Goal: Task Accomplishment & Management: Manage account settings

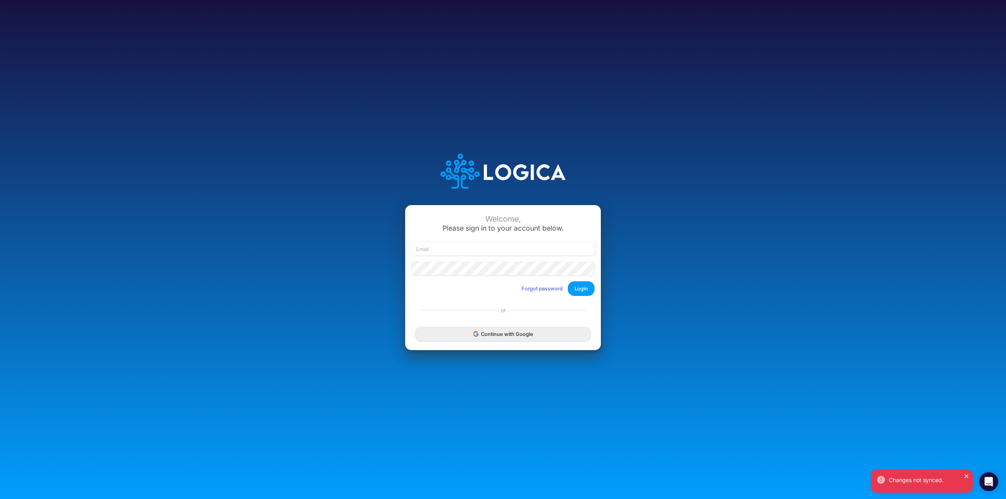
type input "[PERSON_NAME][EMAIL_ADDRESS][PERSON_NAME][DOMAIN_NAME]"
click at [582, 285] on button "Login" at bounding box center [581, 288] width 27 height 15
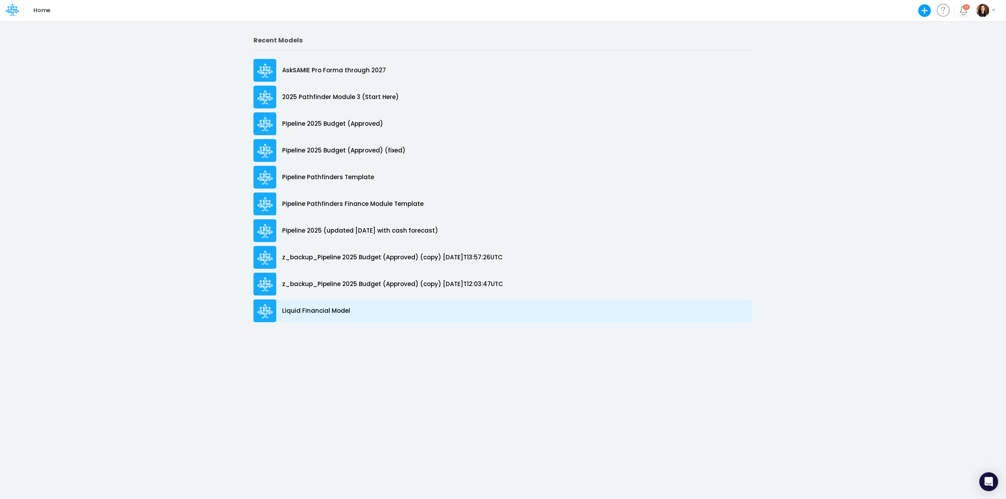
click at [335, 310] on p "Liquid Financial Model" at bounding box center [316, 310] width 68 height 9
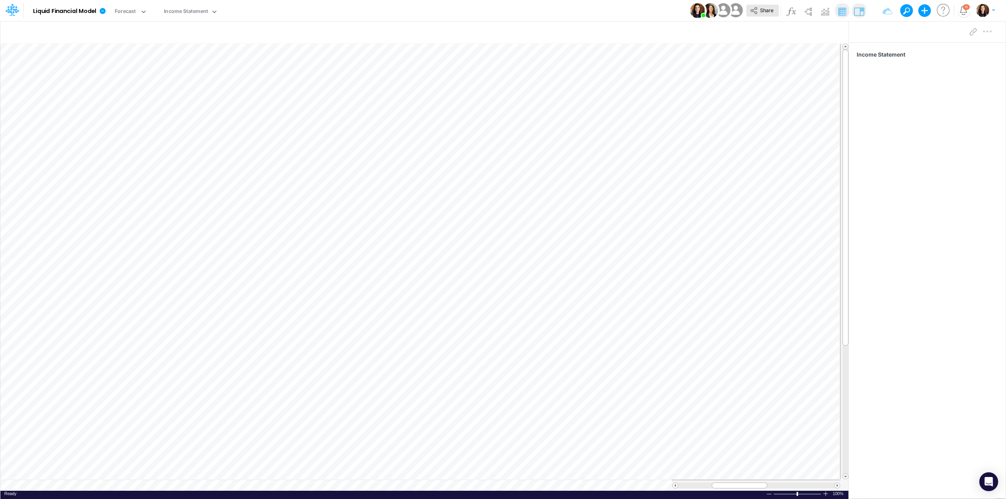
click at [764, 9] on span "Share" at bounding box center [766, 10] width 13 height 6
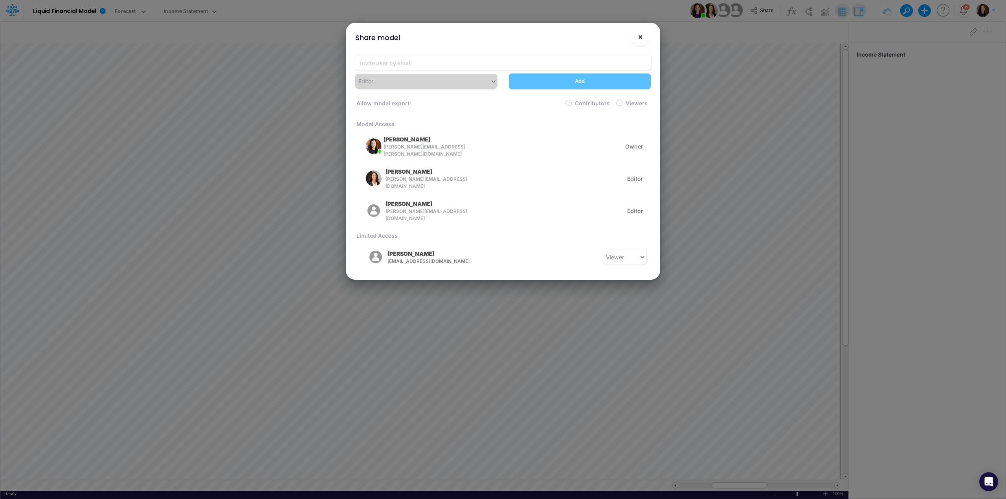
click at [639, 37] on span "×" at bounding box center [639, 36] width 5 height 9
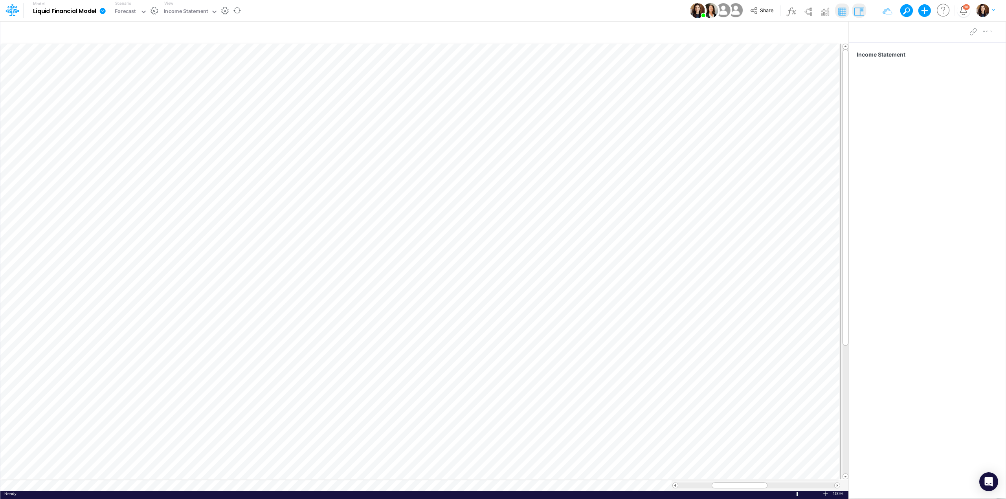
click at [106, 10] on icon at bounding box center [102, 10] width 7 height 7
click at [126, 41] on button "Duplicate" at bounding box center [142, 43] width 84 height 12
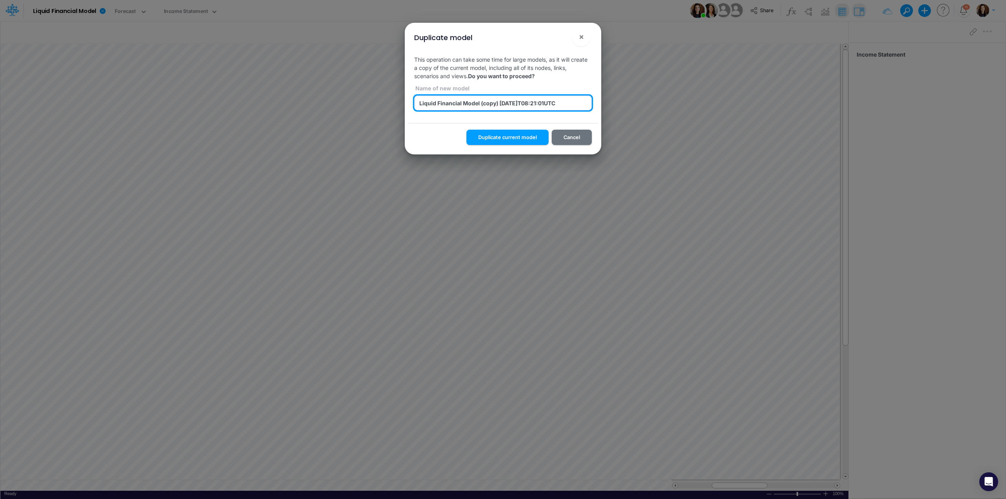
drag, startPoint x: 482, startPoint y: 103, endPoint x: 618, endPoint y: 112, distance: 135.8
click at [618, 112] on div "Duplicate model × This operation can take some time for large models, as it wil…" at bounding box center [503, 249] width 1006 height 499
type input "Liquid Financial Model (extended)"
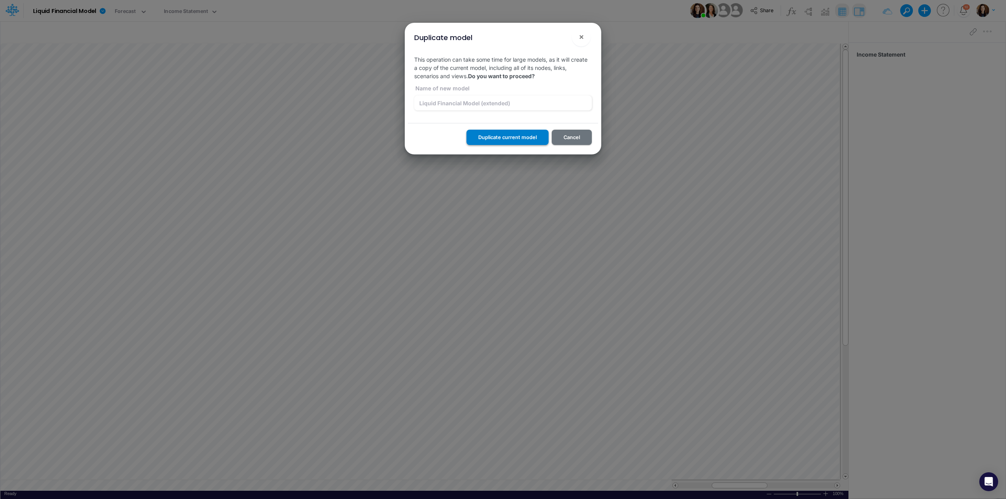
click at [526, 139] on button "Duplicate current model" at bounding box center [507, 137] width 82 height 15
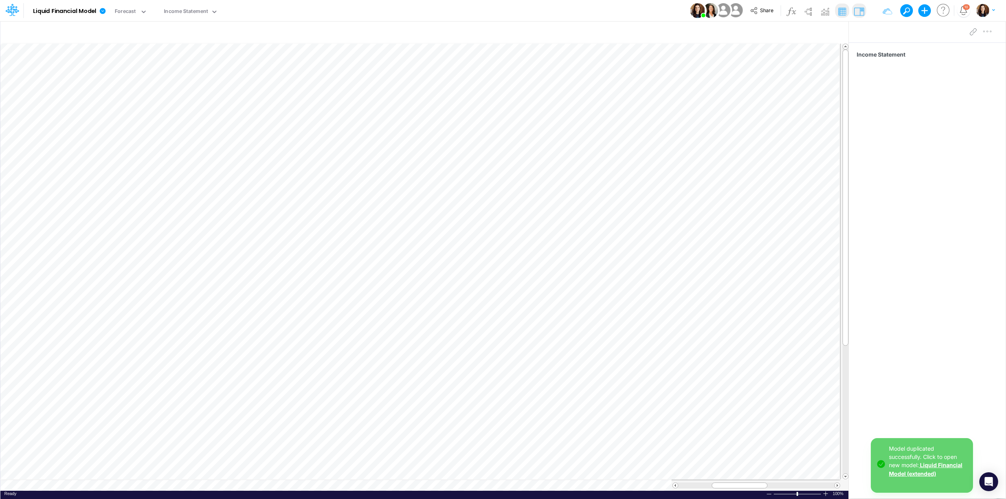
click at [921, 473] on link "Liquid Financial Model (extended)" at bounding box center [924, 469] width 73 height 15
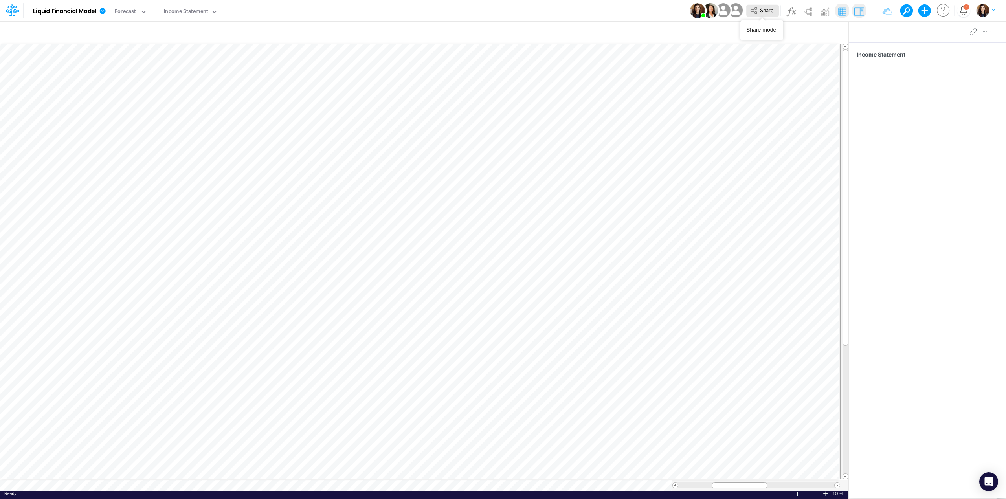
click at [756, 13] on icon at bounding box center [753, 10] width 9 height 9
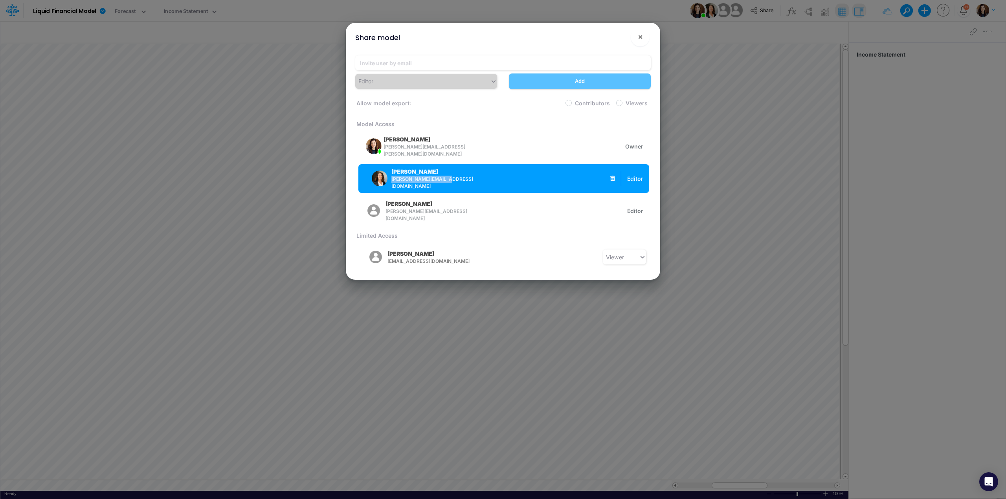
drag, startPoint x: 460, startPoint y: 180, endPoint x: 389, endPoint y: 181, distance: 70.7
click at [389, 181] on div "[PERSON_NAME] [PERSON_NAME][EMAIL_ADDRESS][DOMAIN_NAME]" at bounding box center [421, 178] width 114 height 22
copy span "[PERSON_NAME][EMAIL_ADDRESS][DOMAIN_NAME]"
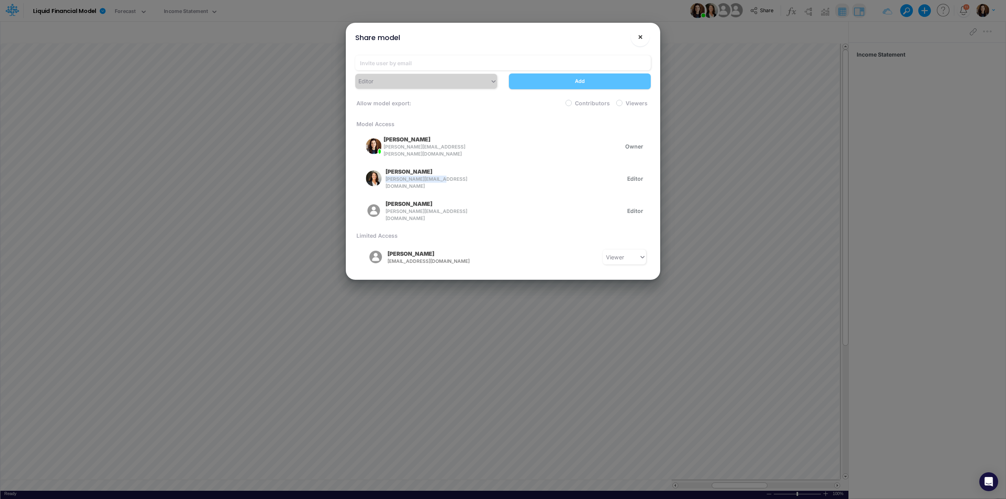
click at [638, 36] on span "×" at bounding box center [639, 36] width 5 height 9
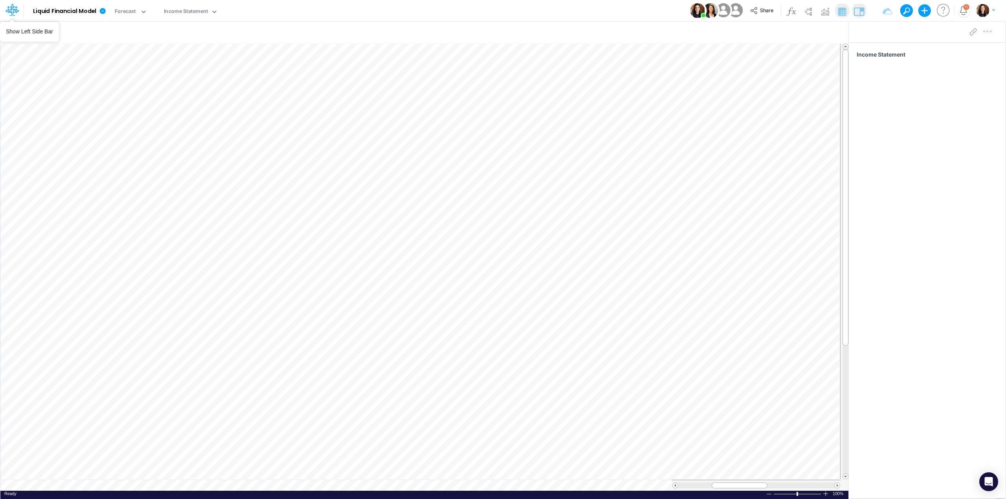
click at [15, 9] on icon at bounding box center [11, 9] width 13 height 13
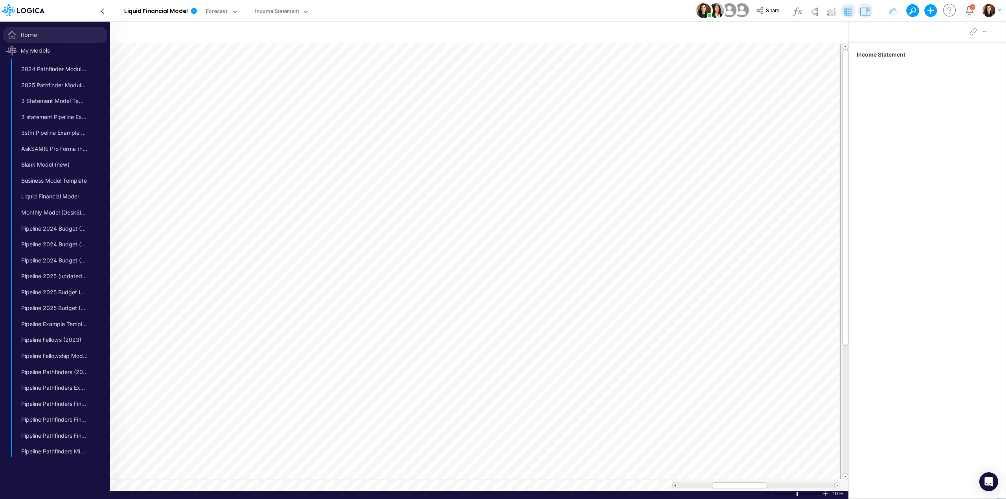
click at [30, 34] on span "Home" at bounding box center [55, 35] width 104 height 16
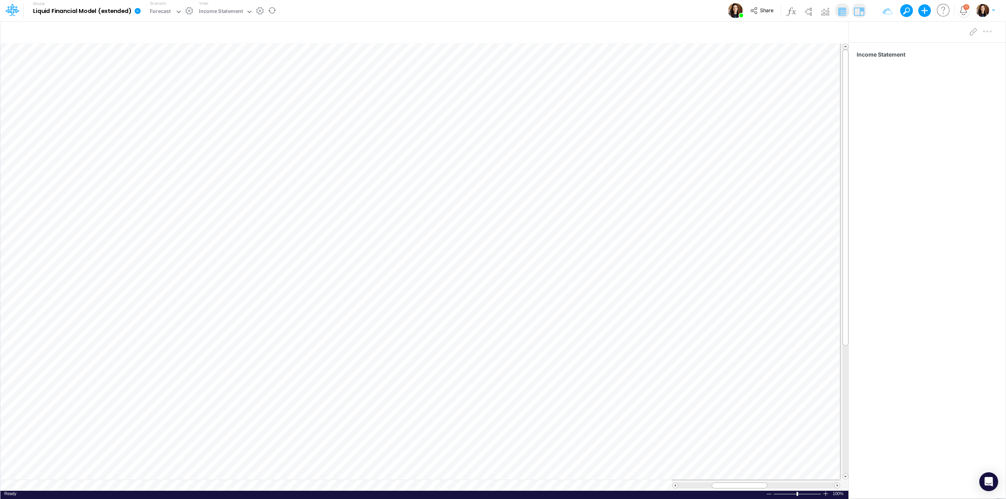
click at [139, 11] on icon at bounding box center [138, 11] width 6 height 6
click at [168, 82] on button "View change history" at bounding box center [177, 81] width 84 height 12
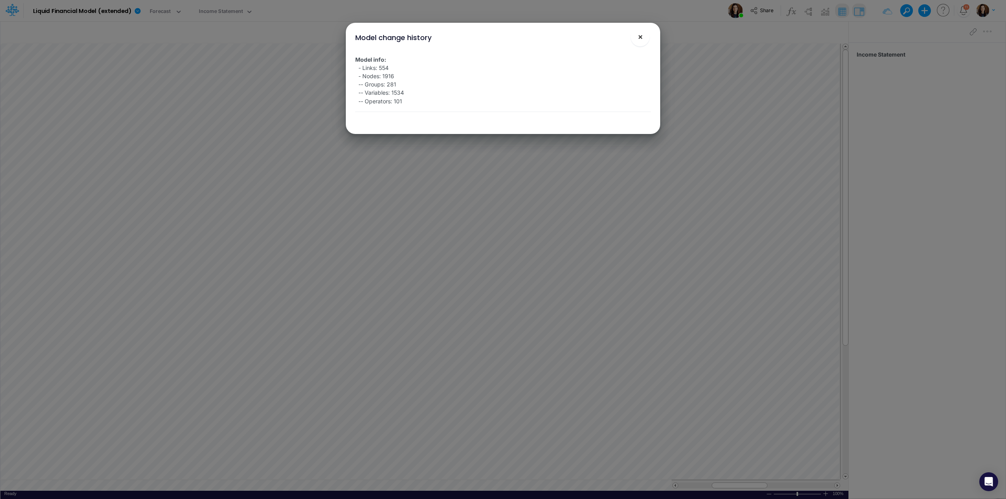
click at [637, 34] on span "×" at bounding box center [639, 36] width 5 height 9
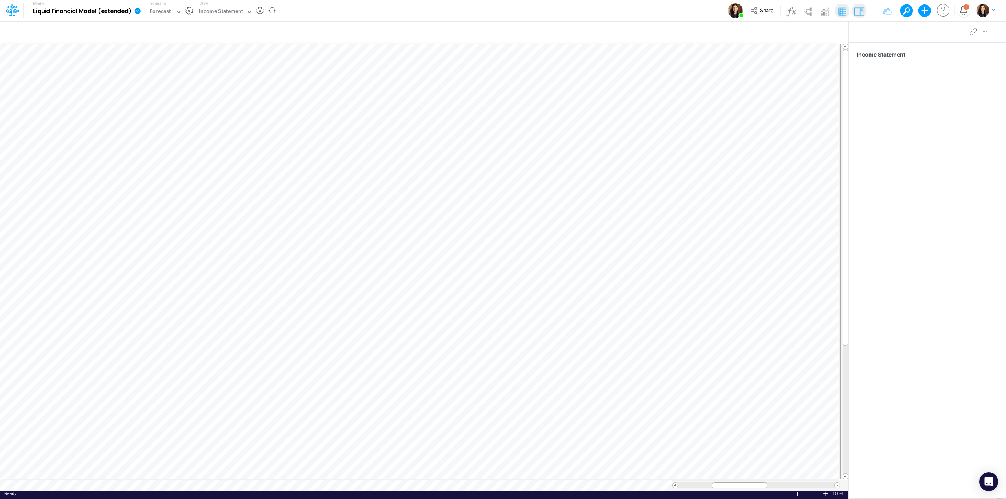
click at [139, 11] on icon at bounding box center [138, 11] width 6 height 6
click at [154, 30] on button "Edit model settings" at bounding box center [177, 32] width 84 height 12
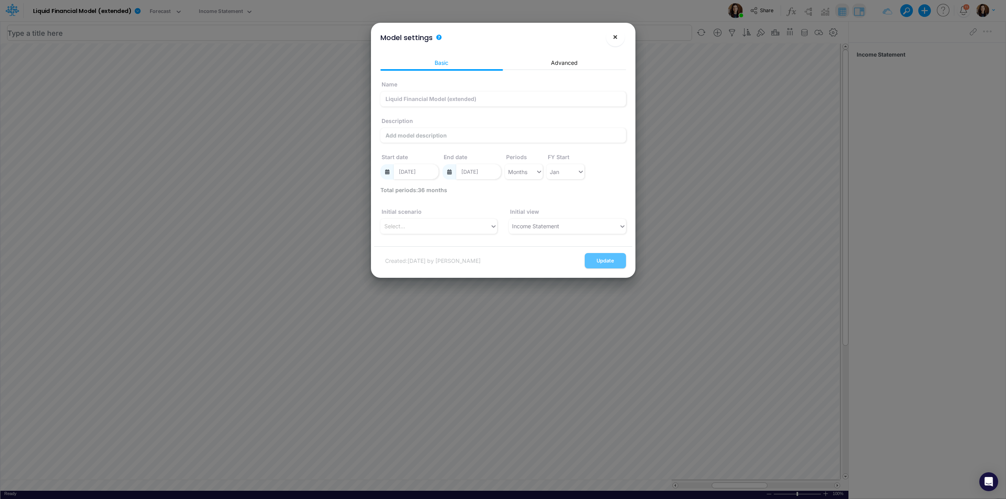
click at [621, 40] on button "×" at bounding box center [615, 36] width 19 height 19
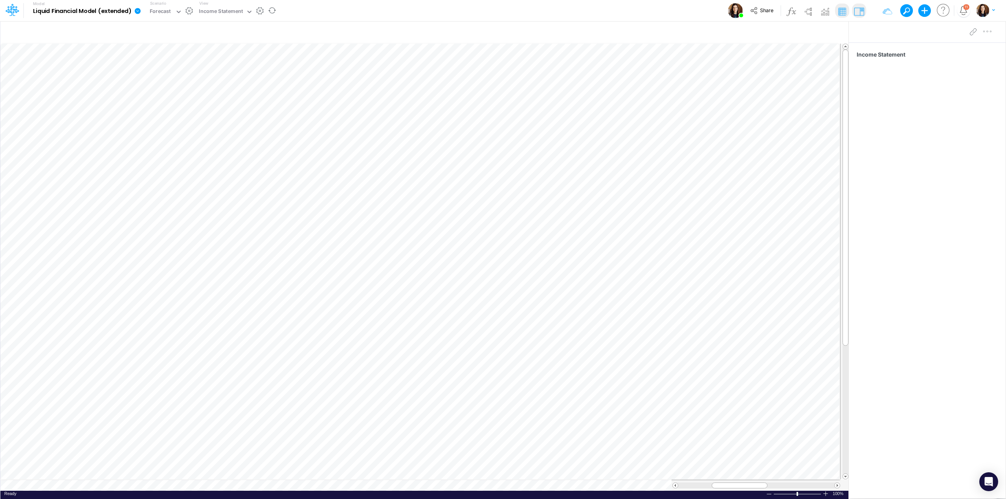
click at [140, 10] on icon at bounding box center [138, 11] width 6 height 6
click at [154, 29] on button "Edit model settings" at bounding box center [177, 32] width 84 height 12
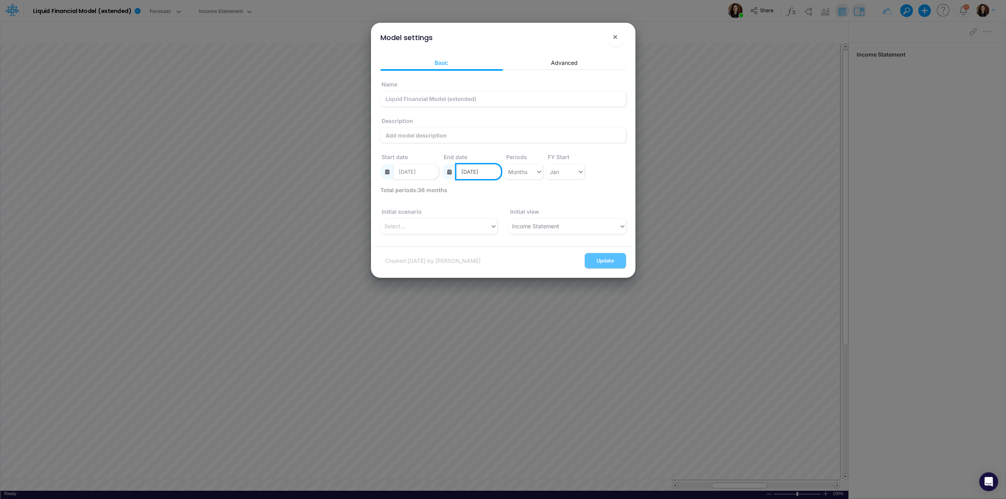
click at [494, 172] on input "12/01/2026" at bounding box center [478, 171] width 45 height 15
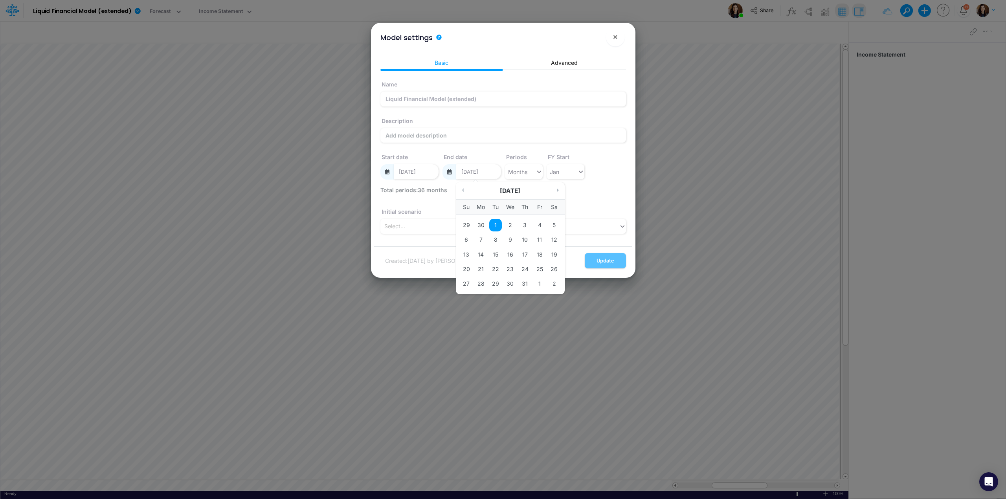
click at [557, 192] on button "Next Month" at bounding box center [559, 190] width 4 height 4
click at [558, 193] on div "January 2027" at bounding box center [510, 190] width 109 height 9
drag, startPoint x: 485, startPoint y: 175, endPoint x: 499, endPoint y: 173, distance: 13.4
click at [498, 174] on input "12/01/2026" at bounding box center [478, 171] width 45 height 15
type input "12/01/2029"
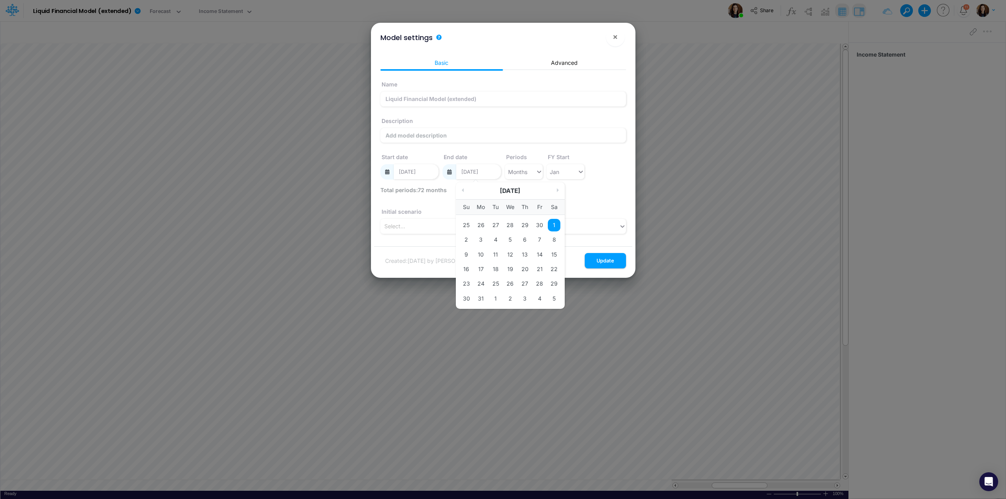
click at [557, 225] on div "1" at bounding box center [554, 225] width 13 height 13
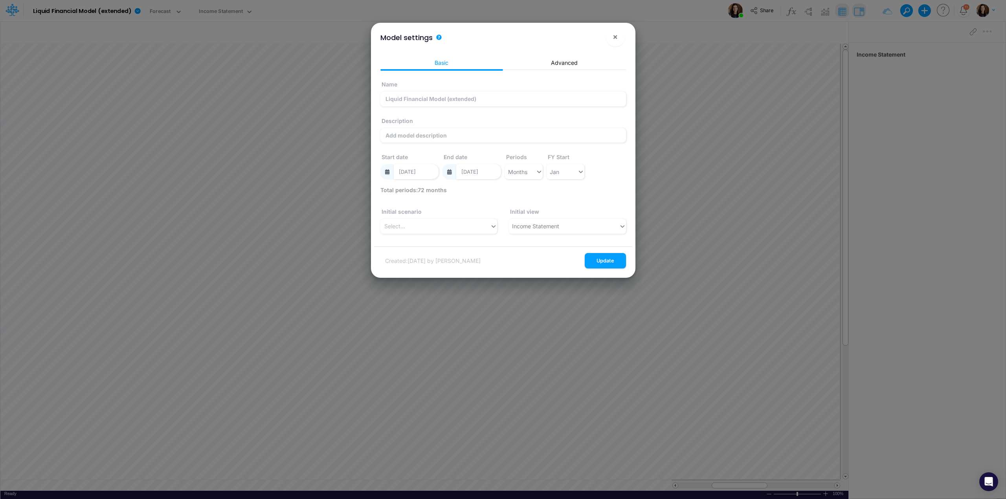
click at [602, 160] on div "Name Liquid Financial Model (extended) Description Start date 01/01/2024 End da…" at bounding box center [502, 131] width 249 height 110
click at [615, 260] on button "Update" at bounding box center [604, 260] width 41 height 15
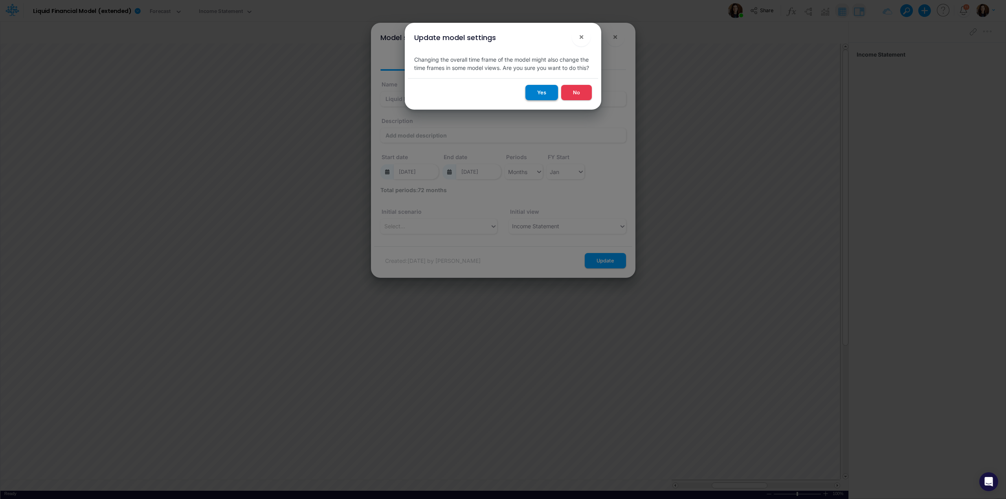
click at [546, 90] on button "Yes" at bounding box center [541, 92] width 33 height 15
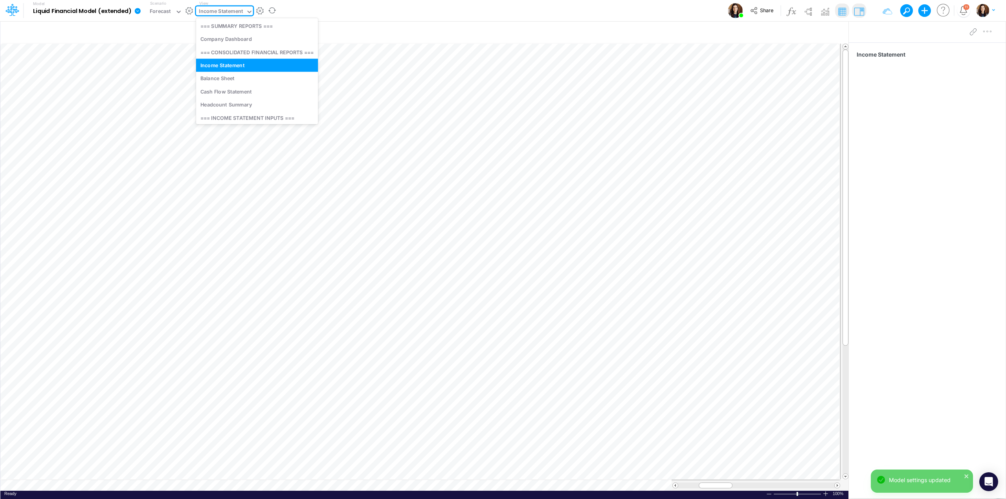
drag, startPoint x: 216, startPoint y: 11, endPoint x: 223, endPoint y: 10, distance: 7.6
click at [216, 11] on div "Income Statement" at bounding box center [221, 11] width 44 height 9
click at [348, 10] on div "Model Liquid Financial Model (extended) Edit model settings Duplicate Import Qu…" at bounding box center [502, 10] width 905 height 21
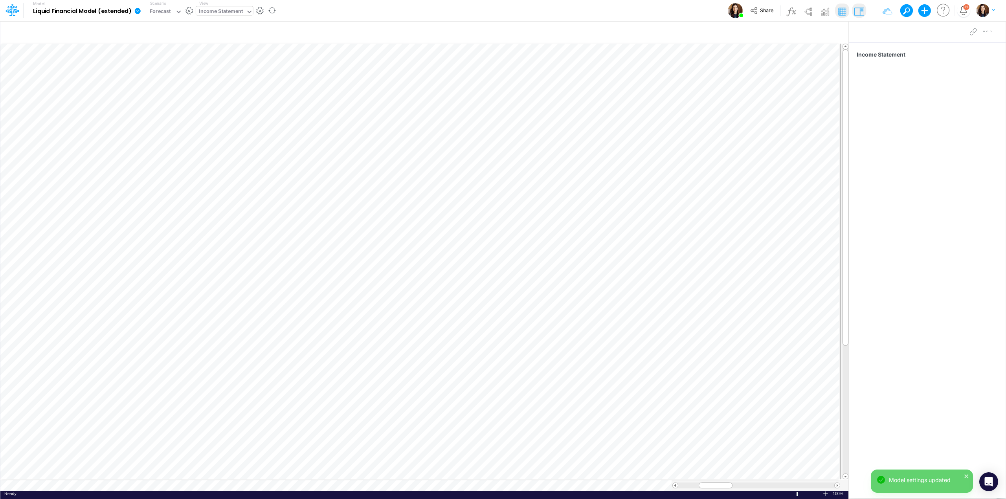
click at [222, 9] on div "Income Statement" at bounding box center [221, 11] width 44 height 9
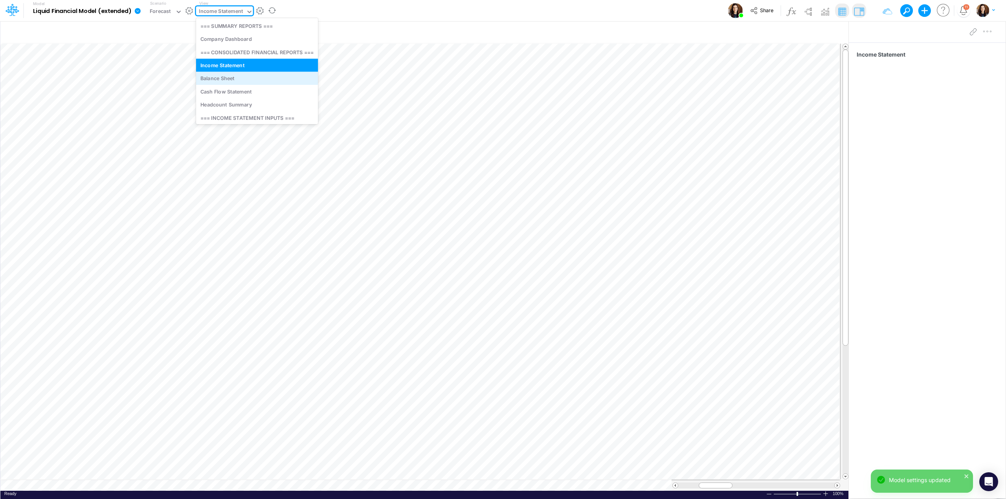
click at [240, 76] on div "Balance Sheet" at bounding box center [257, 78] width 122 height 13
click at [224, 11] on div "Balance Sheet" at bounding box center [216, 11] width 34 height 9
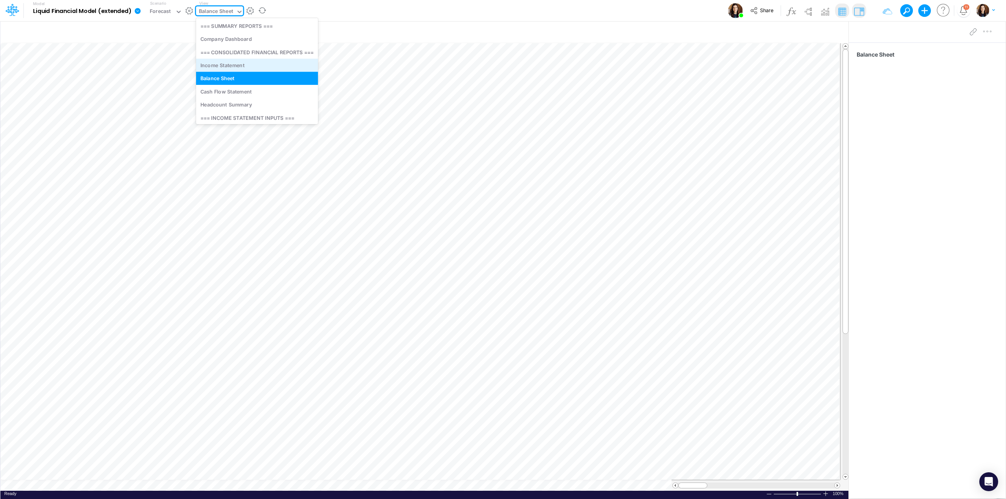
click at [223, 65] on div "Income Statement" at bounding box center [257, 65] width 122 height 13
click at [260, 11] on button "button" at bounding box center [260, 11] width 8 height 8
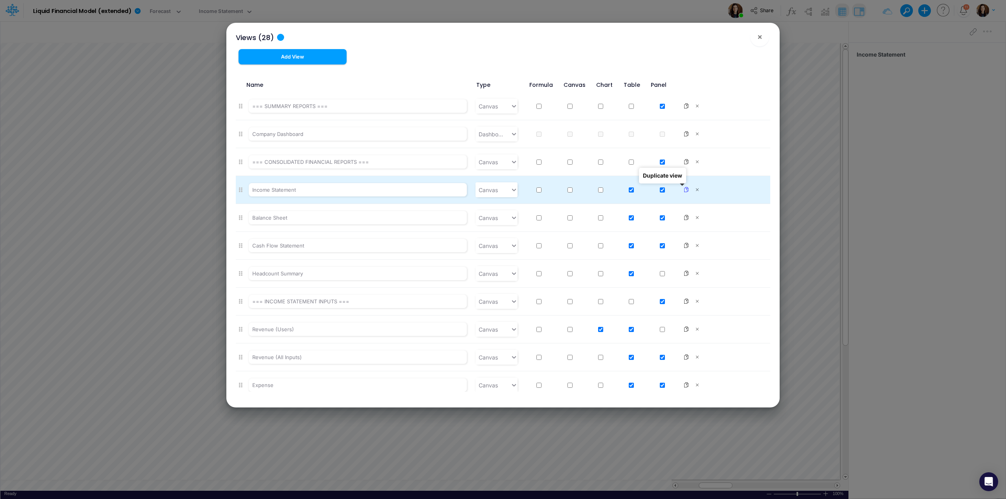
click at [683, 189] on icon at bounding box center [685, 189] width 5 height 5
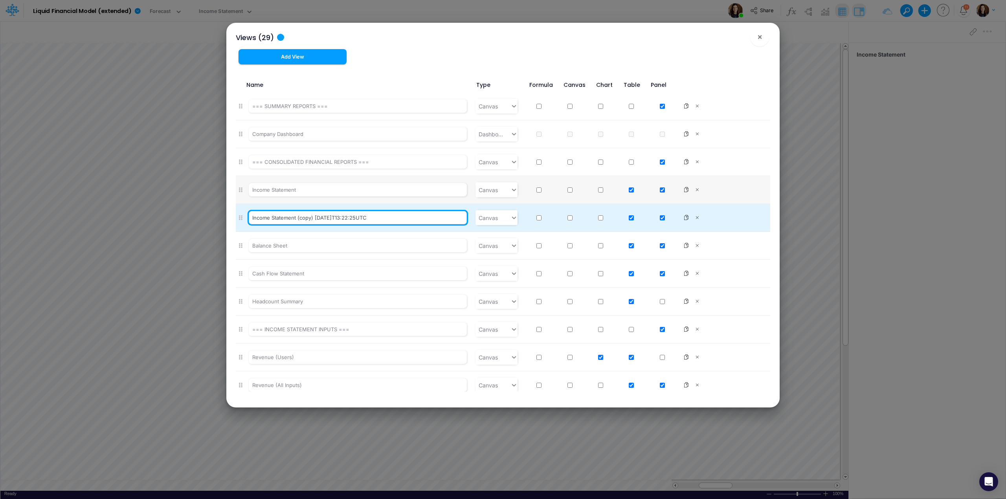
drag, startPoint x: 300, startPoint y: 219, endPoint x: 453, endPoint y: 218, distance: 153.2
click at [453, 218] on input "Income Statement (copy) 2025-09-03T13:22:25UTC" at bounding box center [358, 217] width 218 height 13
type input "Income Statement (by Year)"
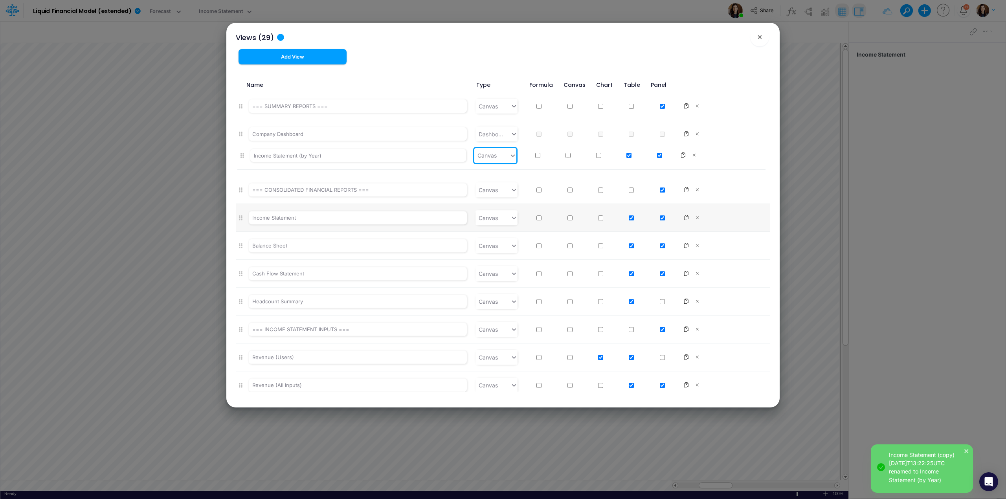
drag, startPoint x: 241, startPoint y: 219, endPoint x: 242, endPoint y: 154, distance: 64.8
click at [242, 154] on ul "=== SUMMARY REPORTS === Canvas Company Dashboard Dashboard === CONSOLIDATED FIN…" at bounding box center [503, 241] width 534 height 299
click at [762, 40] on button "×" at bounding box center [759, 36] width 19 height 19
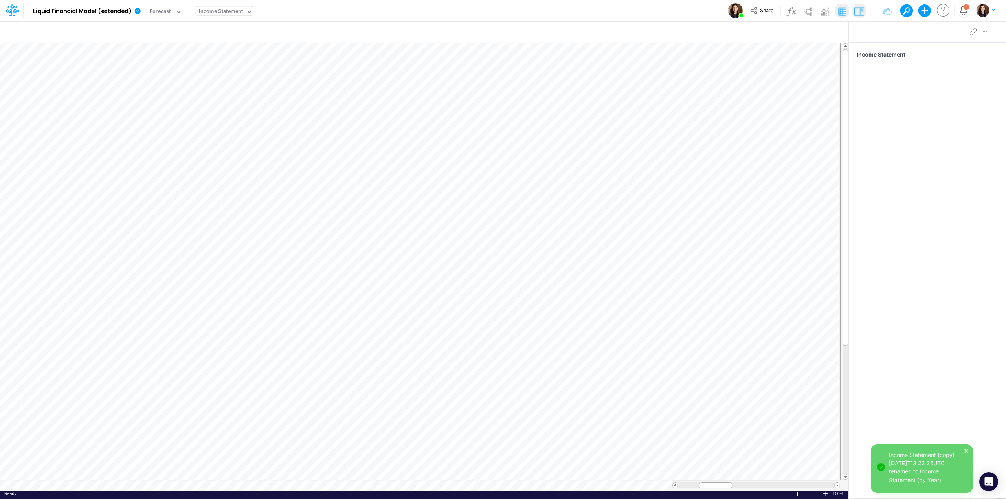
click at [233, 9] on div "Income Statement" at bounding box center [221, 11] width 44 height 9
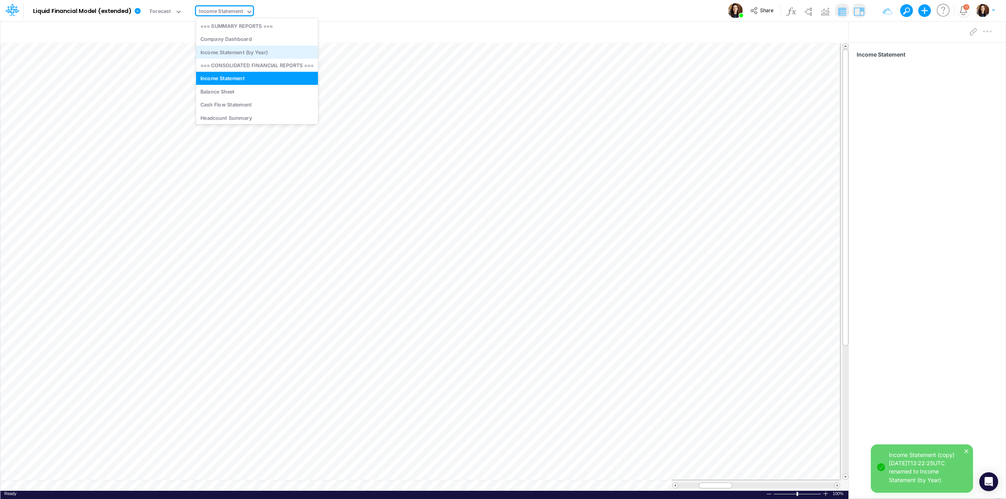
click at [235, 55] on div "Income Statement (by Year)" at bounding box center [257, 52] width 122 height 13
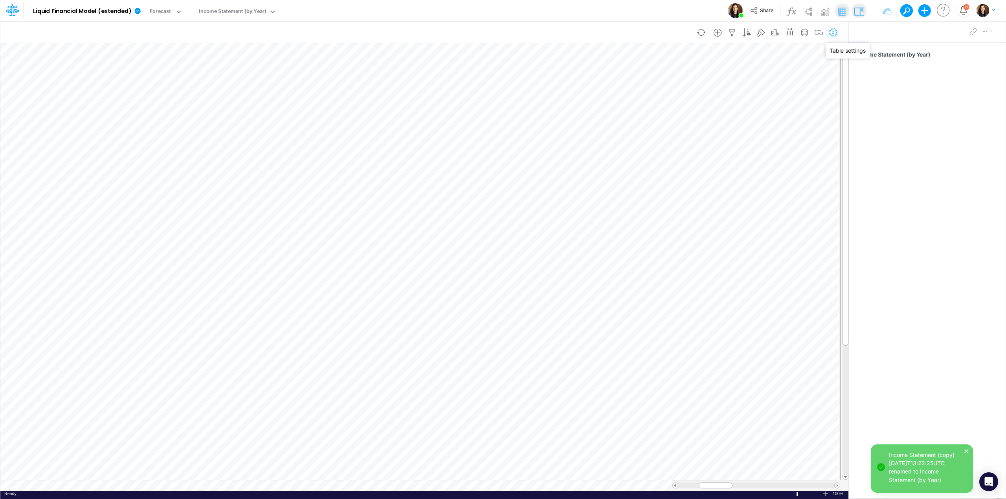
click at [832, 33] on icon "button" at bounding box center [833, 33] width 12 height 8
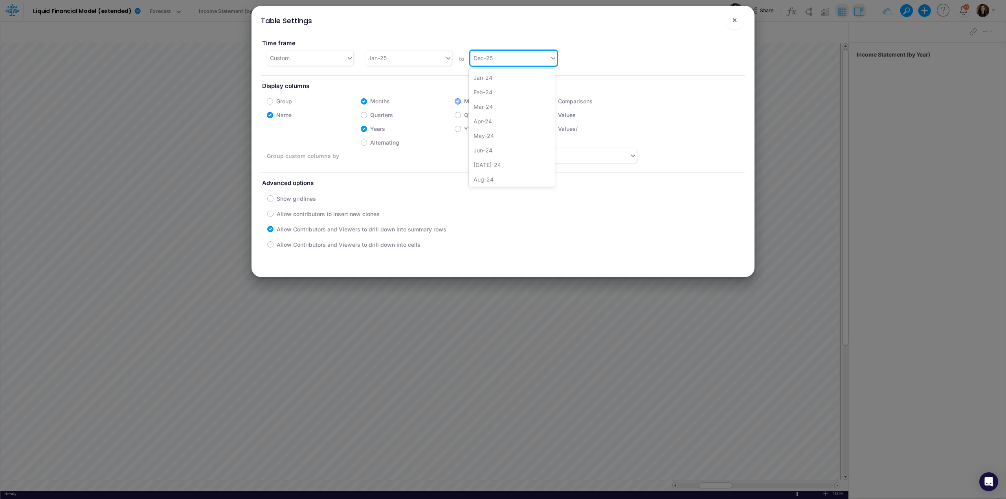
click at [494, 59] on div "Dec-25" at bounding box center [509, 57] width 79 height 13
click at [494, 173] on div "Dec-29" at bounding box center [512, 177] width 86 height 15
click at [734, 21] on span "×" at bounding box center [734, 19] width 5 height 9
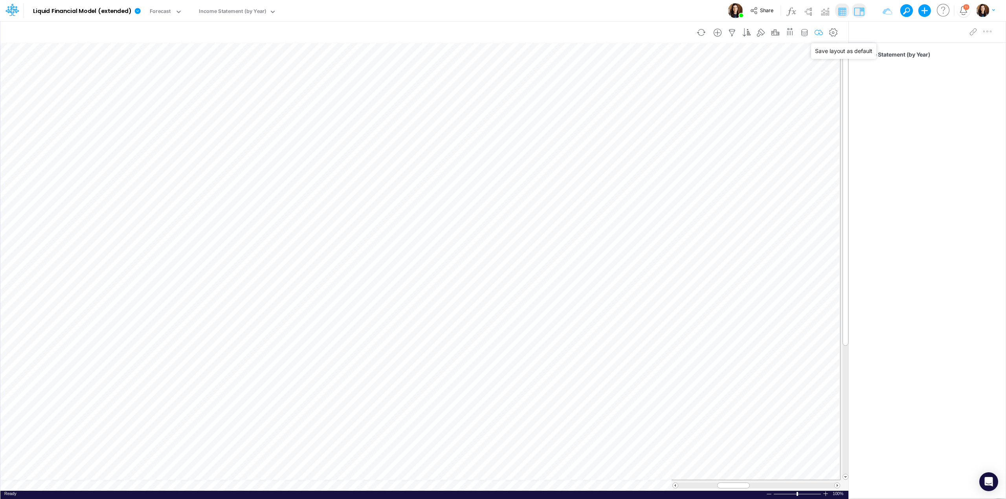
click at [815, 31] on icon "button" at bounding box center [819, 33] width 12 height 8
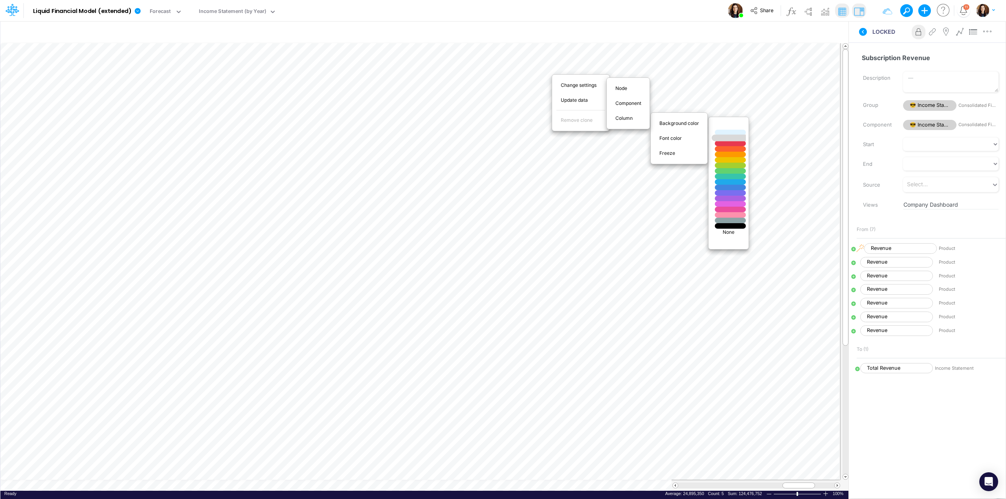
click at [723, 137] on div at bounding box center [729, 138] width 37 height 7
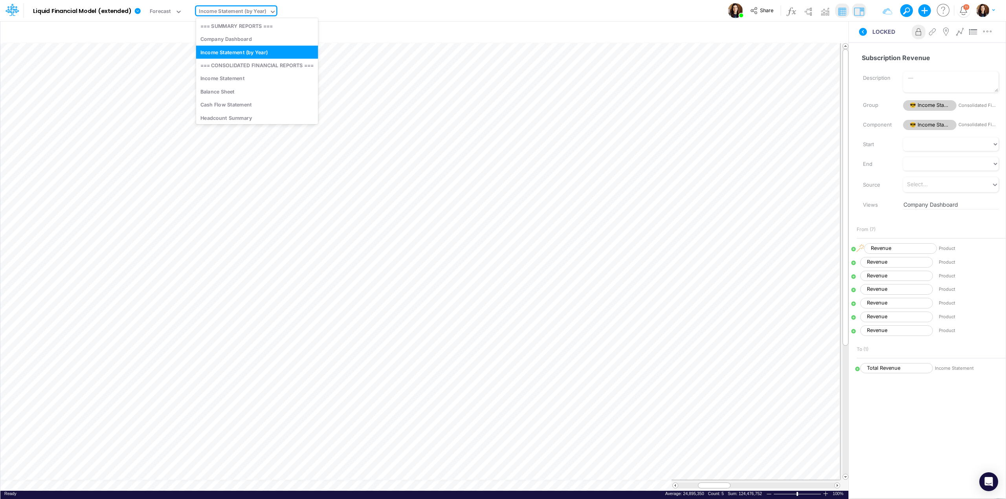
click at [262, 9] on div "Income Statement (by Year)" at bounding box center [233, 11] width 68 height 9
click at [329, 9] on div "Model Liquid Financial Model (extended) Edit model settings Duplicate Import Qu…" at bounding box center [502, 10] width 905 height 21
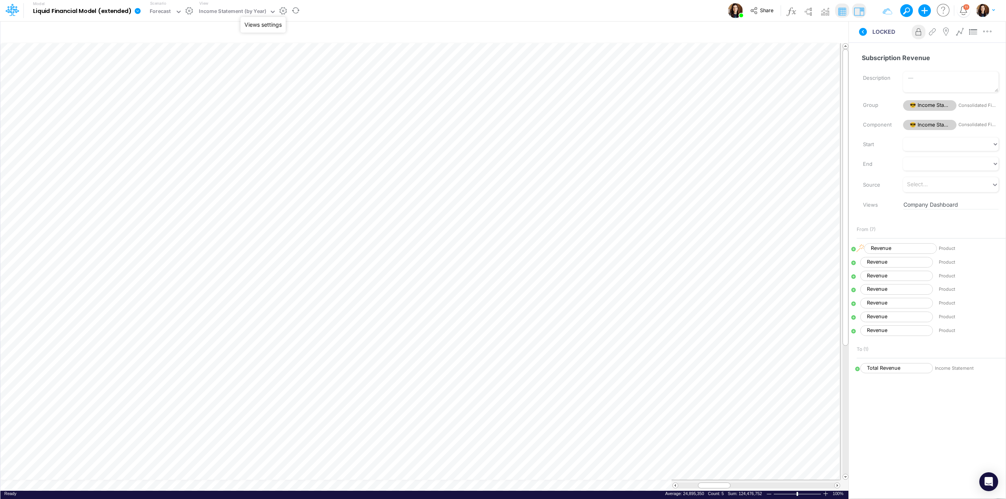
click at [284, 8] on button "button" at bounding box center [283, 11] width 8 height 8
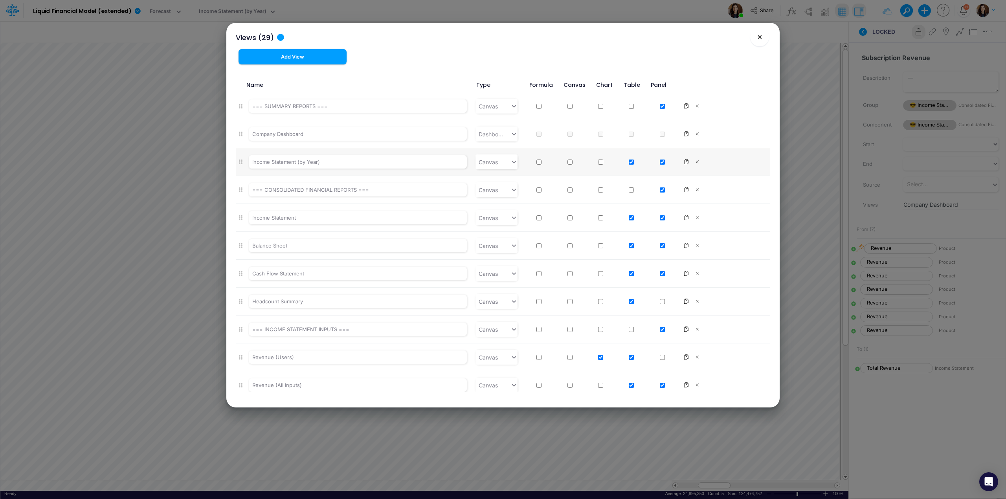
click at [761, 35] on span "×" at bounding box center [759, 36] width 5 height 9
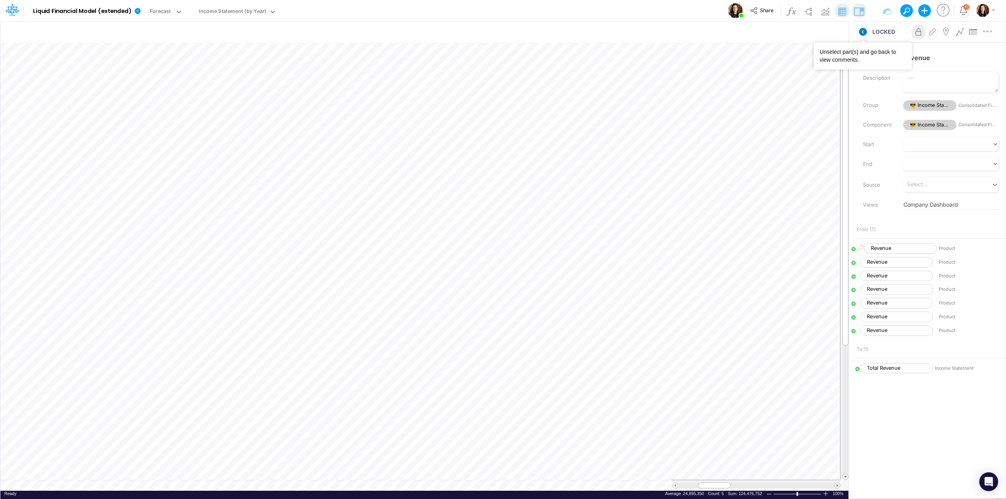
click at [863, 31] on icon at bounding box center [863, 32] width 8 height 8
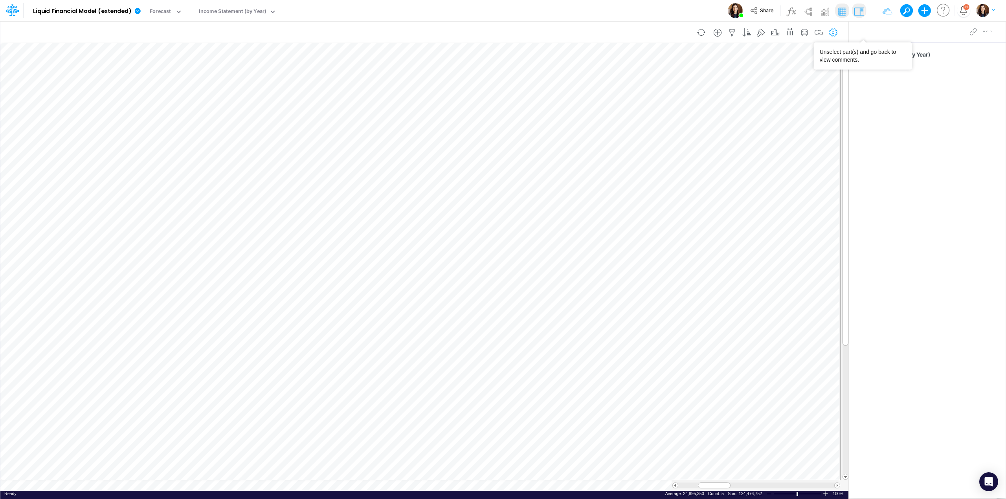
click at [830, 30] on icon "button" at bounding box center [833, 33] width 12 height 8
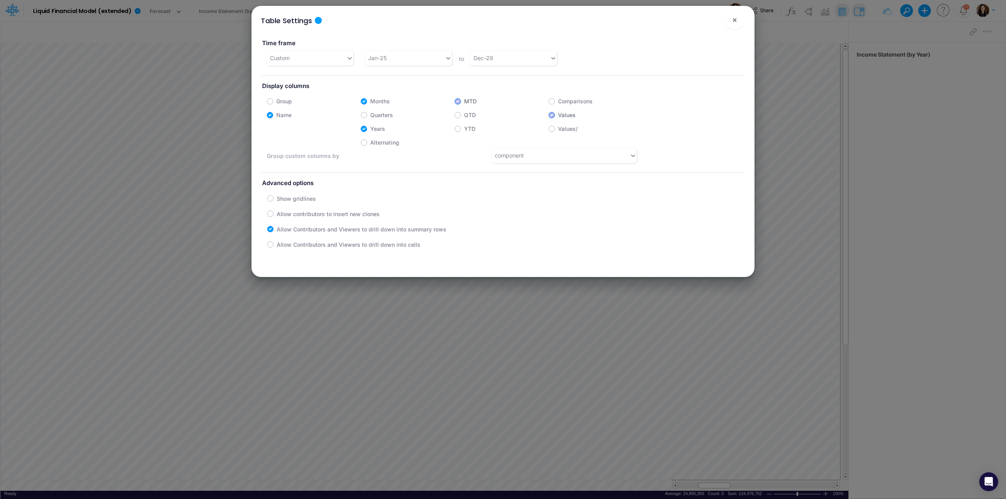
click at [370, 99] on label "Months" at bounding box center [380, 101] width 20 height 8
click at [370, 99] on input "Months" at bounding box center [372, 99] width 5 height 5
checkbox input "false"
drag, startPoint x: 736, startPoint y: 18, endPoint x: 662, endPoint y: 38, distance: 77.0
click at [735, 19] on span "×" at bounding box center [734, 19] width 5 height 9
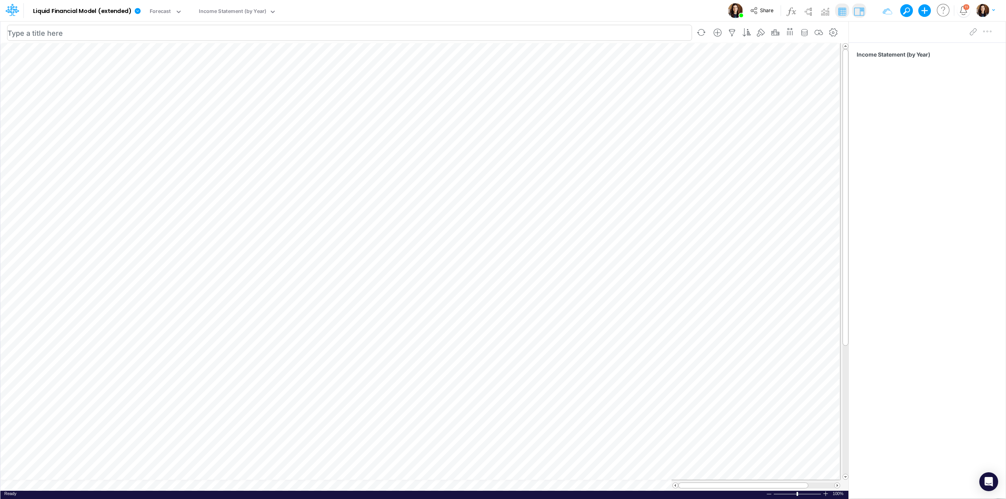
scroll to position [0, 0]
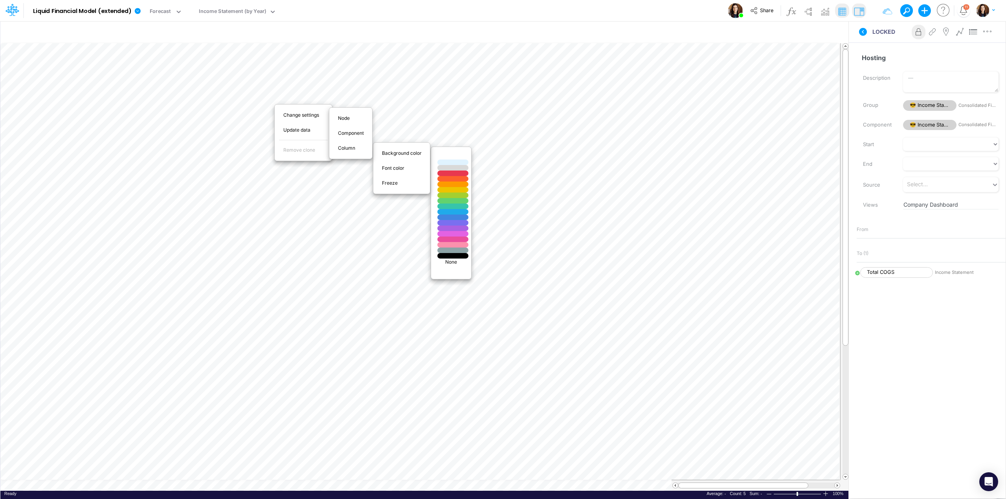
click at [454, 263] on p "None" at bounding box center [451, 261] width 32 height 7
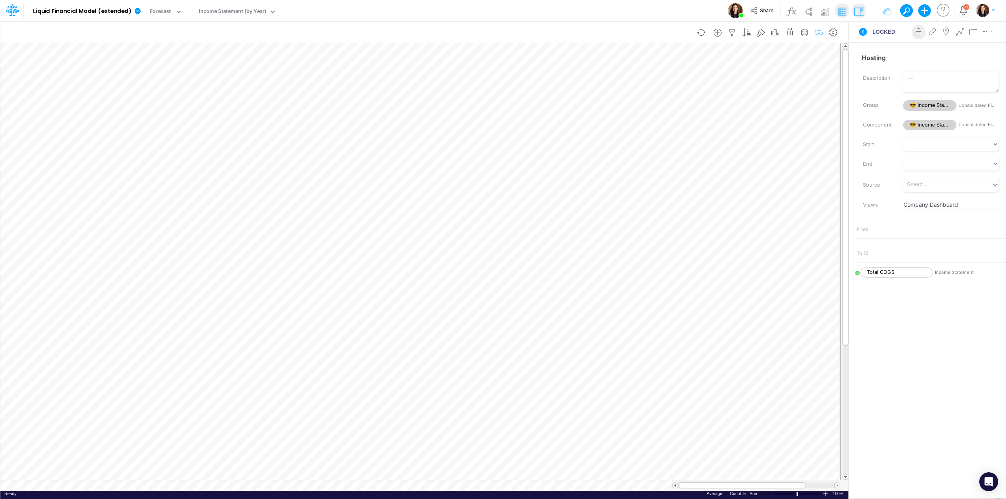
drag, startPoint x: 812, startPoint y: 31, endPoint x: 652, endPoint y: 42, distance: 160.6
click at [813, 31] on icon "button" at bounding box center [819, 33] width 12 height 8
click at [244, 13] on div "Income Statement (by Year)" at bounding box center [233, 11] width 68 height 9
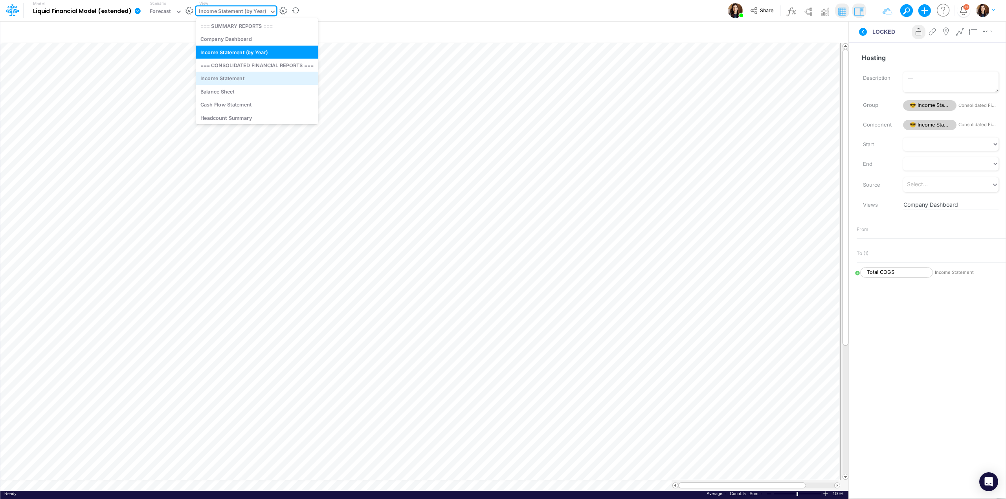
click at [250, 79] on div "Income Statement" at bounding box center [257, 78] width 122 height 13
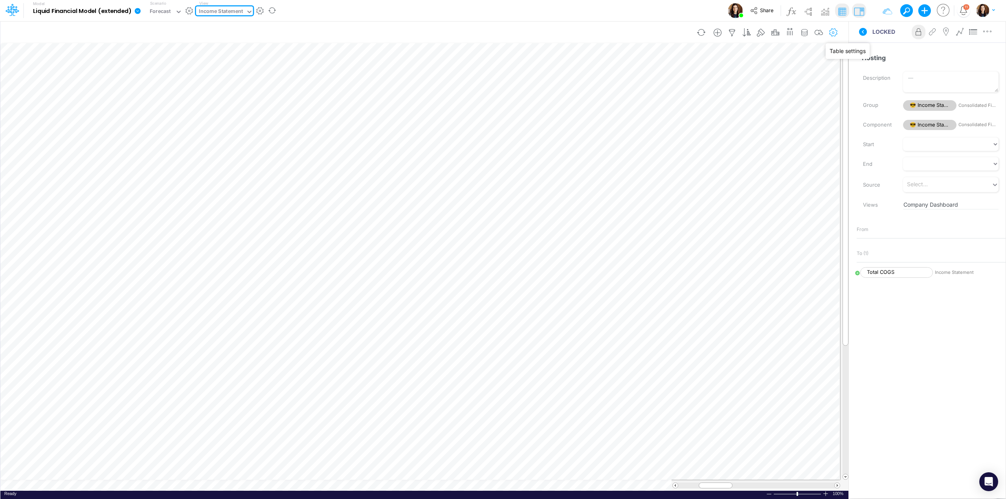
click at [832, 27] on button "button" at bounding box center [833, 33] width 15 height 16
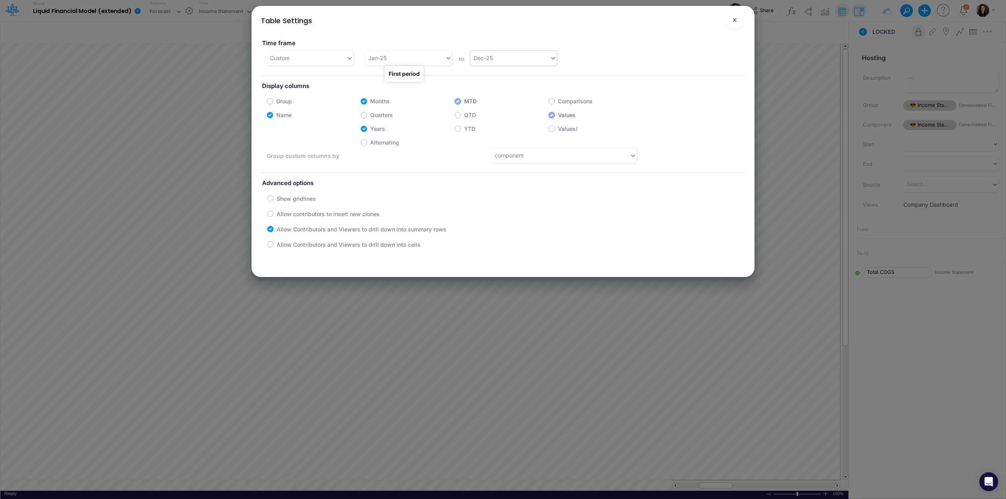
click at [485, 57] on div "Dec-25" at bounding box center [482, 58] width 19 height 8
click at [478, 180] on div "Dec-29" at bounding box center [512, 177] width 86 height 15
click at [732, 20] on span "×" at bounding box center [734, 19] width 5 height 9
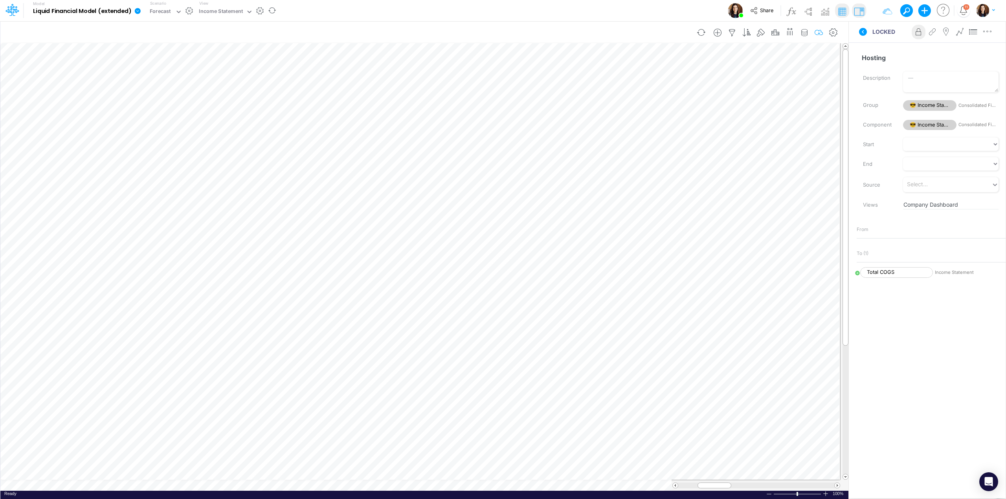
click at [819, 30] on icon "button" at bounding box center [819, 33] width 12 height 8
click at [818, 32] on icon "button" at bounding box center [819, 33] width 12 height 8
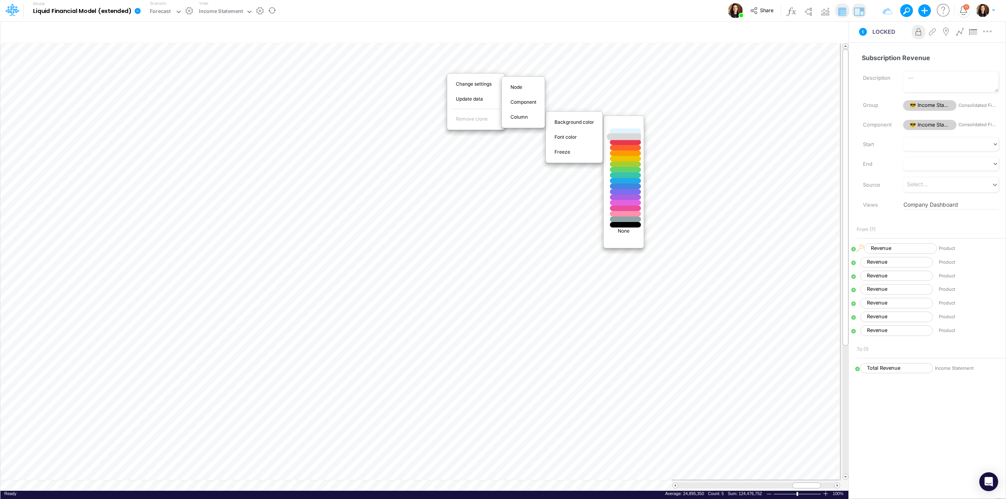
click at [622, 137] on div at bounding box center [624, 137] width 37 height 7
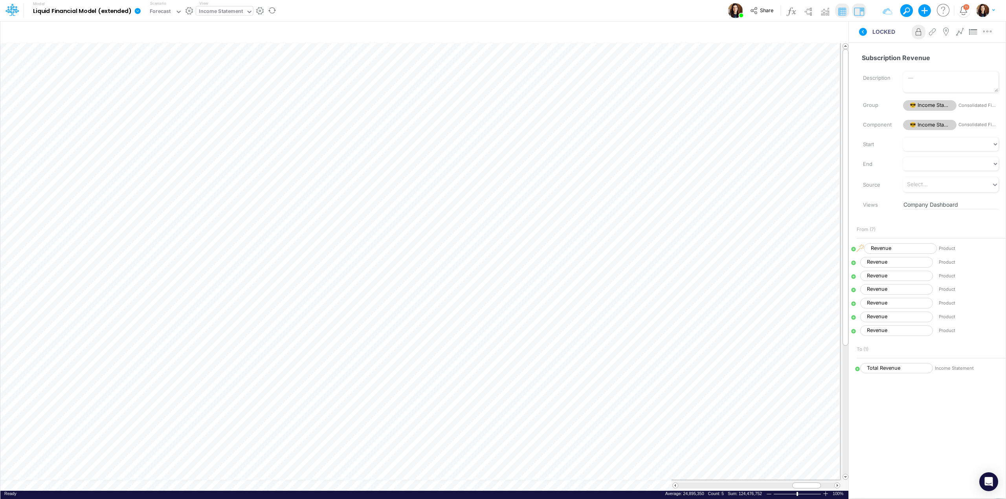
click at [219, 13] on div "Income Statement" at bounding box center [221, 11] width 44 height 9
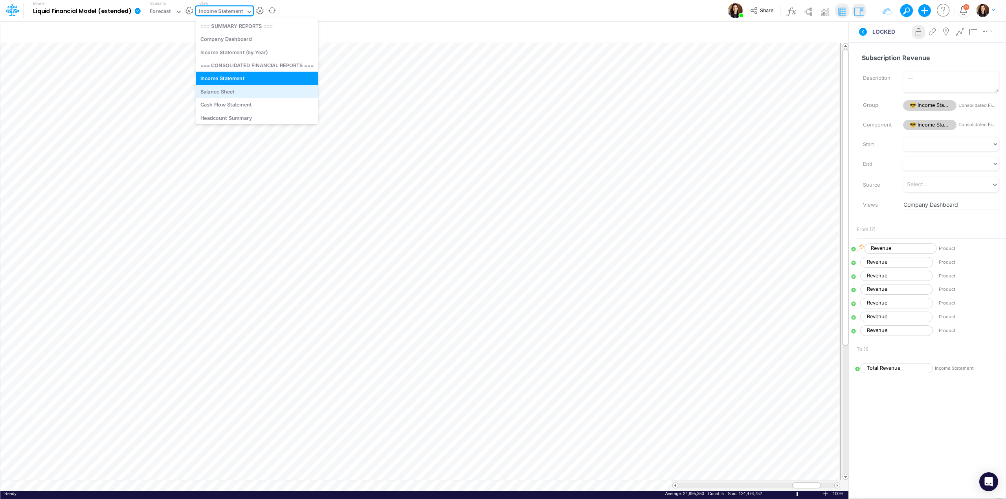
click at [227, 90] on div "Balance Sheet" at bounding box center [257, 91] width 122 height 13
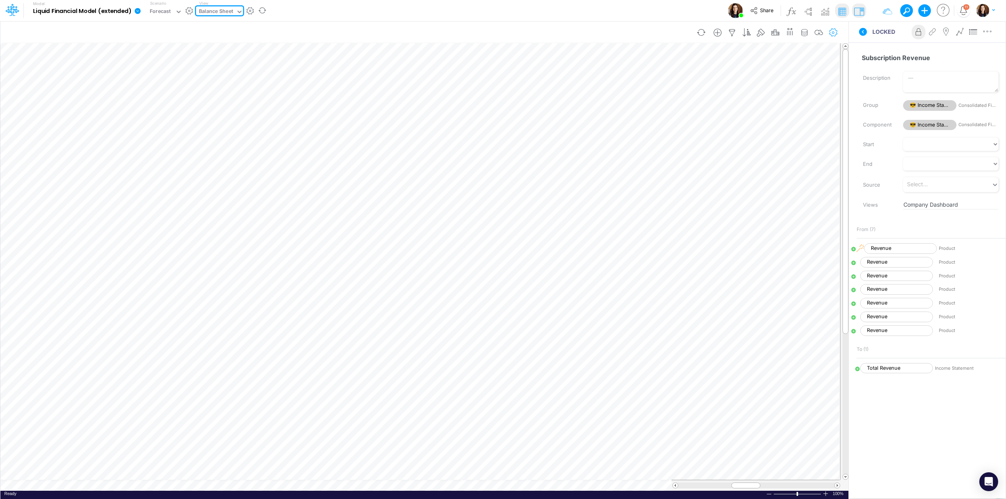
click at [833, 29] on icon "button" at bounding box center [833, 33] width 12 height 8
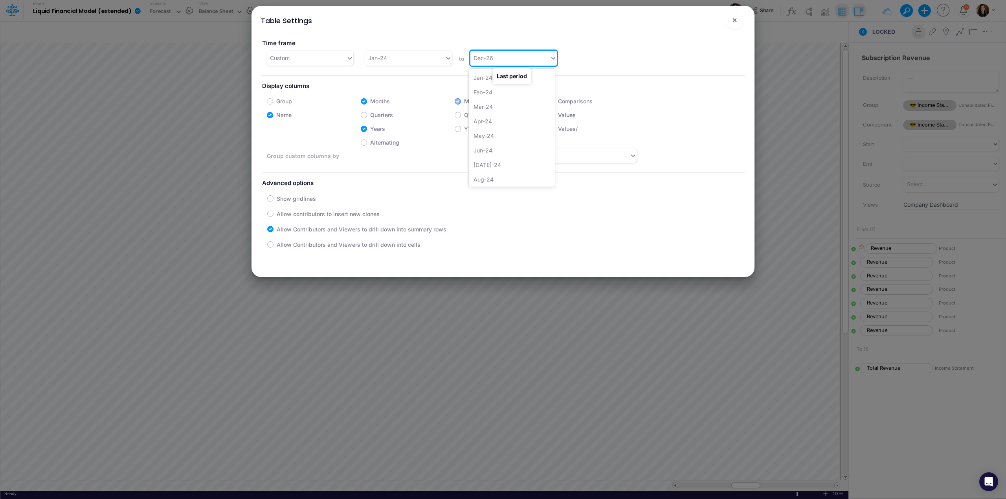
click at [533, 57] on div "Dec-26" at bounding box center [509, 57] width 79 height 13
click at [494, 175] on div "Dec-29" at bounding box center [512, 177] width 86 height 15
click at [735, 20] on span "×" at bounding box center [734, 19] width 5 height 9
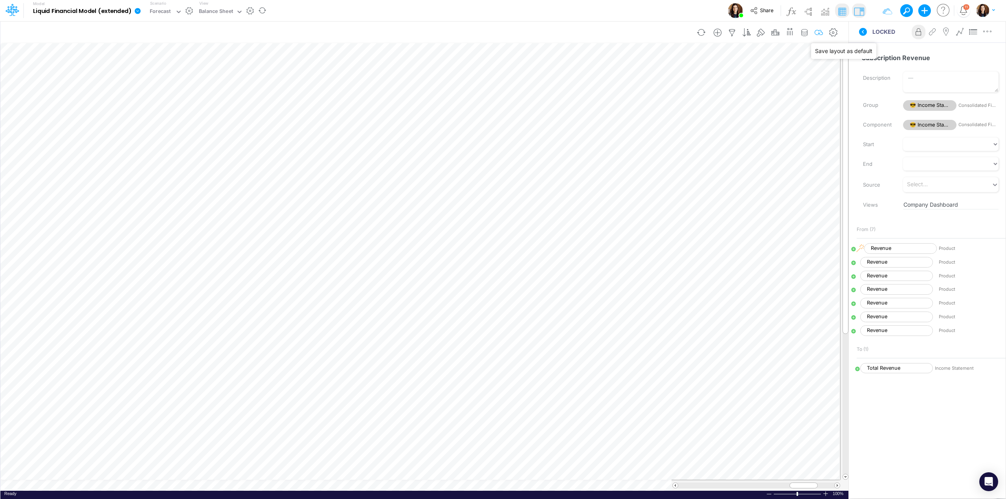
click at [816, 30] on icon "button" at bounding box center [819, 33] width 12 height 8
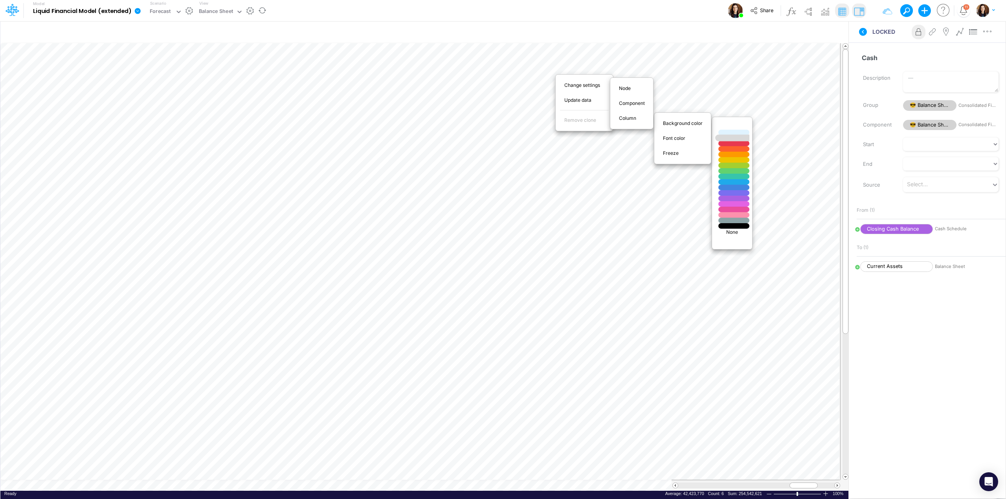
click at [742, 138] on div at bounding box center [733, 138] width 37 height 7
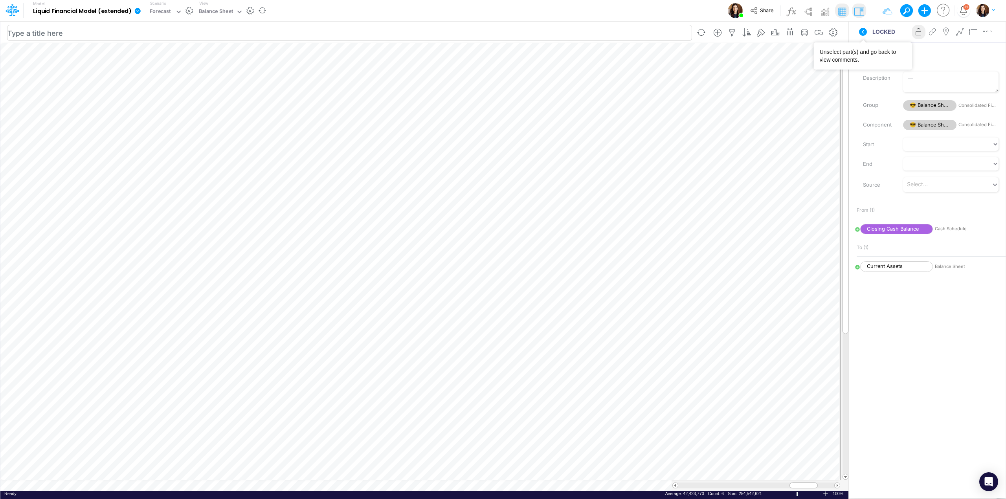
drag, startPoint x: 863, startPoint y: 33, endPoint x: 597, endPoint y: 29, distance: 265.6
click at [863, 32] on icon at bounding box center [862, 31] width 9 height 9
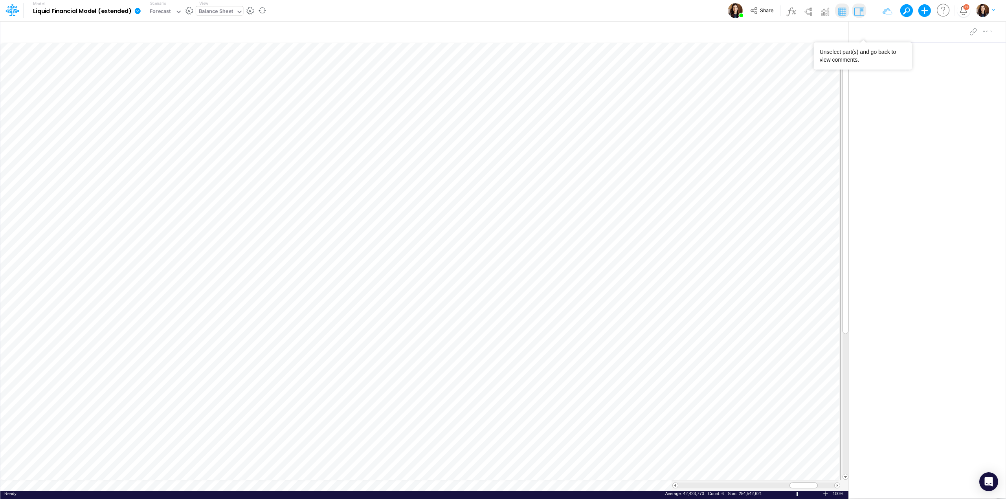
click at [220, 6] on div "Balance Sheet" at bounding box center [216, 12] width 40 height 12
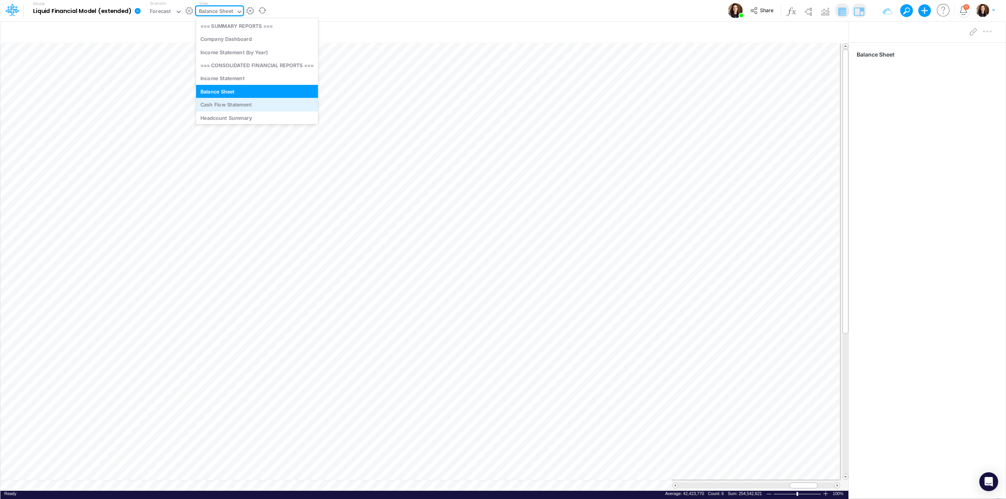
click at [238, 103] on div "Cash Flow Statement" at bounding box center [257, 104] width 122 height 13
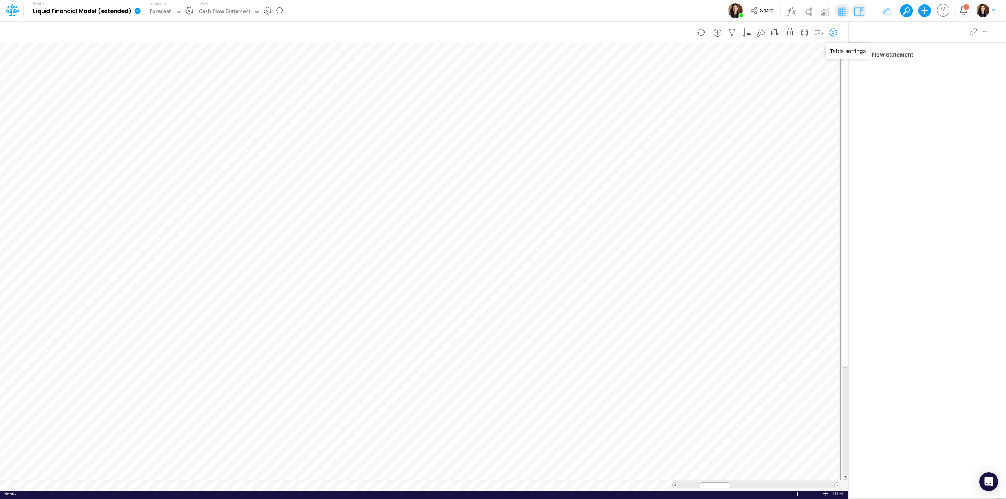
click at [831, 31] on icon "button" at bounding box center [833, 33] width 12 height 8
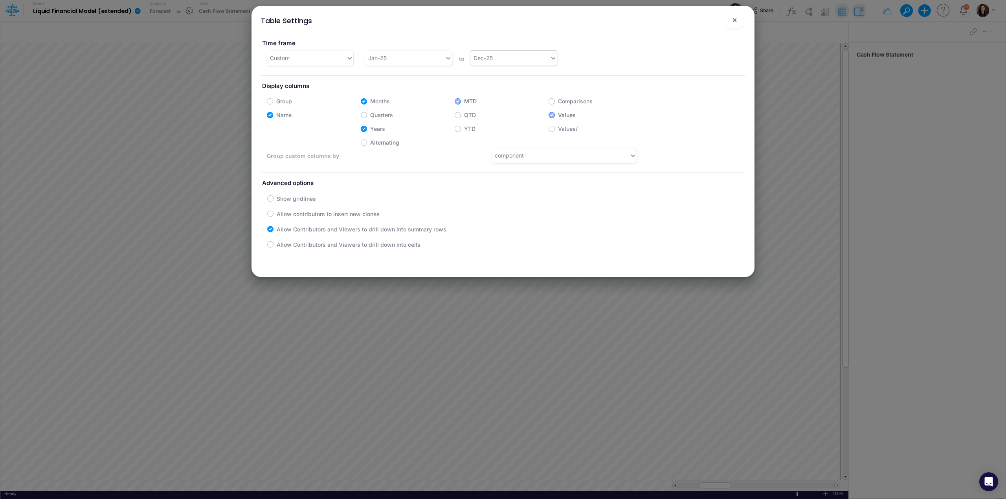
click at [495, 62] on div "Dec-25" at bounding box center [509, 57] width 79 height 13
click at [474, 174] on div "Dec-29" at bounding box center [512, 177] width 86 height 15
click at [733, 18] on span "×" at bounding box center [734, 19] width 5 height 9
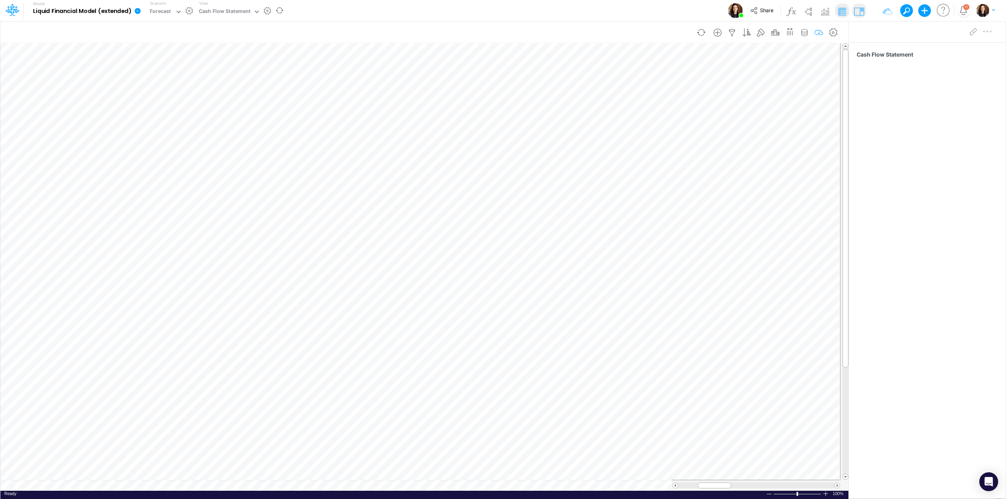
click at [819, 33] on icon "button" at bounding box center [819, 33] width 12 height 8
click at [814, 31] on icon "button" at bounding box center [819, 33] width 12 height 8
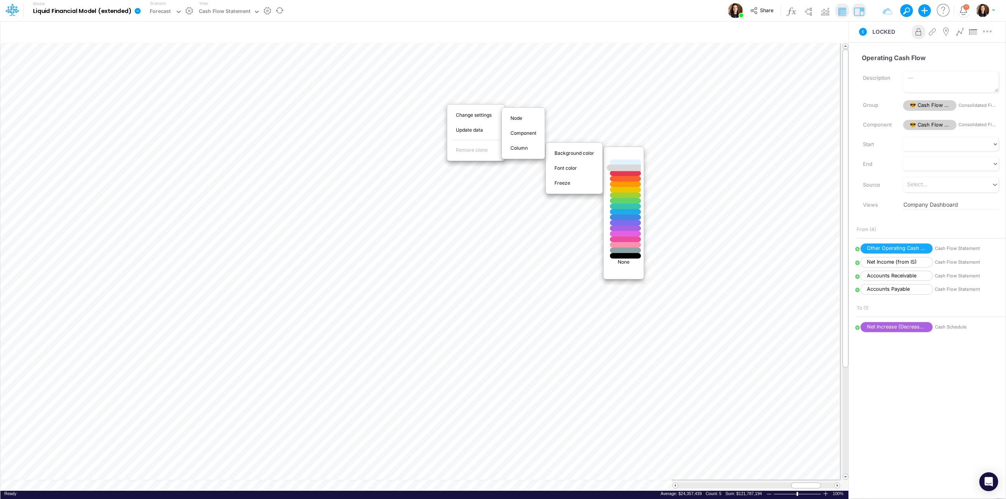
click at [625, 170] on div at bounding box center [624, 168] width 37 height 7
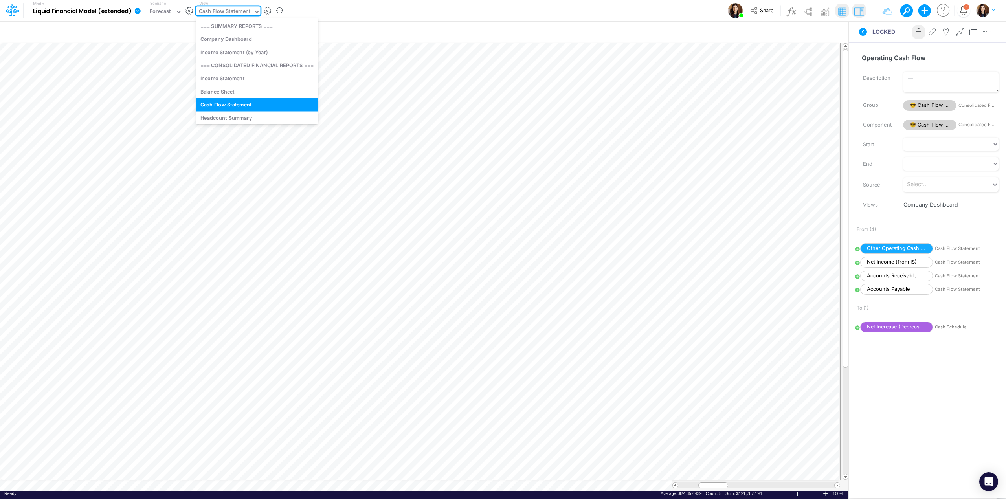
click at [222, 11] on div "Cash Flow Statement" at bounding box center [224, 11] width 51 height 9
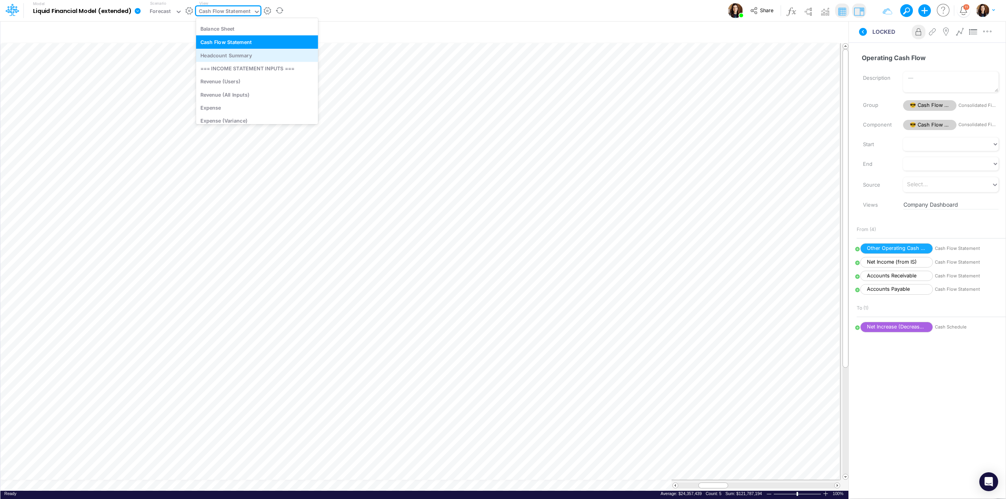
click at [248, 57] on div "Headcount Summary" at bounding box center [257, 55] width 122 height 13
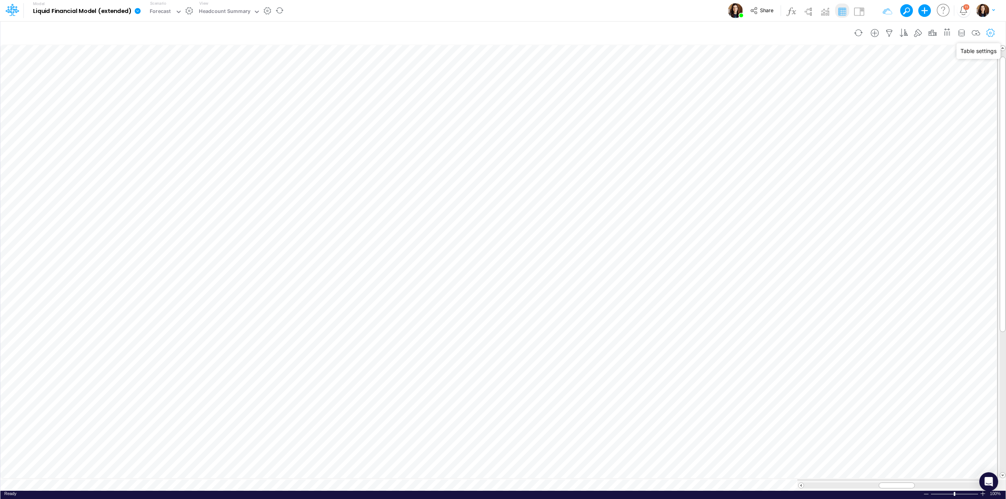
click at [990, 30] on icon "button" at bounding box center [990, 33] width 12 height 8
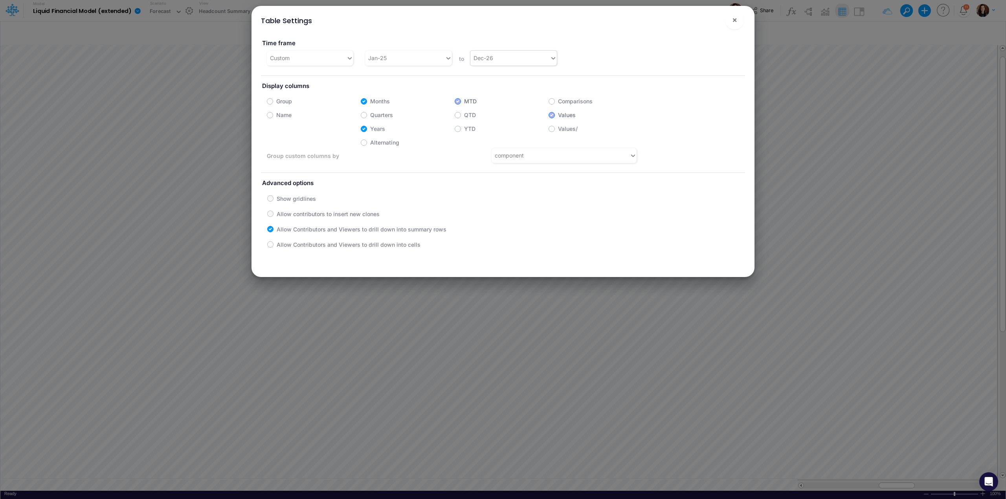
click at [530, 55] on div "Dec-26" at bounding box center [509, 57] width 79 height 13
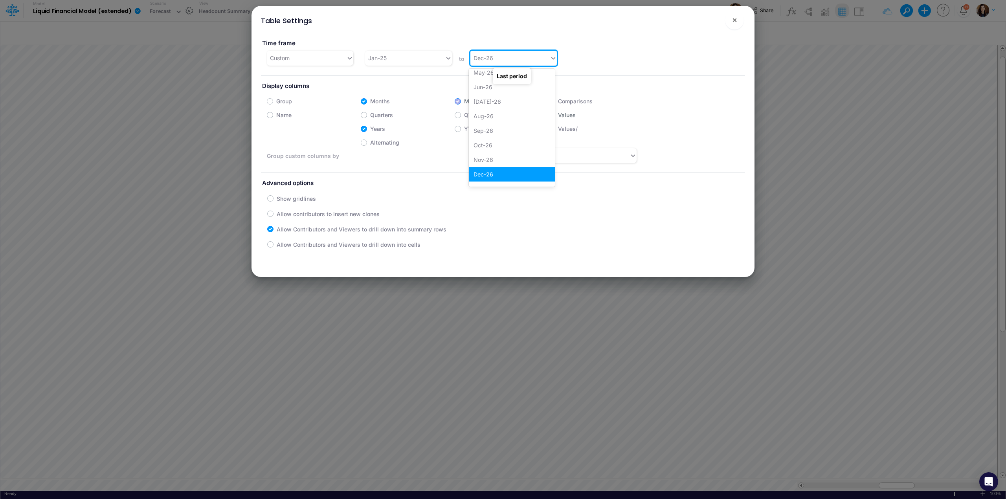
scroll to position [935, 0]
drag, startPoint x: 489, startPoint y: 174, endPoint x: 494, endPoint y: 166, distance: 9.8
click at [489, 175] on div "Dec-29" at bounding box center [512, 177] width 86 height 15
click at [737, 20] on button "×" at bounding box center [734, 20] width 19 height 19
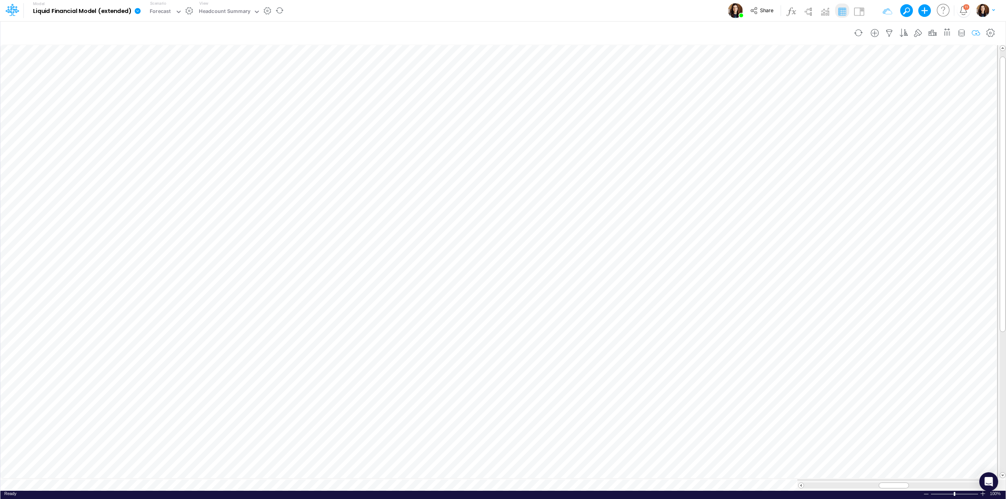
click at [976, 30] on icon "button" at bounding box center [976, 33] width 12 height 8
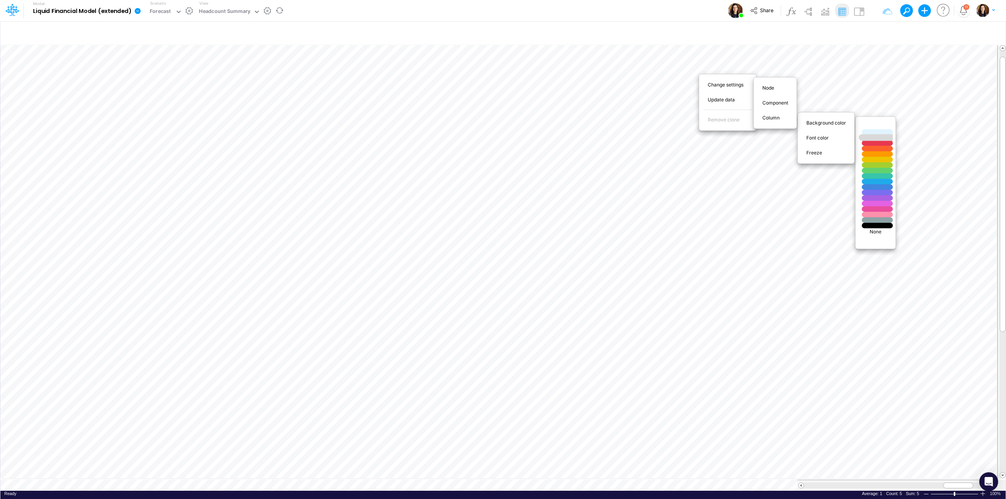
click at [870, 138] on div at bounding box center [876, 137] width 37 height 7
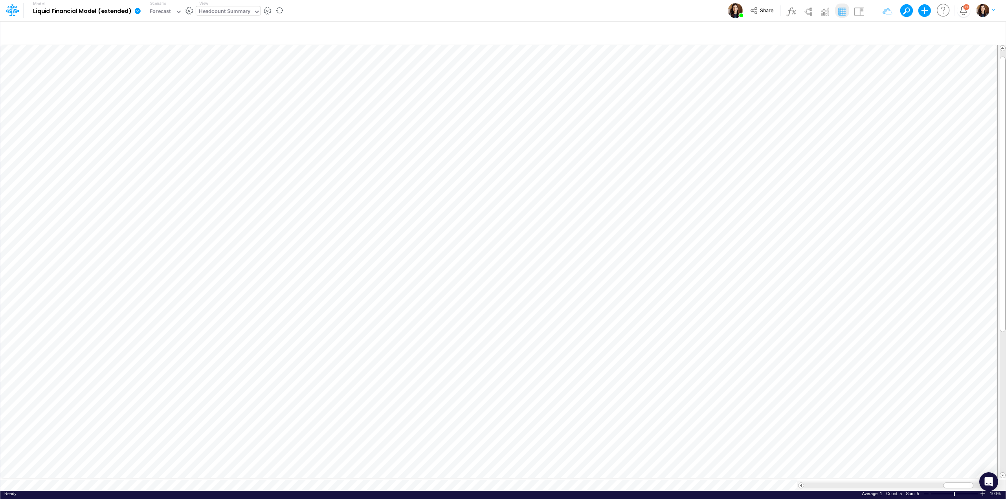
click at [237, 15] on div "Headcount Summary" at bounding box center [224, 11] width 51 height 9
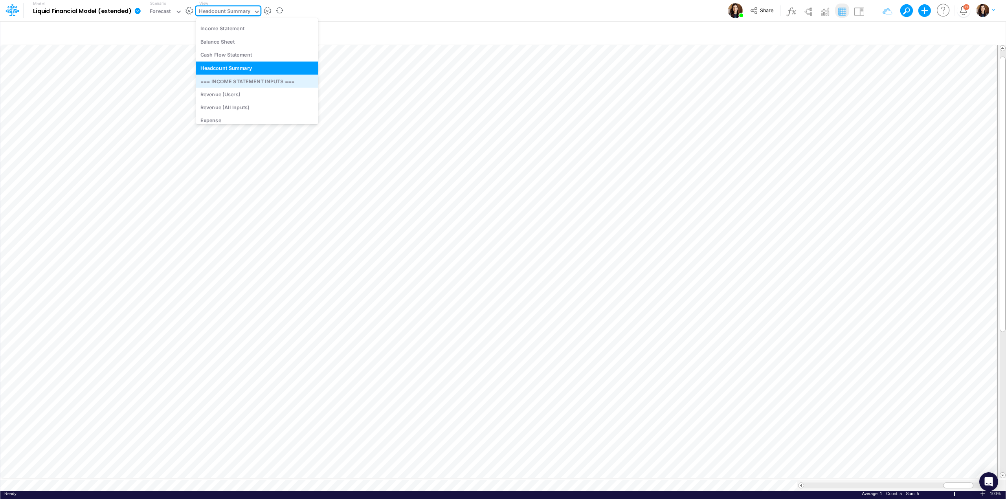
scroll to position [75, 0]
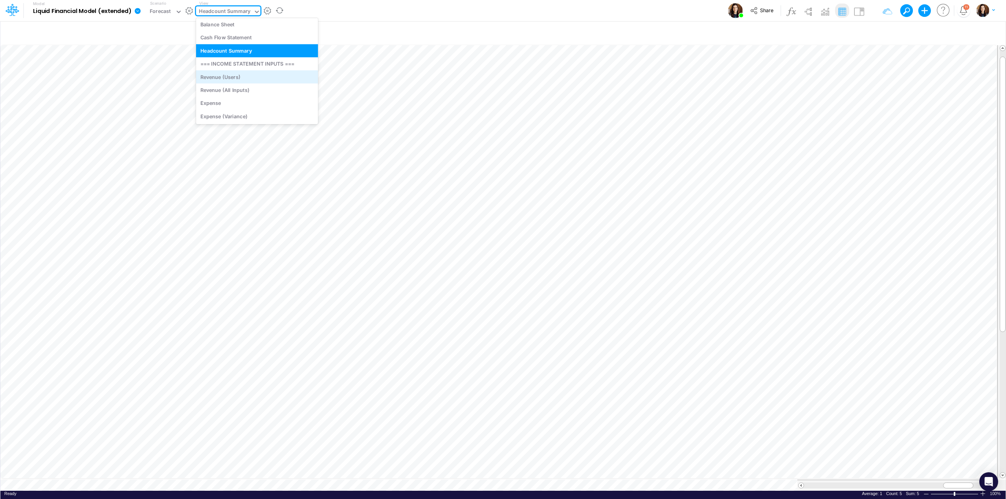
click at [250, 75] on div "Revenue (Users)" at bounding box center [257, 76] width 122 height 13
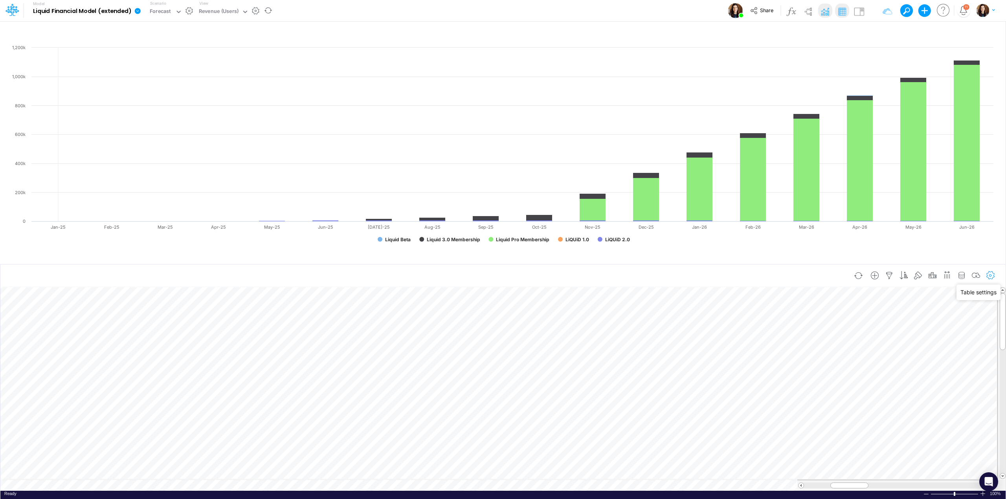
click at [987, 273] on icon "button" at bounding box center [990, 275] width 12 height 8
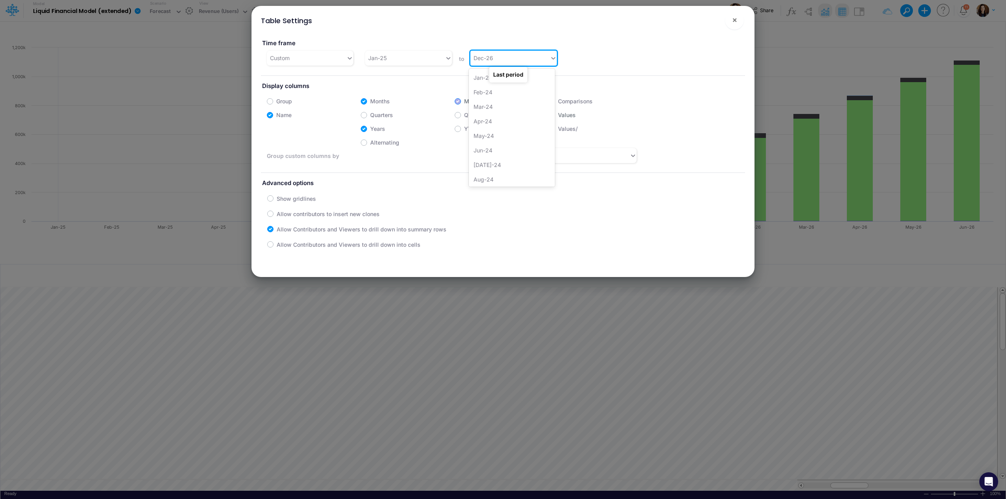
click at [505, 61] on div "Dec-26" at bounding box center [509, 57] width 79 height 13
click at [485, 178] on div "Dec-29" at bounding box center [512, 177] width 86 height 15
click at [735, 18] on span "×" at bounding box center [734, 19] width 5 height 9
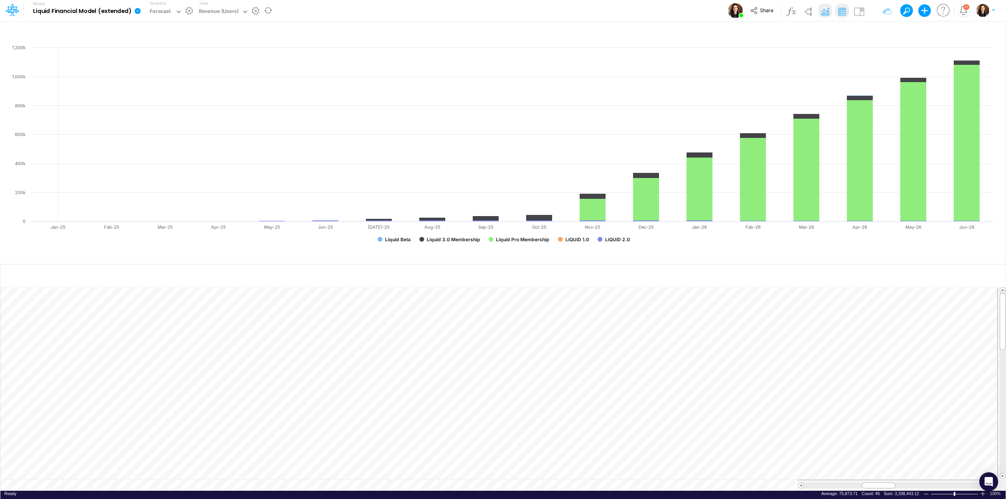
scroll to position [0, 0]
click at [975, 275] on icon "button" at bounding box center [976, 275] width 12 height 8
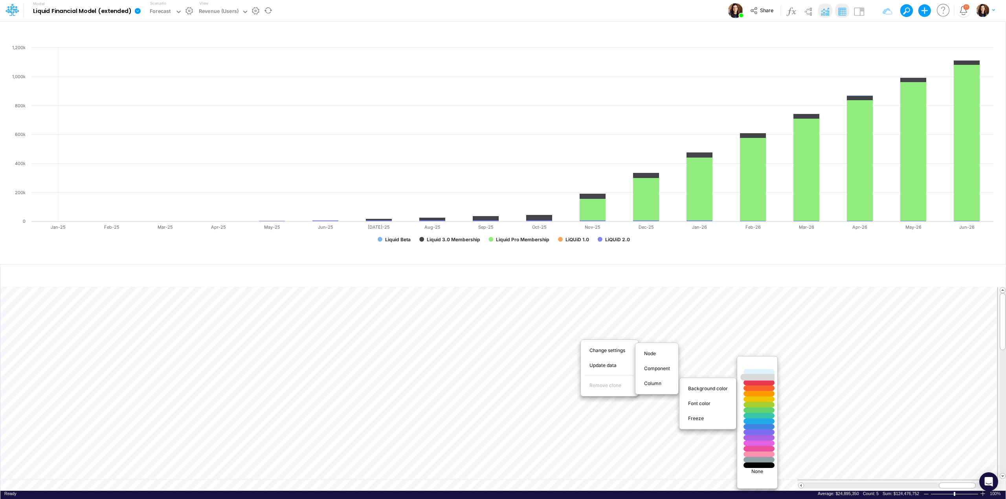
click at [767, 376] on div at bounding box center [758, 377] width 37 height 7
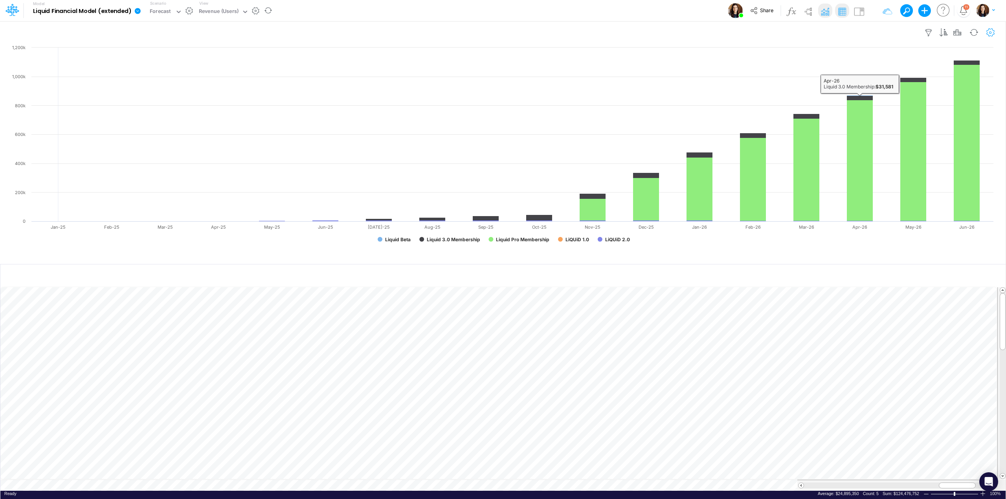
click at [990, 31] on icon "button" at bounding box center [990, 33] width 12 height 8
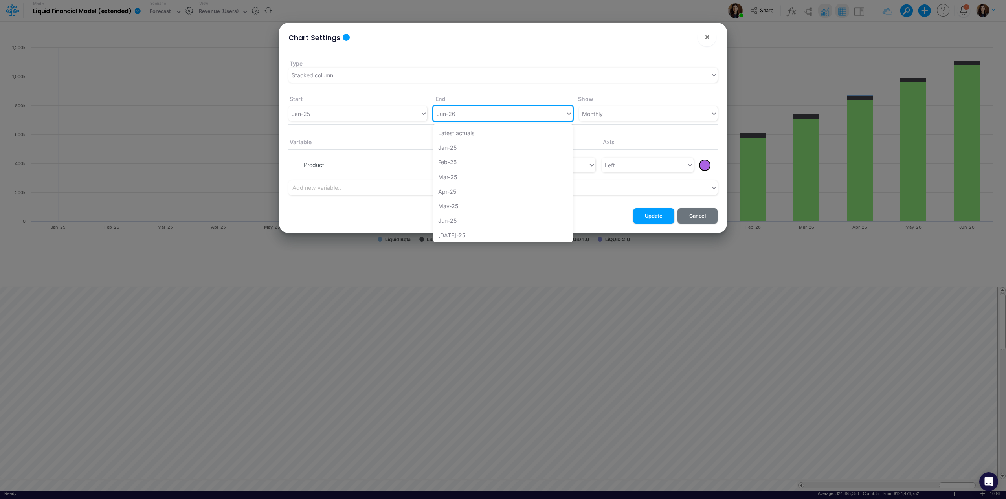
click at [514, 114] on div "Jun-26" at bounding box center [499, 113] width 132 height 13
click at [474, 231] on div "Dec-29" at bounding box center [502, 233] width 139 height 15
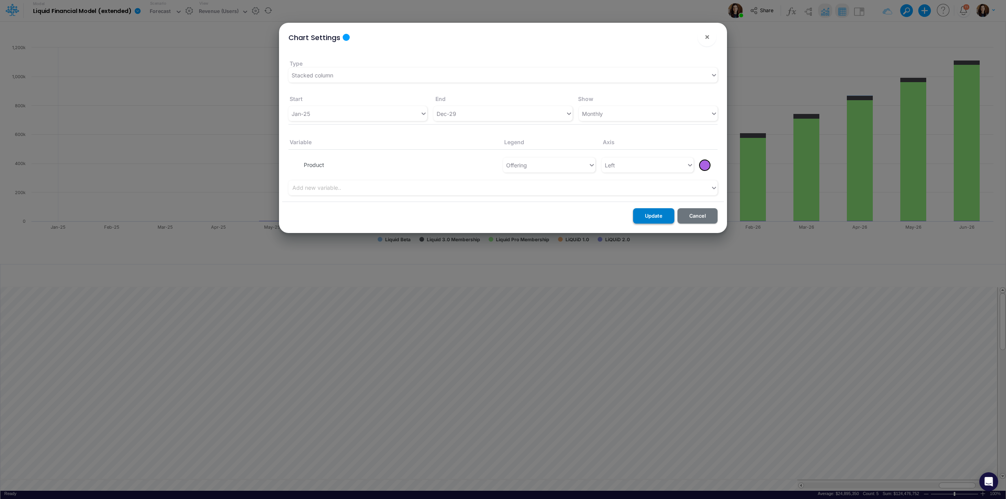
click at [650, 214] on button "Update" at bounding box center [653, 215] width 41 height 15
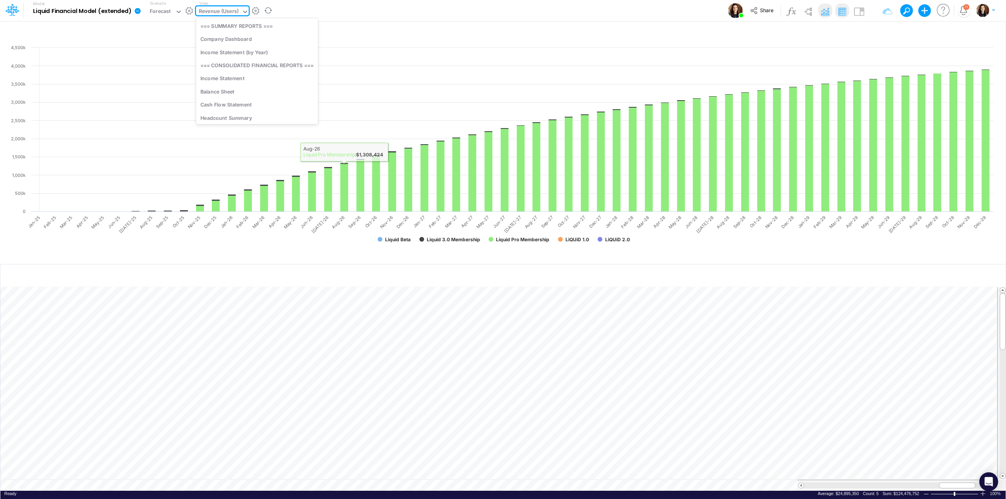
click at [208, 11] on div "Revenue (Users)" at bounding box center [219, 11] width 40 height 9
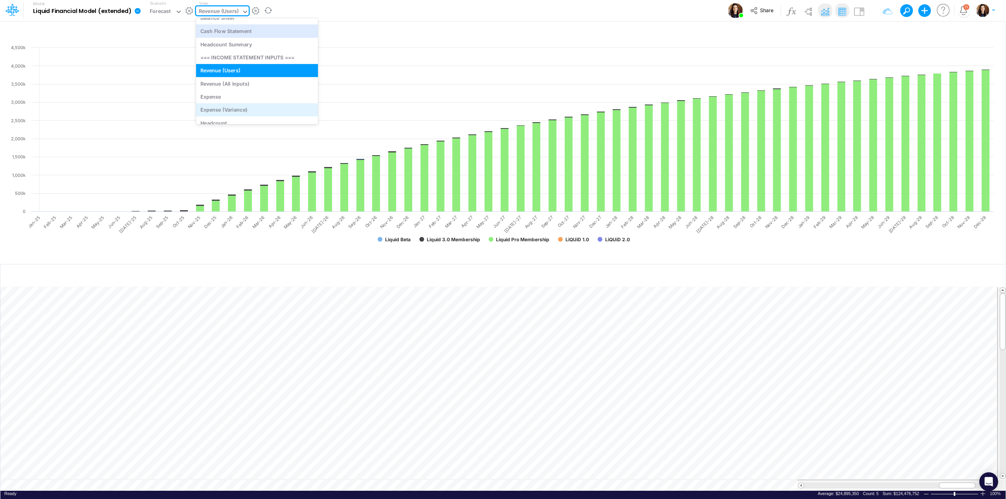
scroll to position [104, 0]
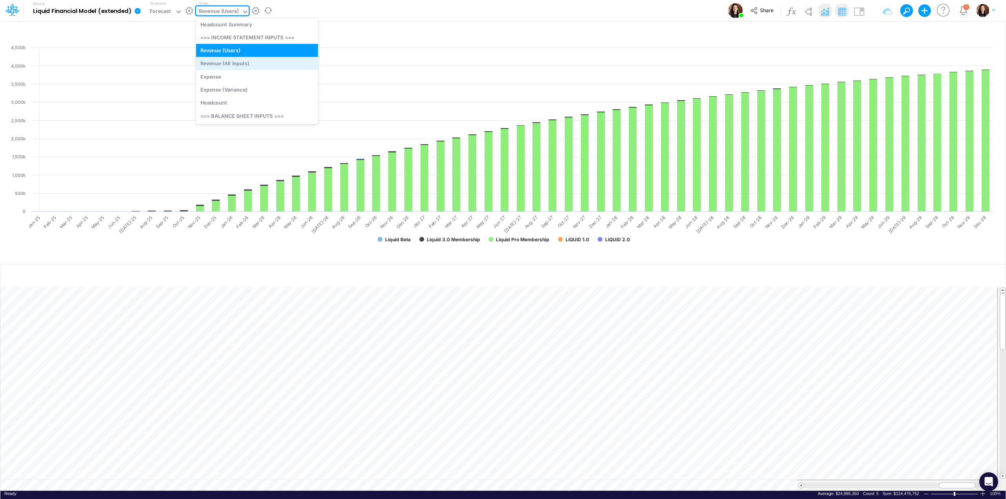
click at [244, 64] on div "Revenue (All Inputs)" at bounding box center [257, 63] width 122 height 13
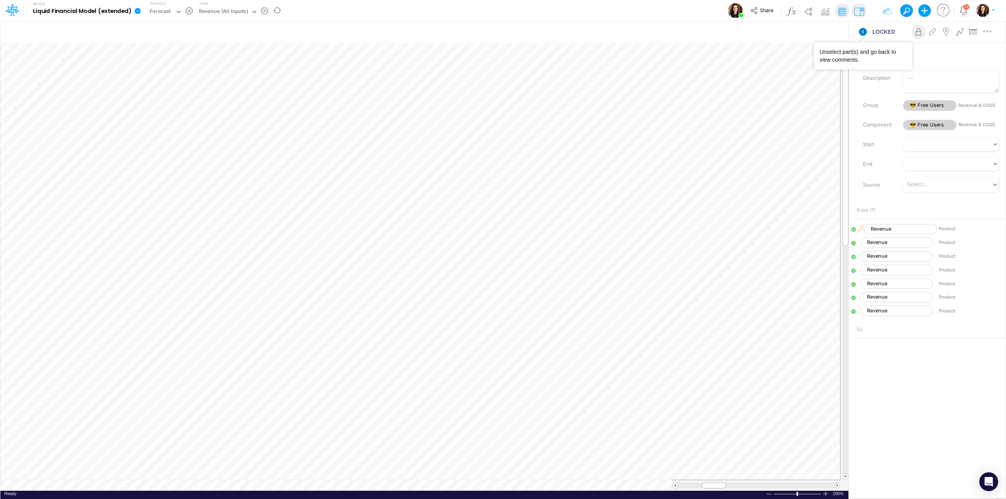
click at [860, 32] on icon at bounding box center [863, 32] width 8 height 8
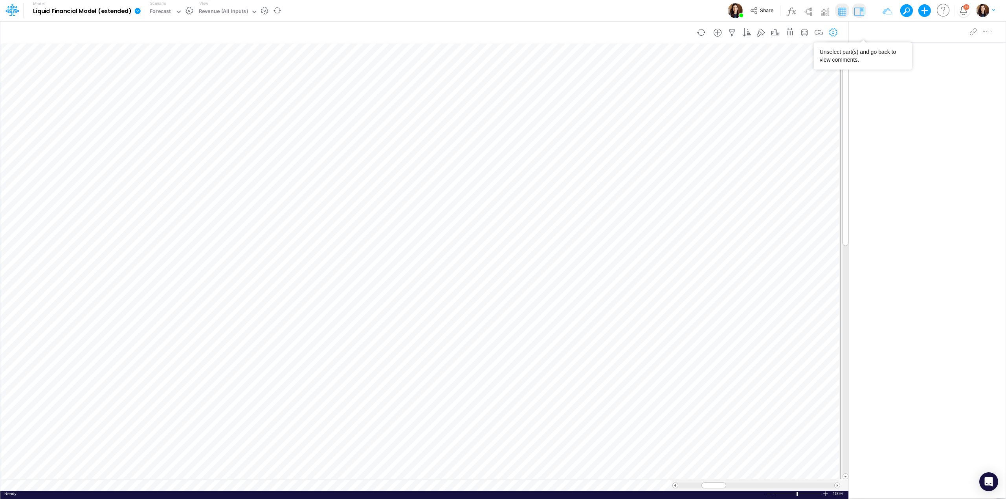
click at [835, 31] on icon "button" at bounding box center [833, 33] width 12 height 8
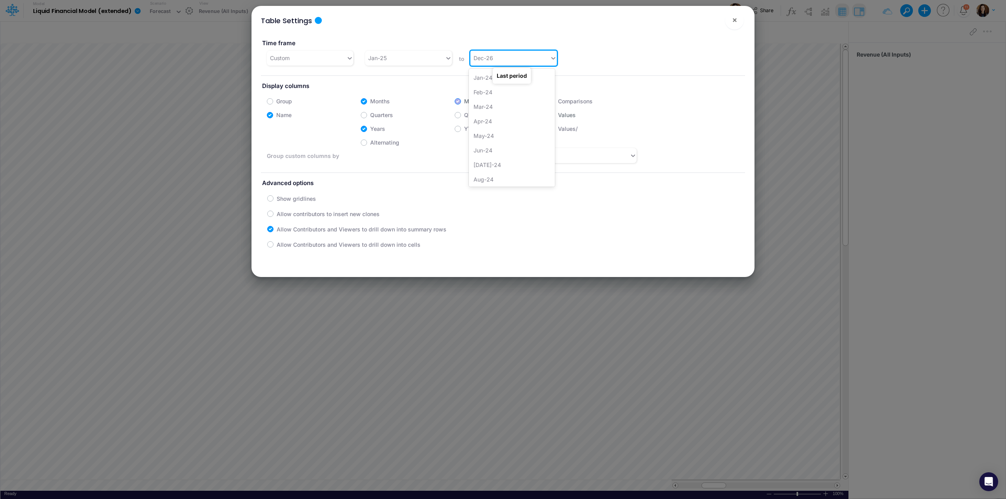
click at [504, 60] on div "Dec-26" at bounding box center [509, 57] width 79 height 13
click at [497, 174] on div "Dec-29" at bounding box center [512, 177] width 86 height 15
click at [734, 20] on span "×" at bounding box center [734, 19] width 5 height 9
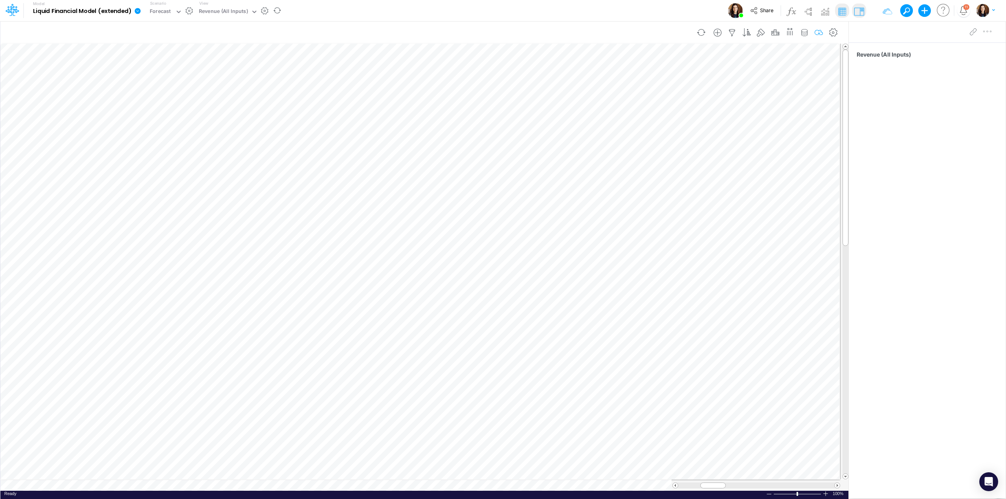
click at [817, 34] on icon "button" at bounding box center [819, 33] width 12 height 8
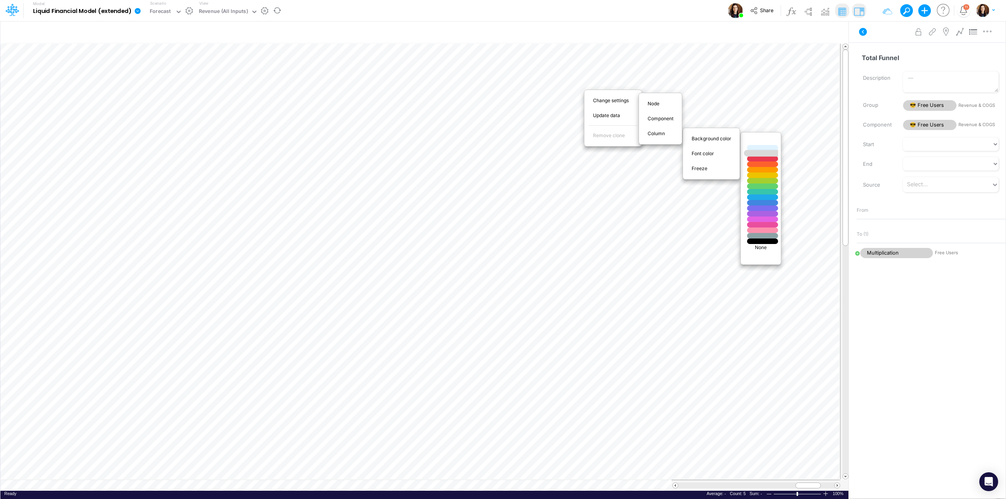
click at [763, 155] on div at bounding box center [762, 153] width 37 height 7
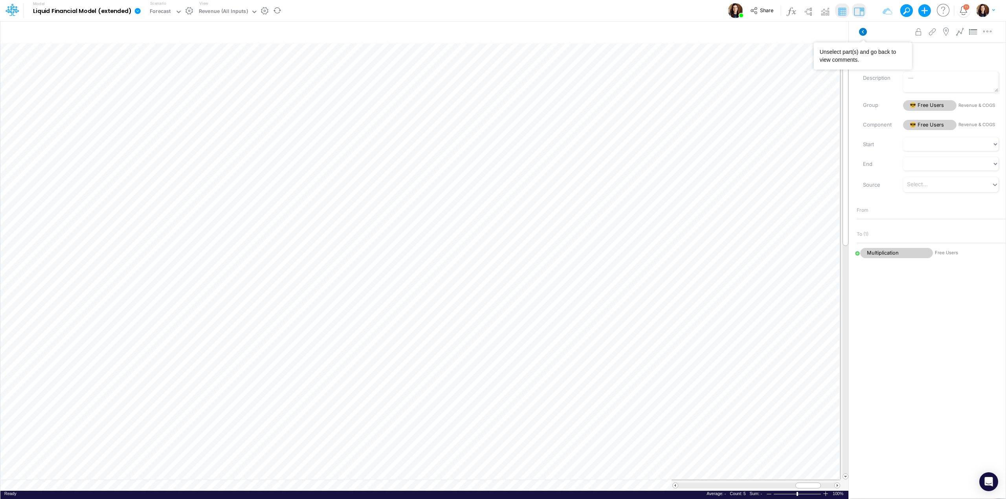
click at [865, 30] on icon at bounding box center [863, 32] width 8 height 8
click at [222, 14] on div "Revenue (All Inputs)" at bounding box center [223, 11] width 49 height 9
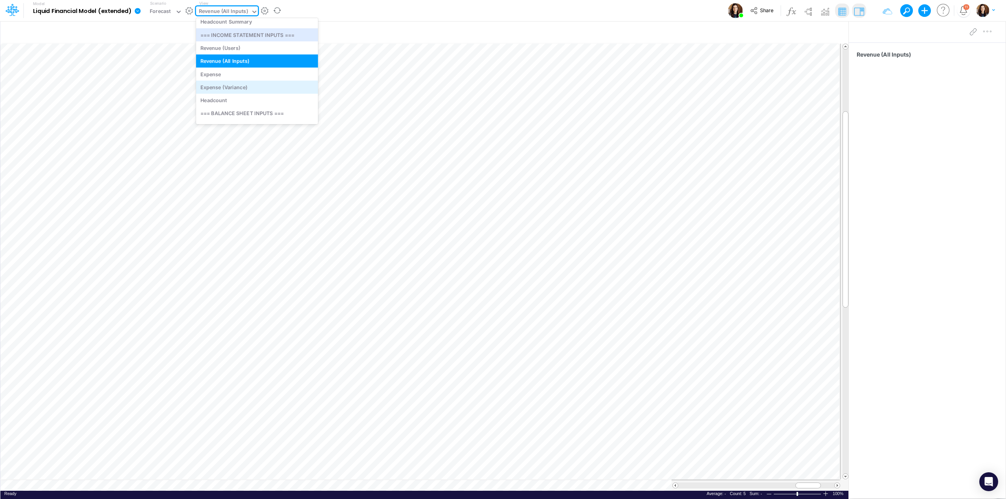
scroll to position [118, 0]
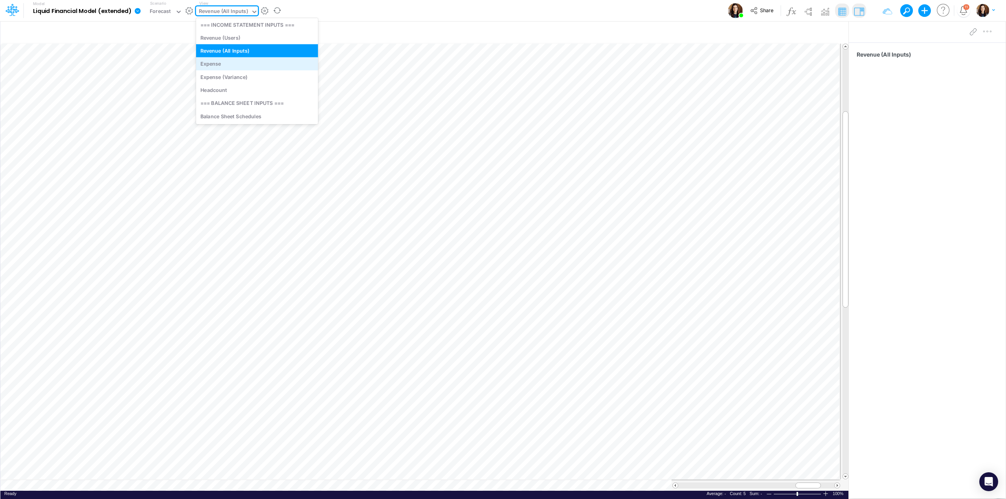
click at [240, 65] on div "Expense" at bounding box center [257, 63] width 122 height 13
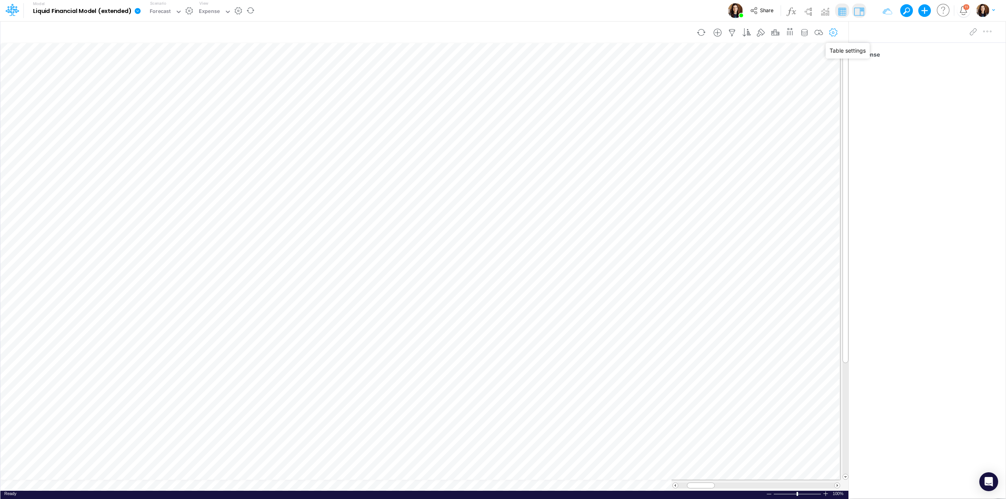
click at [833, 29] on icon "button" at bounding box center [833, 33] width 12 height 8
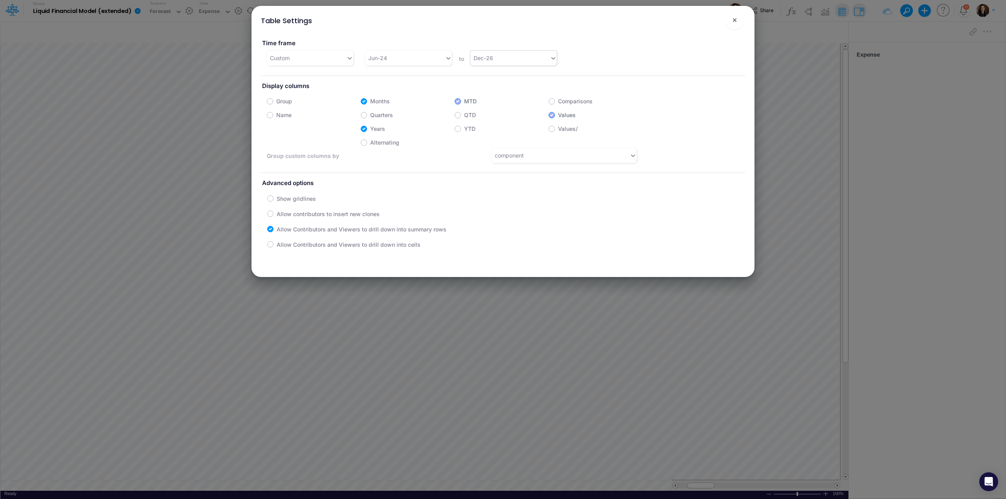
click at [492, 56] on div "Dec-26" at bounding box center [509, 57] width 79 height 13
click at [493, 174] on div "Dec-29" at bounding box center [512, 177] width 86 height 15
click at [737, 20] on button "×" at bounding box center [734, 20] width 19 height 19
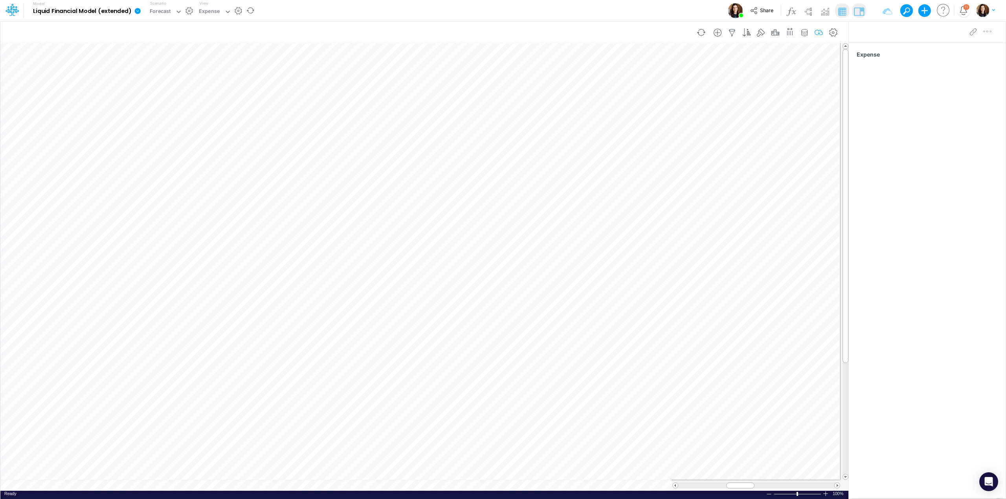
click at [819, 32] on icon "button" at bounding box center [819, 33] width 12 height 8
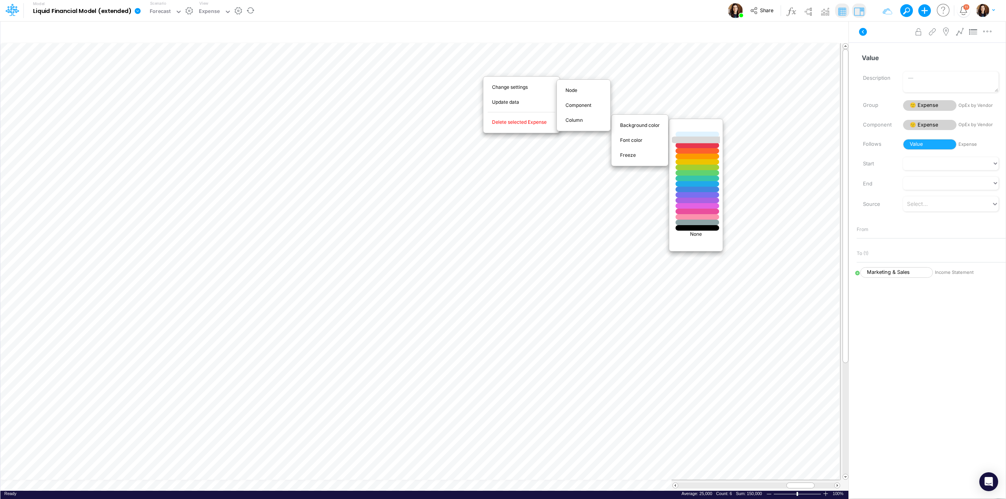
click at [698, 140] on div at bounding box center [697, 140] width 52 height 7
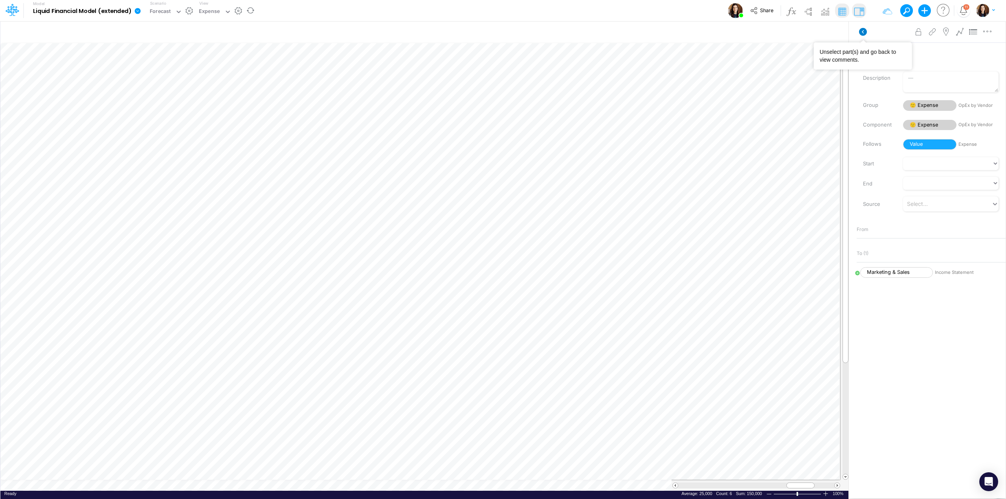
drag, startPoint x: 861, startPoint y: 29, endPoint x: 682, endPoint y: 32, distance: 178.8
click at [860, 29] on icon at bounding box center [863, 32] width 8 height 8
click at [209, 9] on div "Expense" at bounding box center [209, 11] width 21 height 9
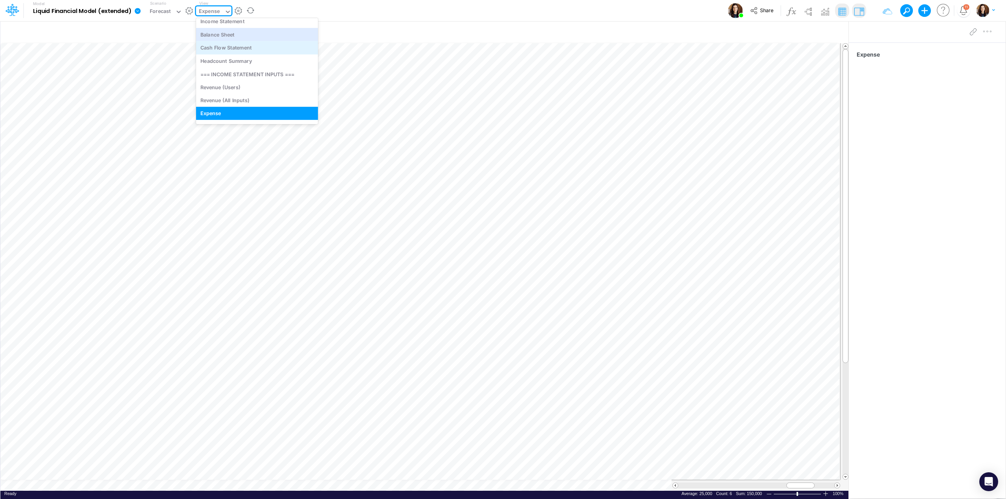
scroll to position [133, 0]
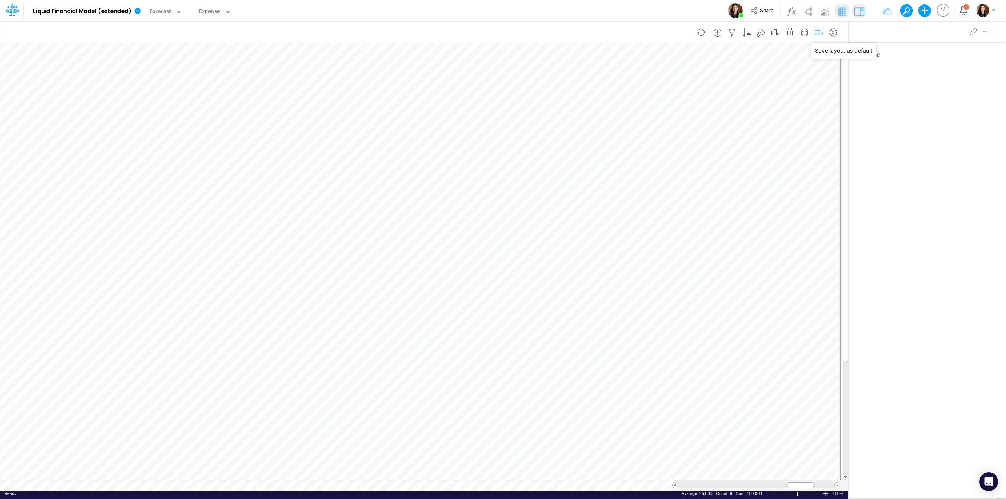
click at [816, 32] on icon "button" at bounding box center [819, 33] width 12 height 8
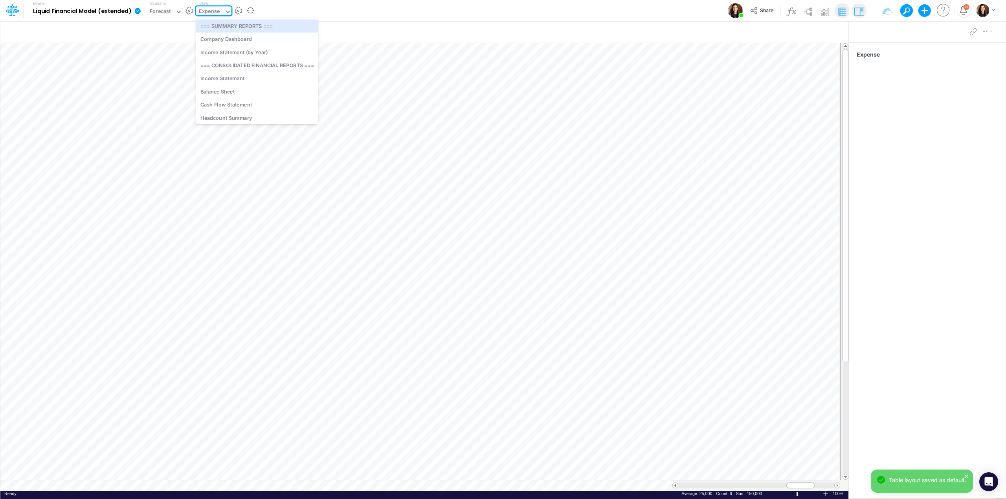
click at [214, 12] on div "Expense" at bounding box center [209, 11] width 21 height 9
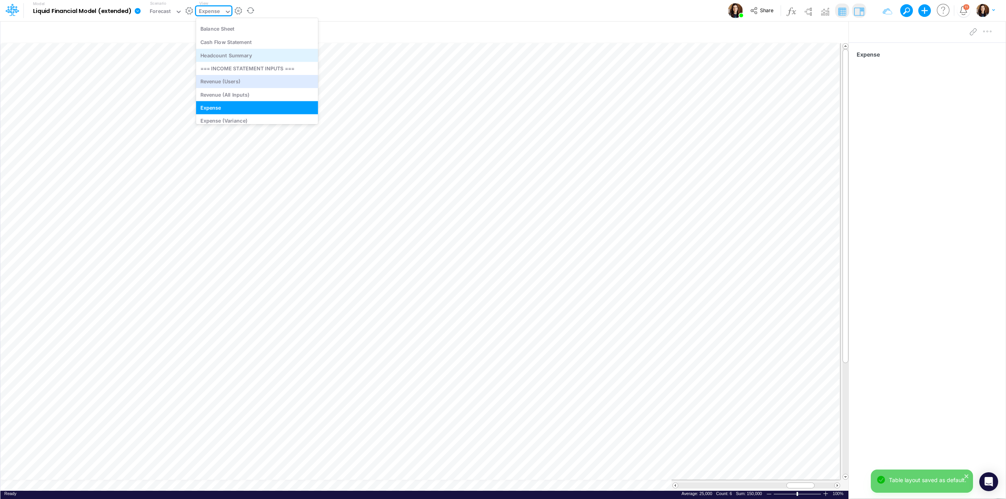
scroll to position [140, 0]
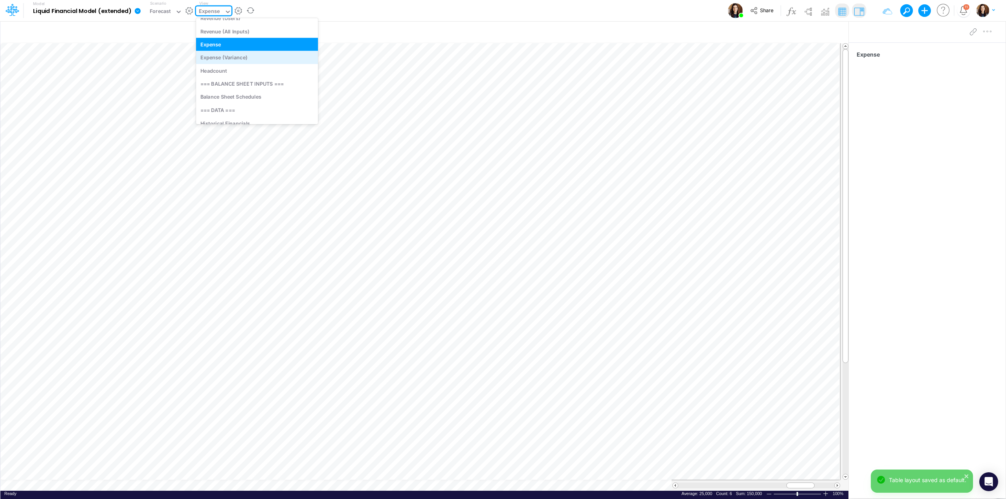
click at [243, 58] on div "Expense (Variance)" at bounding box center [257, 57] width 122 height 13
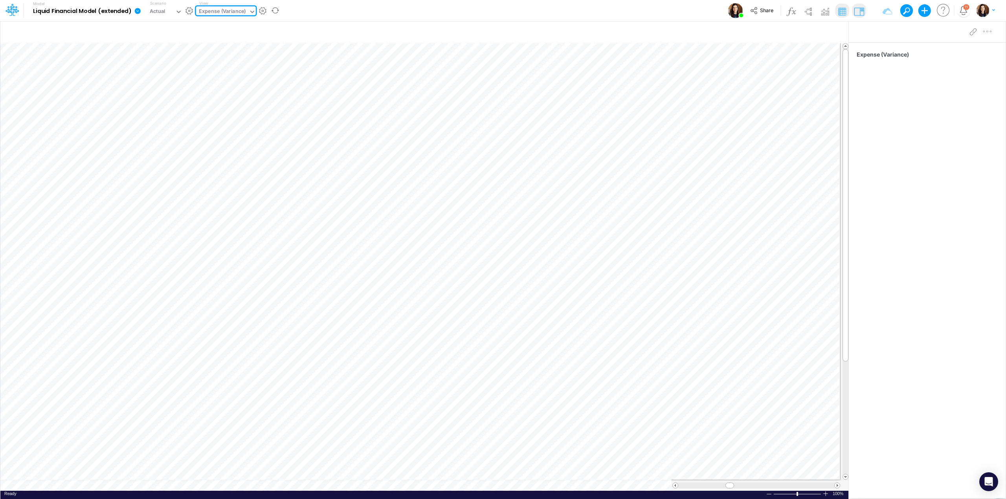
click at [240, 11] on div "Expense (Variance)" at bounding box center [222, 11] width 47 height 9
click at [251, 66] on div "Headcount" at bounding box center [257, 63] width 122 height 13
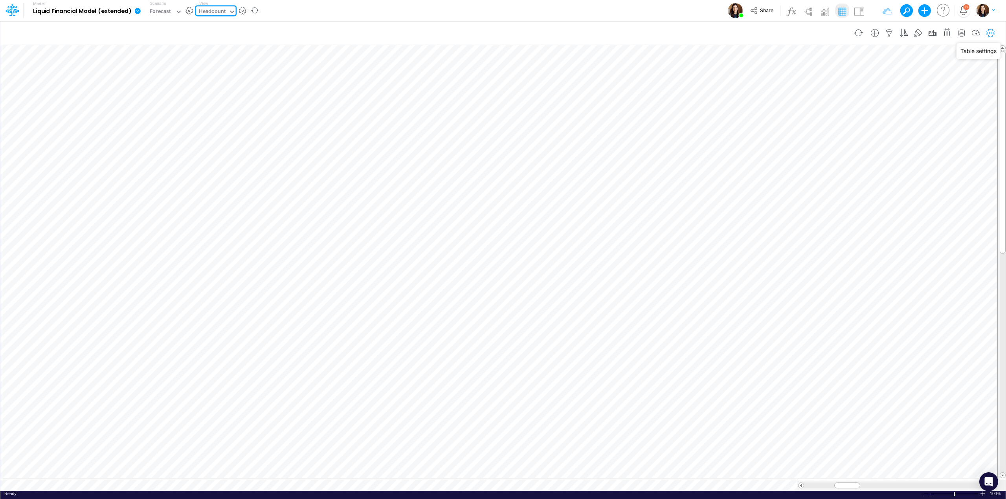
click at [988, 31] on icon "button" at bounding box center [990, 33] width 12 height 8
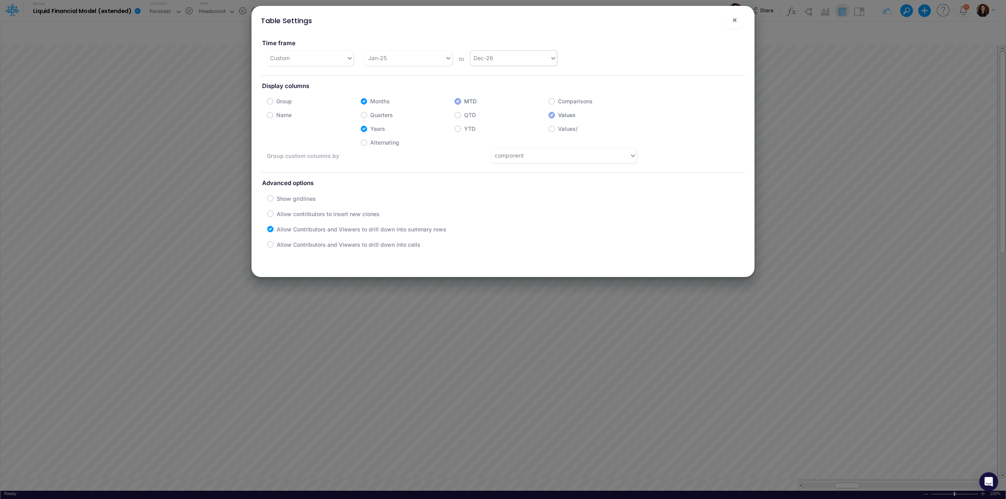
click at [509, 60] on div "Dec-26" at bounding box center [509, 57] width 79 height 13
click at [484, 176] on div "Dec-29" at bounding box center [512, 177] width 86 height 15
click at [733, 21] on span "×" at bounding box center [734, 19] width 5 height 9
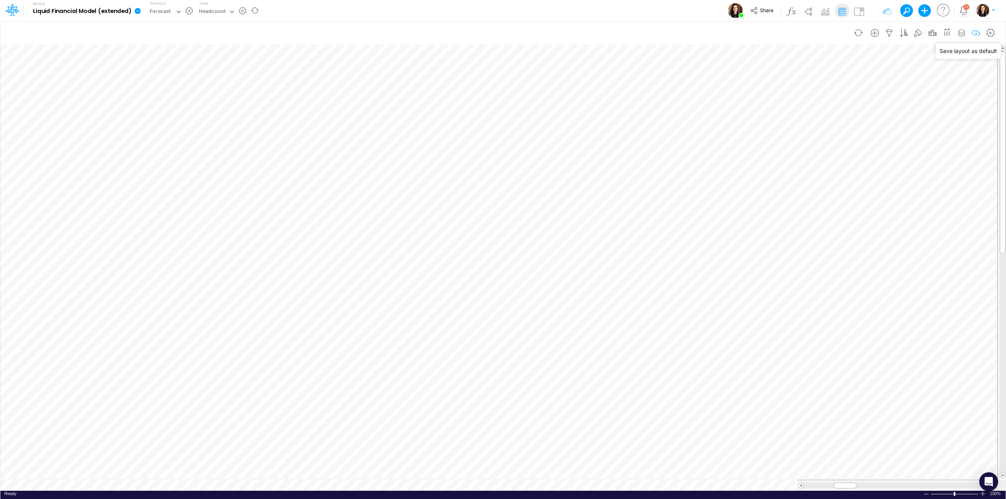
click at [977, 35] on icon "button" at bounding box center [976, 33] width 12 height 8
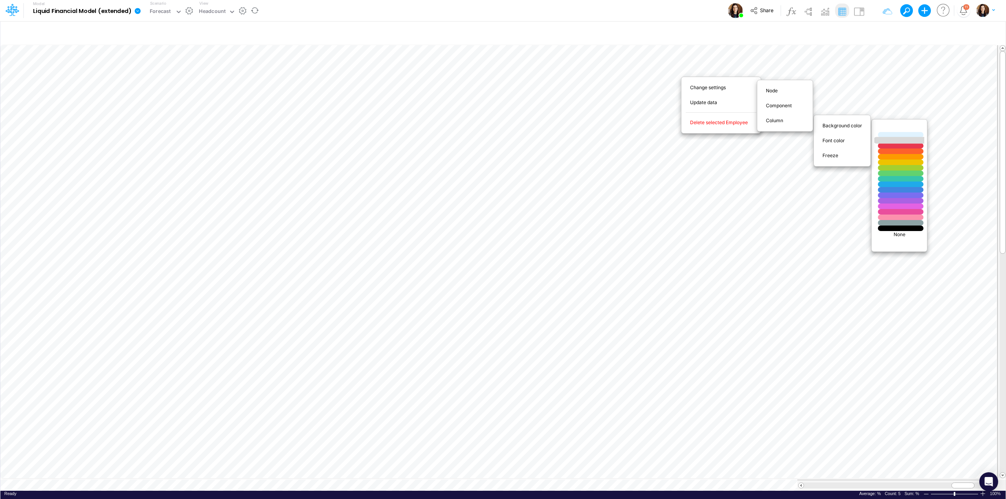
click at [894, 140] on div at bounding box center [900, 140] width 55 height 7
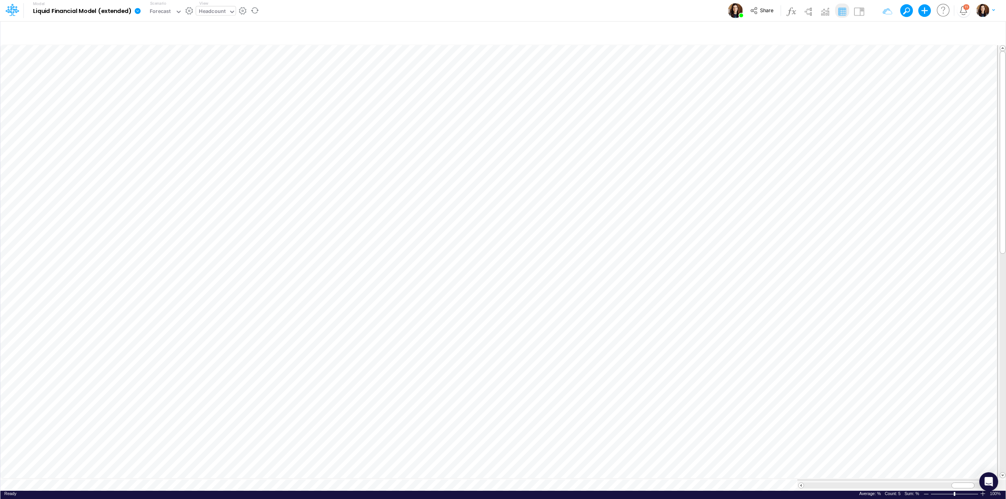
click at [213, 12] on div "Headcount" at bounding box center [212, 11] width 27 height 9
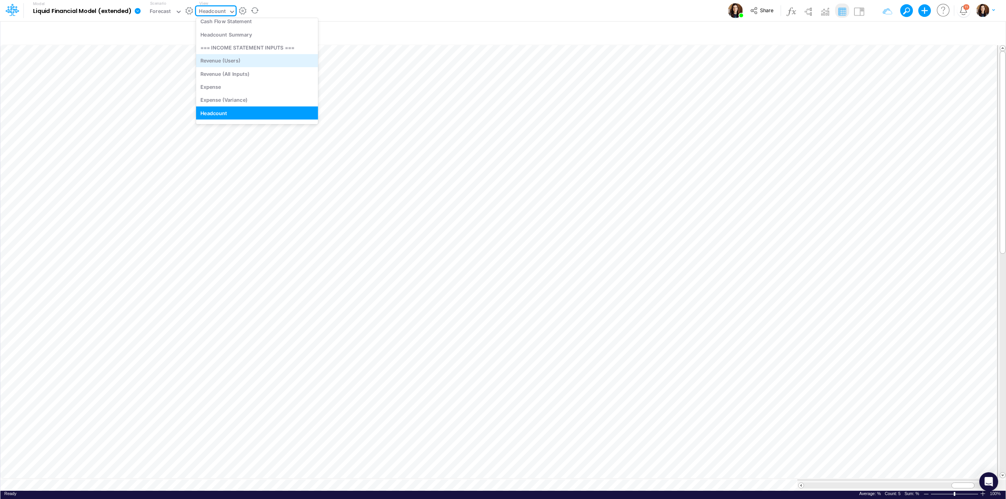
scroll to position [162, 0]
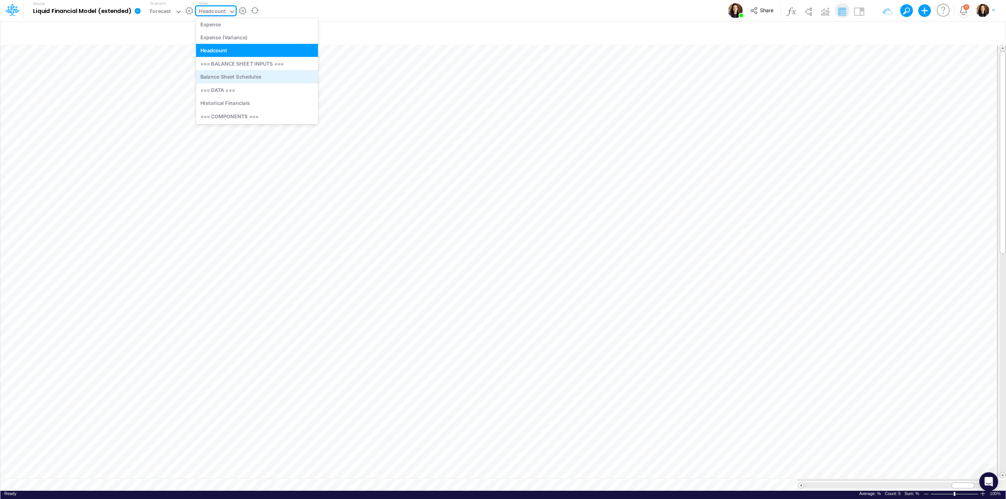
click at [241, 79] on div "Balance Sheet Schedules" at bounding box center [257, 76] width 122 height 13
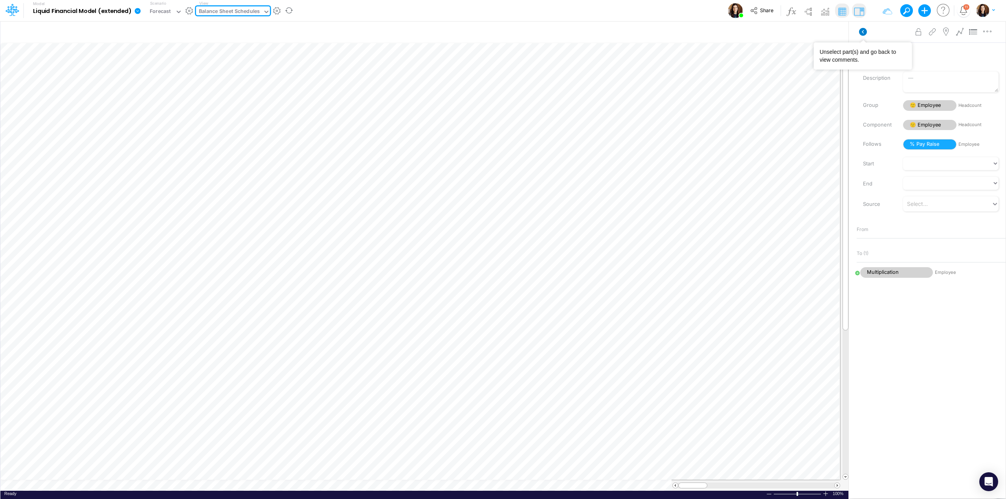
click at [859, 31] on icon at bounding box center [863, 32] width 8 height 8
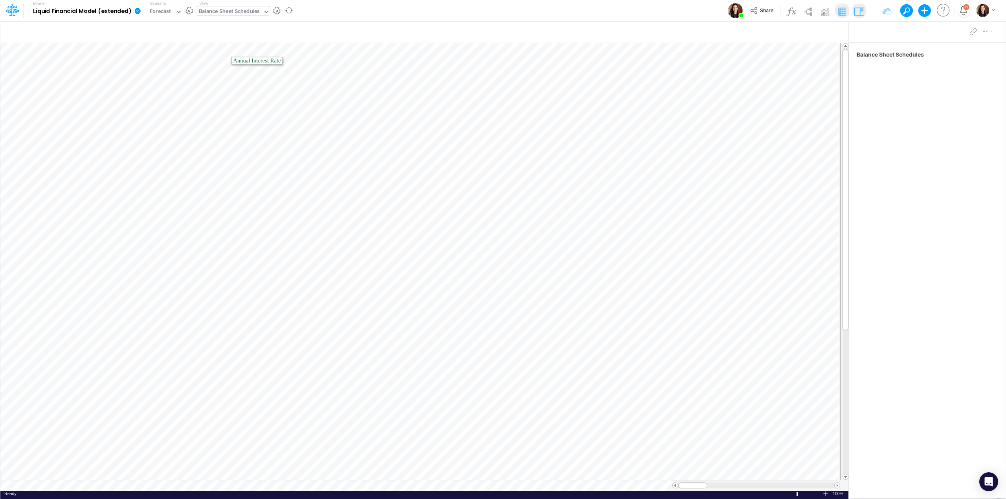
click at [231, 11] on div "Balance Sheet Schedules" at bounding box center [229, 11] width 61 height 9
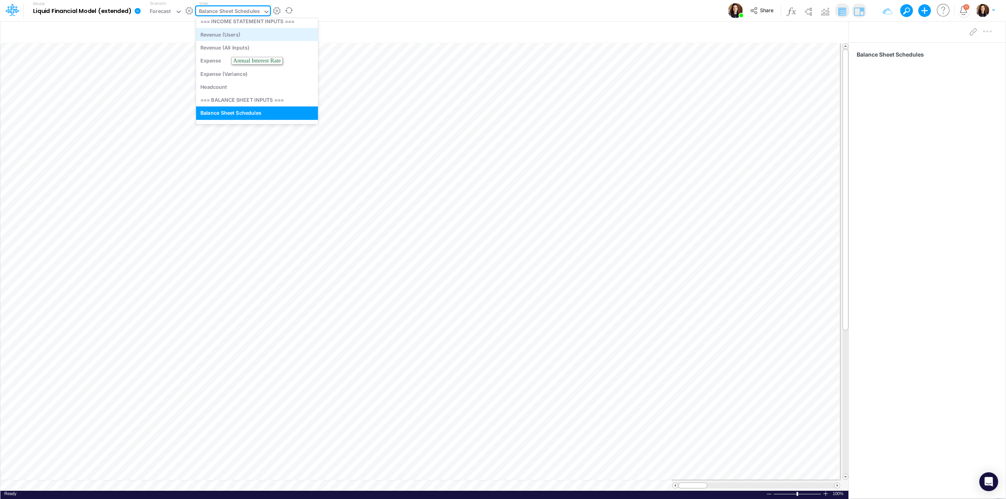
scroll to position [192, 0]
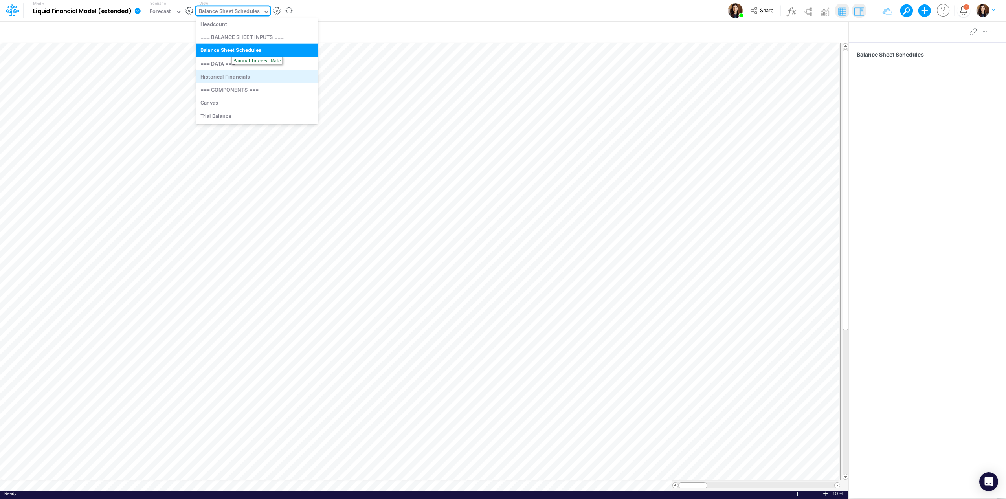
click at [263, 76] on div "Historical Financials" at bounding box center [257, 76] width 122 height 13
click at [230, 7] on div "Historical Financials" at bounding box center [224, 11] width 50 height 9
click at [260, 83] on div "Revenue (Users)" at bounding box center [257, 81] width 122 height 13
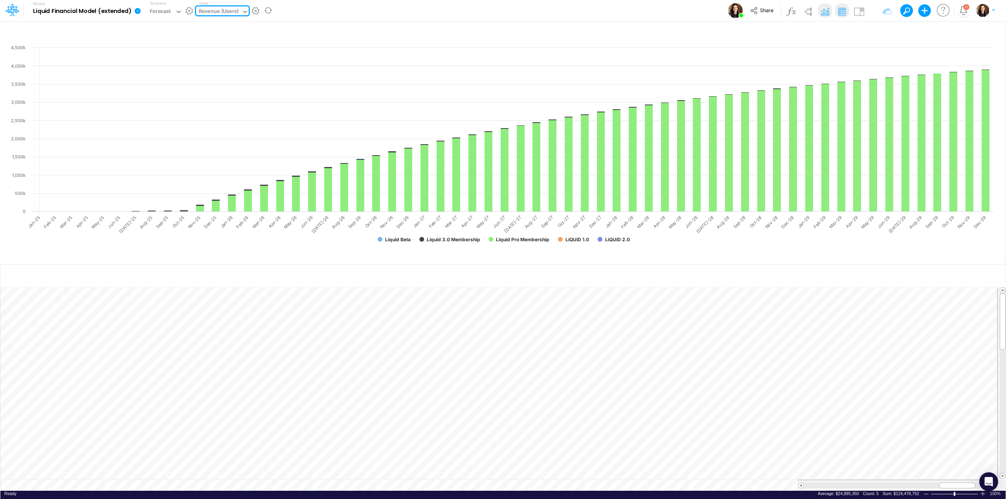
click at [354, 13] on div "Model Liquid Financial Model (extended) Edit model settings Duplicate Import Qu…" at bounding box center [502, 10] width 905 height 21
click at [822, 10] on img at bounding box center [824, 11] width 13 height 13
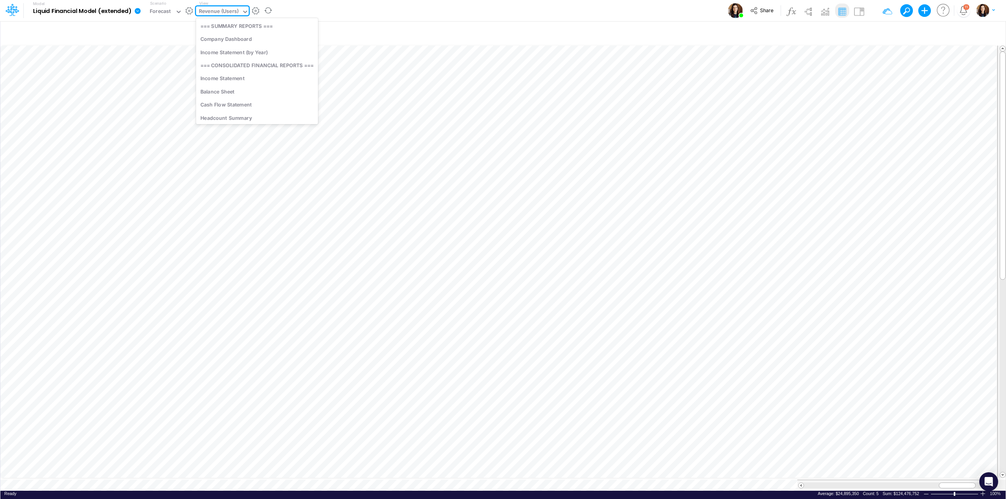
click at [227, 10] on div "Revenue (Users)" at bounding box center [219, 11] width 40 height 9
click at [238, 66] on div "Revenue (All Inputs)" at bounding box center [257, 63] width 122 height 13
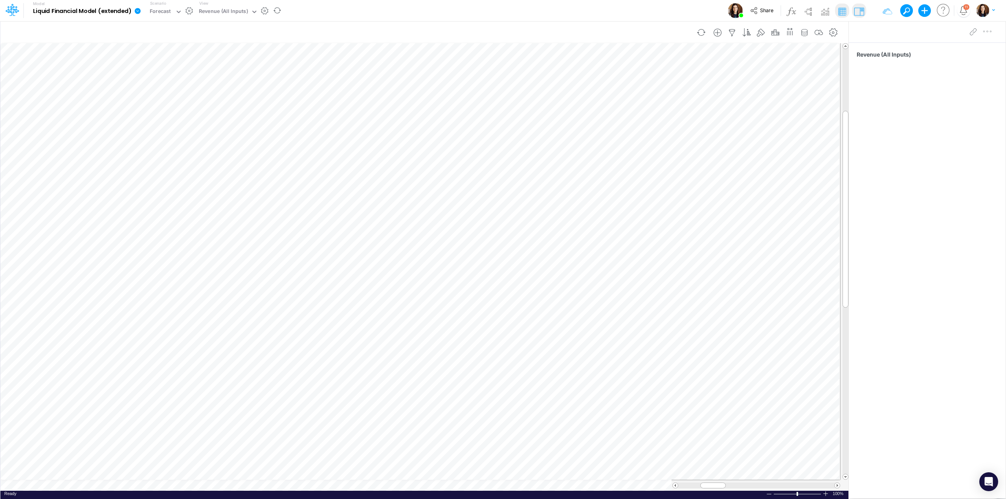
scroll to position [0, 0]
click at [926, 146] on span "% of New Users" at bounding box center [929, 144] width 53 height 11
click at [935, 123] on span "😎 Product" at bounding box center [929, 125] width 53 height 11
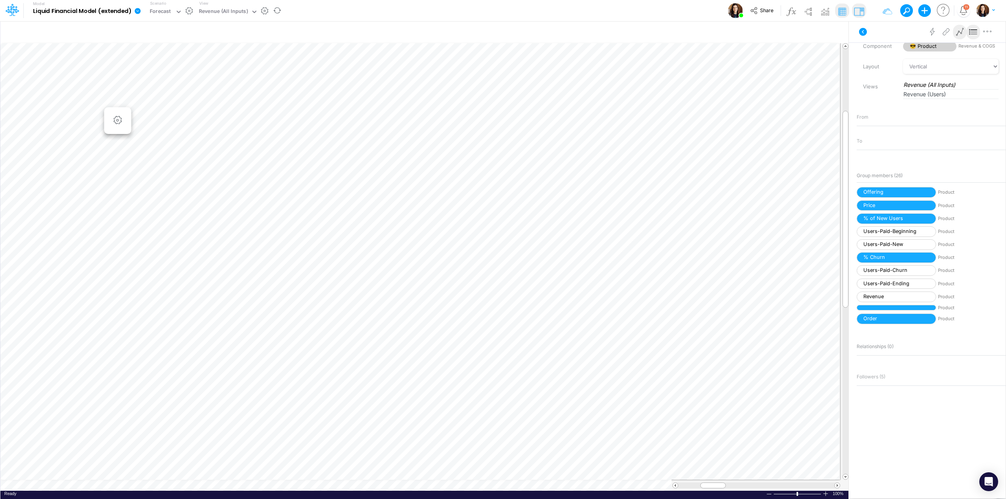
scroll to position [123, 0]
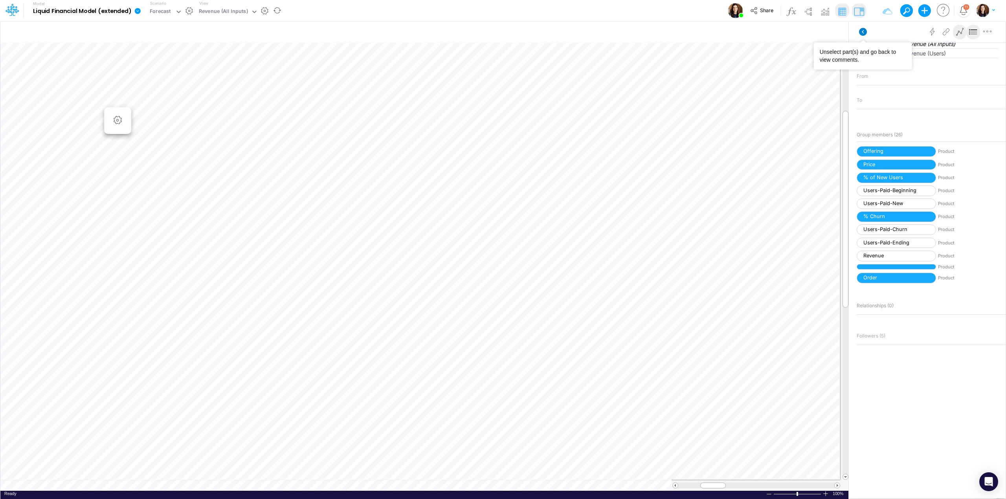
click at [864, 31] on icon at bounding box center [863, 32] width 8 height 8
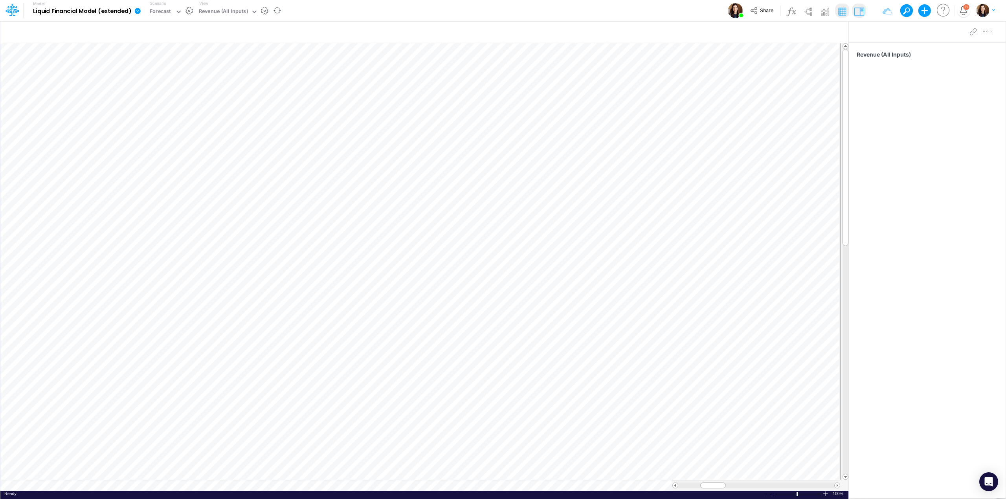
scroll to position [0, 0]
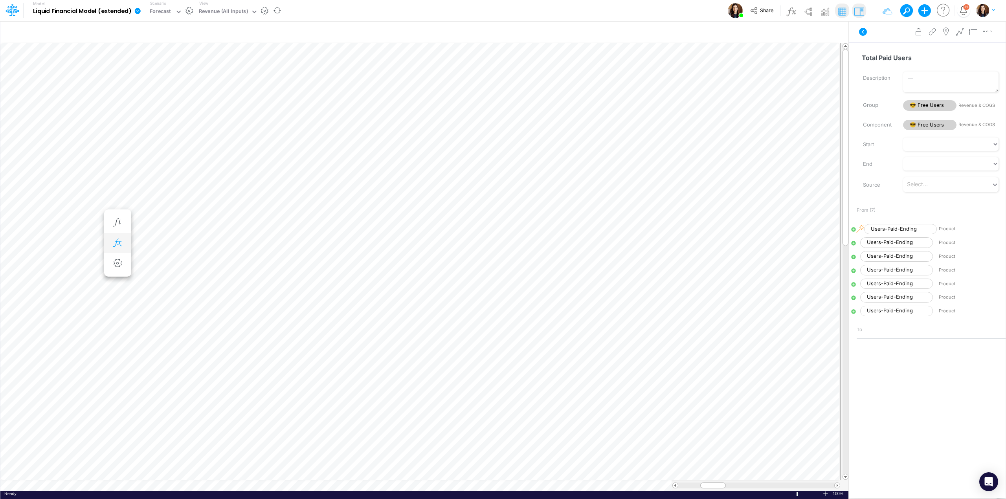
drag, startPoint x: 119, startPoint y: 245, endPoint x: 125, endPoint y: 245, distance: 5.9
click at [119, 245] on icon "button" at bounding box center [118, 243] width 12 height 8
click at [233, 266] on icon at bounding box center [233, 264] width 12 height 8
click at [865, 29] on div at bounding box center [503, 251] width 1006 height 495
drag, startPoint x: 860, startPoint y: 32, endPoint x: 806, endPoint y: 27, distance: 54.0
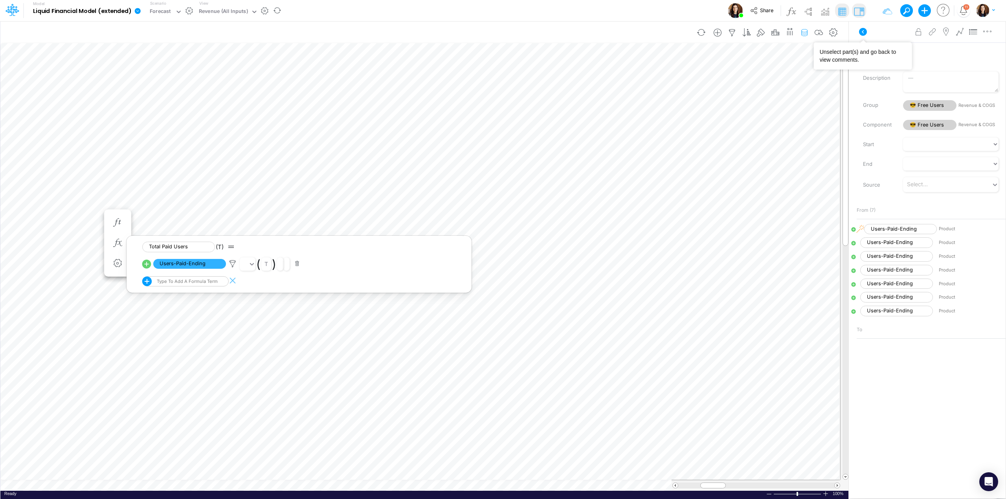
click at [860, 32] on icon at bounding box center [863, 32] width 8 height 8
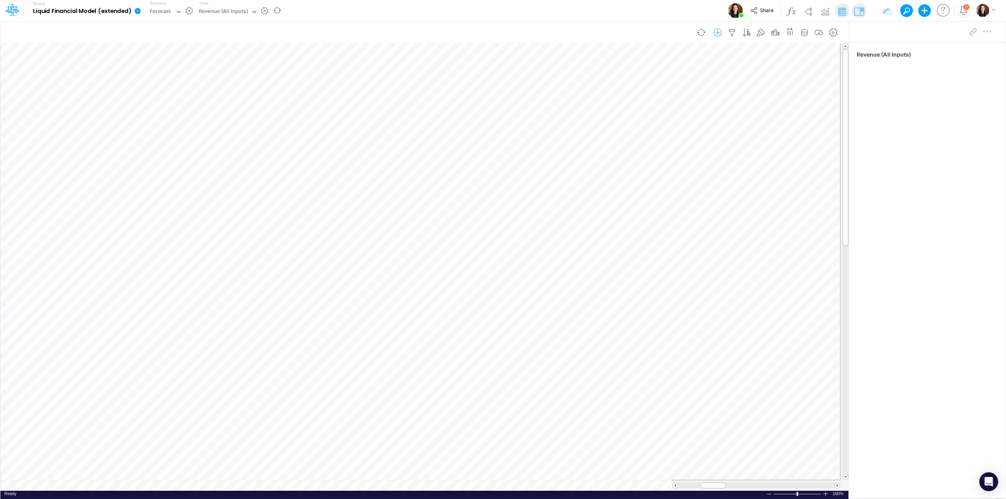
click at [719, 33] on icon "button" at bounding box center [717, 33] width 12 height 8
click at [659, 82] on li "Product" at bounding box center [678, 79] width 92 height 9
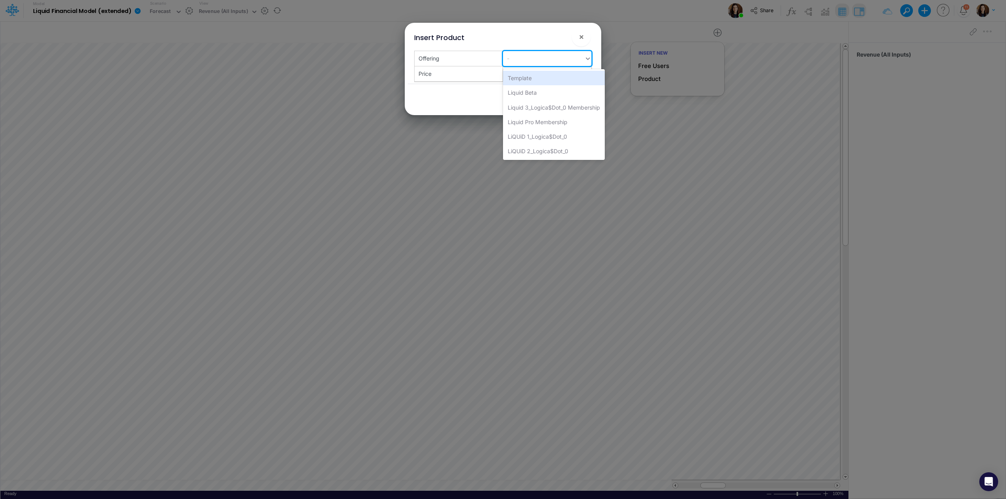
click at [537, 60] on div "-" at bounding box center [543, 58] width 81 height 13
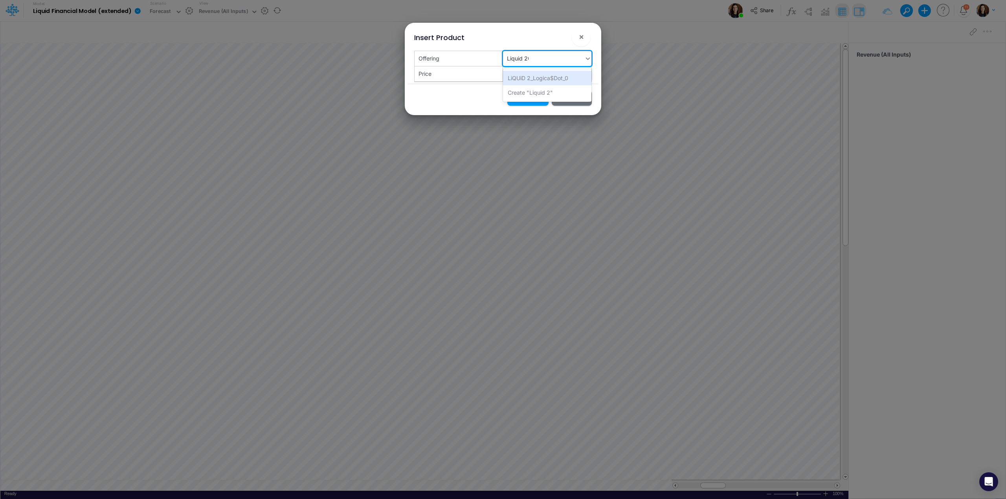
type input "Liquid 2027"
click at [522, 77] on div "Create "Liquid 2027"" at bounding box center [547, 78] width 88 height 15
click at [526, 74] on div "-" at bounding box center [543, 73] width 81 height 13
type input "599"
click at [528, 93] on div "Create "599"" at bounding box center [547, 93] width 88 height 15
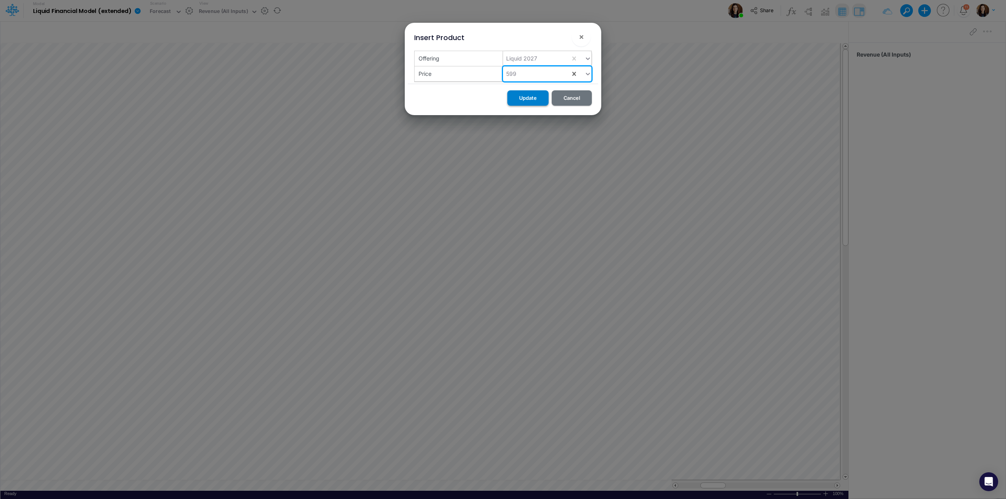
click at [534, 97] on button "Update" at bounding box center [527, 97] width 41 height 15
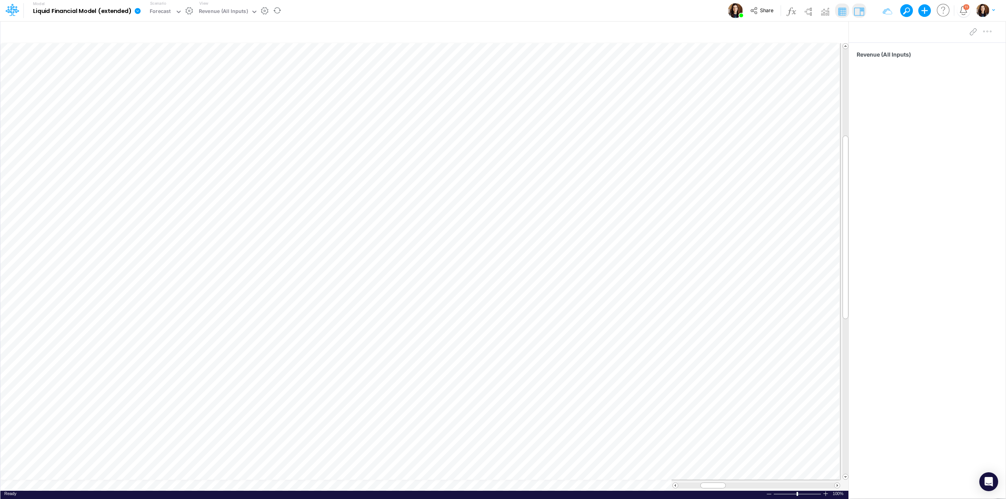
scroll to position [0, 0]
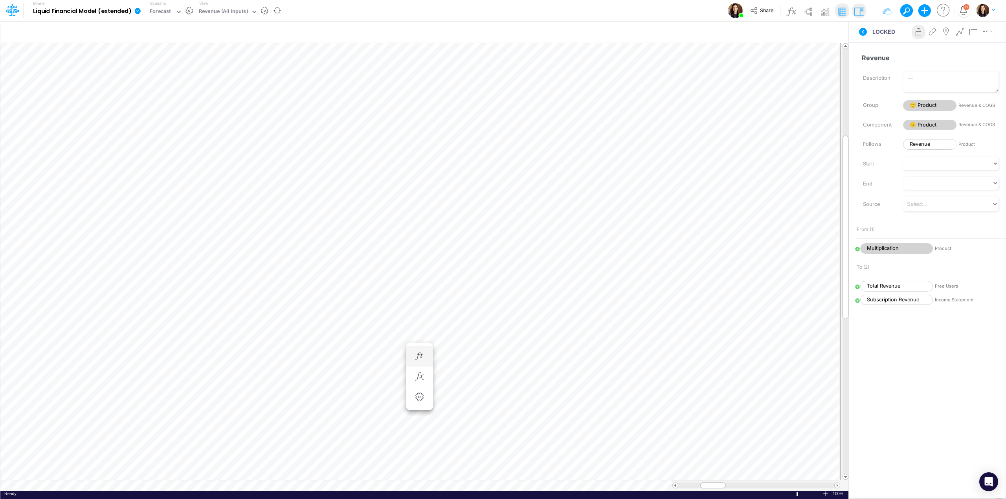
scroll to position [0, 0]
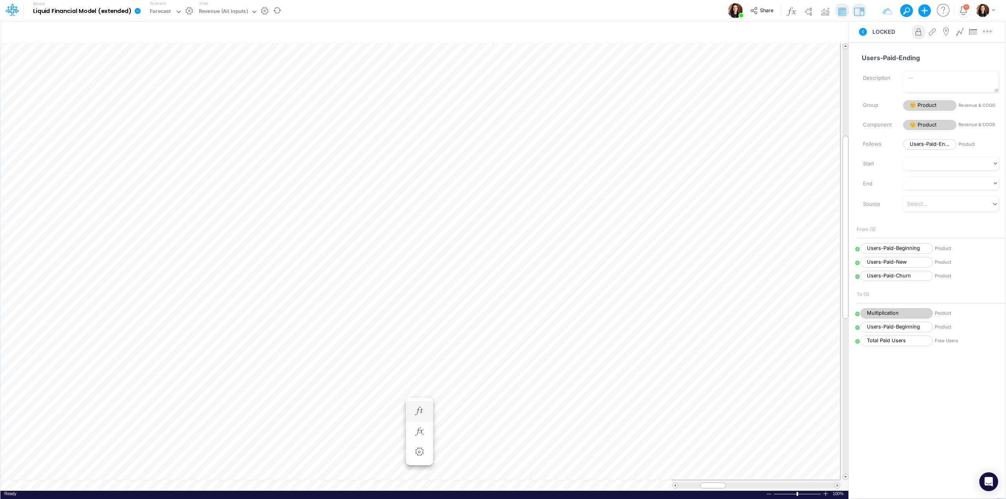
scroll to position [0, 0]
click at [861, 32] on icon at bounding box center [863, 32] width 8 height 8
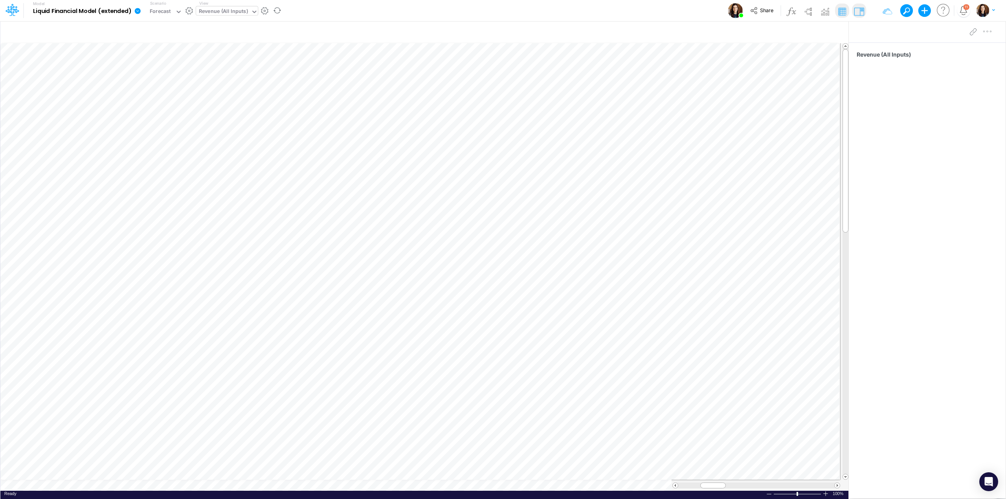
click at [223, 9] on div "Revenue (All Inputs)" at bounding box center [223, 11] width 49 height 9
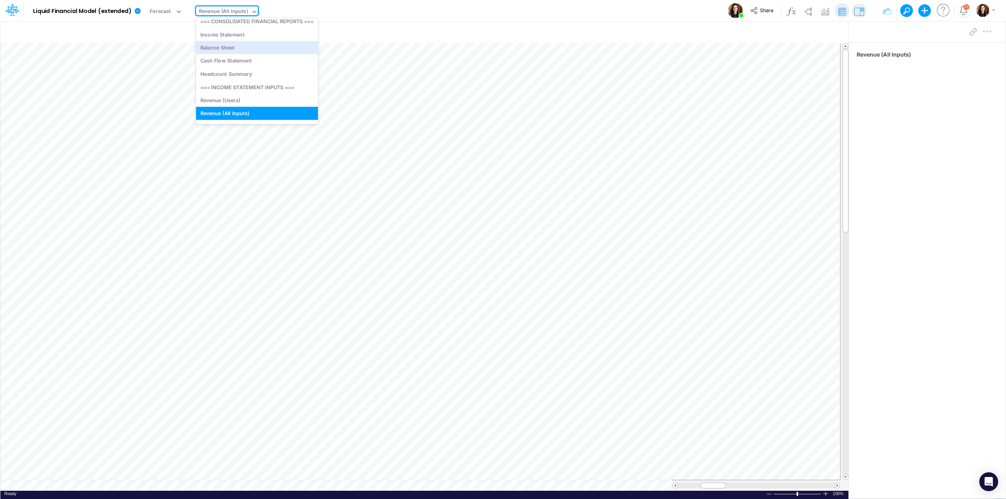
click at [373, 12] on div "Model Liquid Financial Model (extended) Edit model settings Duplicate Import Qu…" at bounding box center [502, 10] width 905 height 21
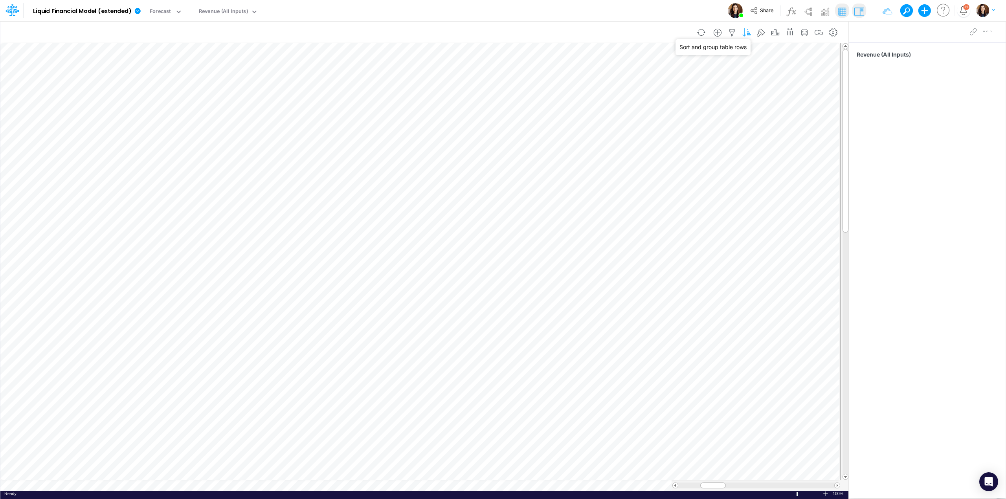
click at [749, 37] on icon "button" at bounding box center [746, 33] width 12 height 8
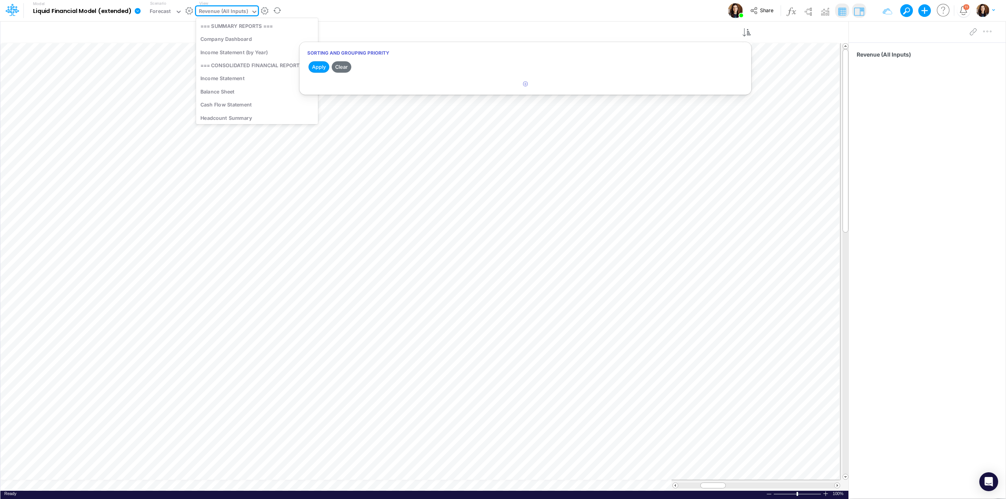
click at [234, 10] on div "Revenue (All Inputs)" at bounding box center [223, 11] width 49 height 9
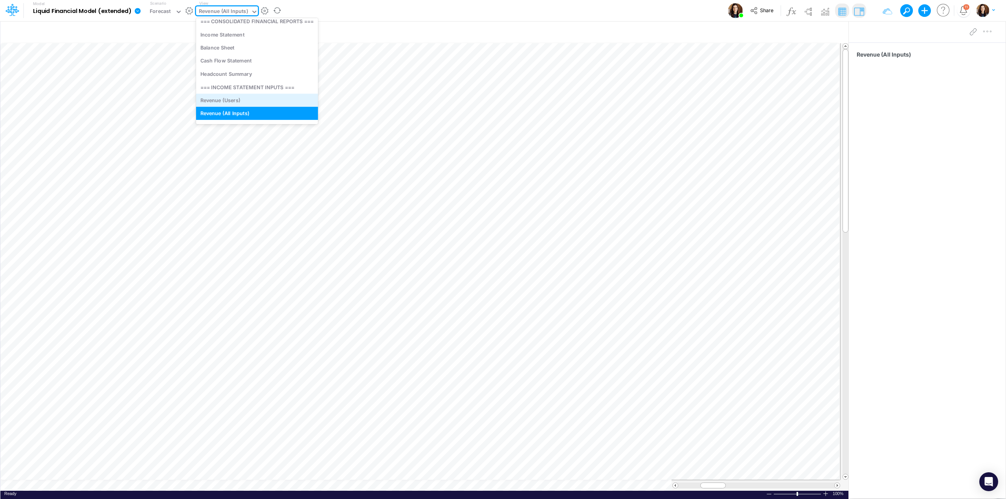
click at [240, 103] on div "Revenue (Users)" at bounding box center [257, 99] width 122 height 13
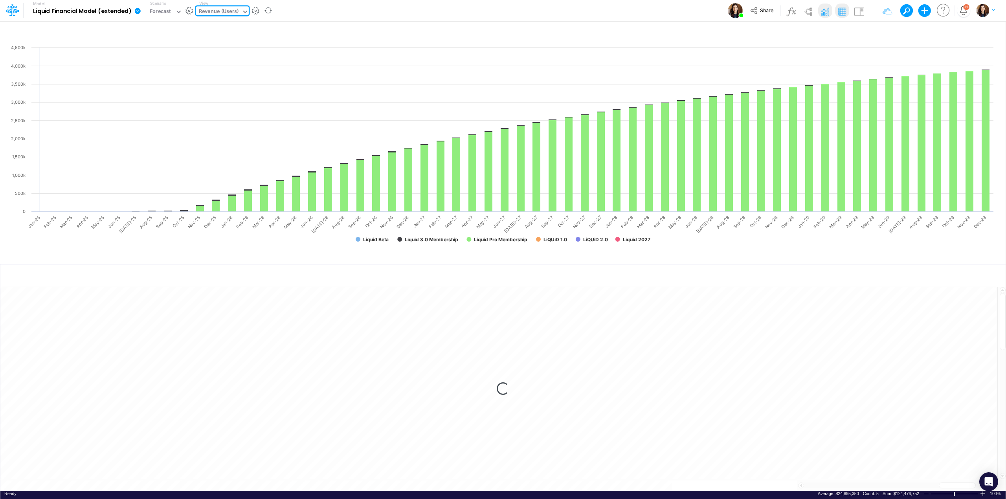
click at [388, 8] on div "Model Liquid Financial Model (extended) Edit model settings Duplicate Import Qu…" at bounding box center [502, 10] width 905 height 21
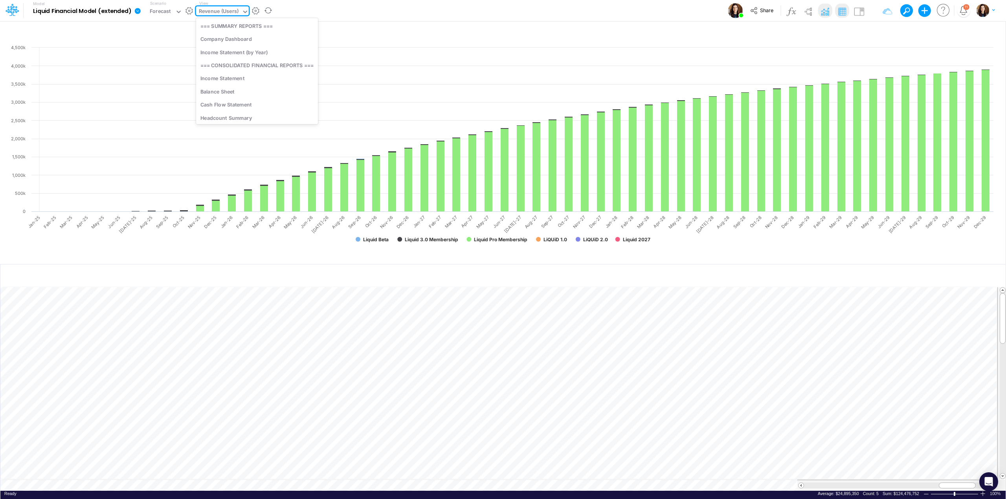
click at [233, 15] on div "Revenue (Users)" at bounding box center [219, 11] width 40 height 9
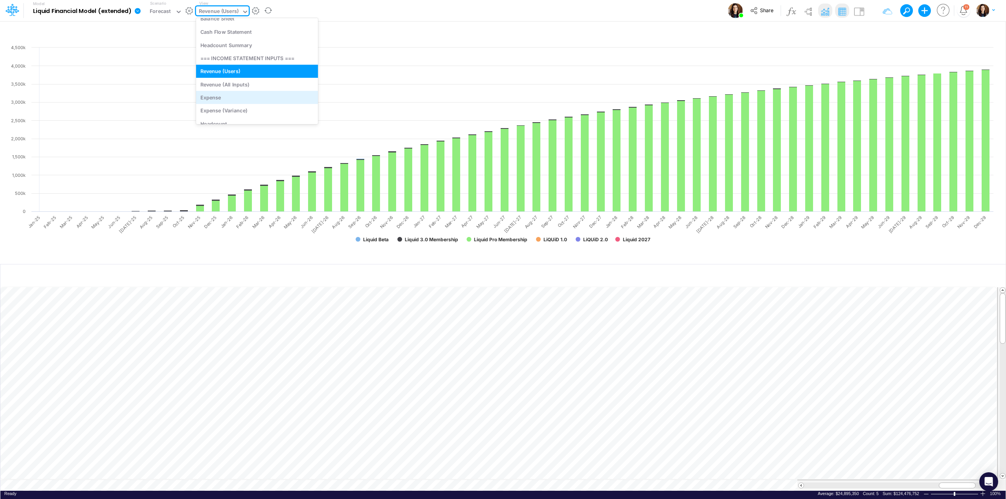
scroll to position [104, 0]
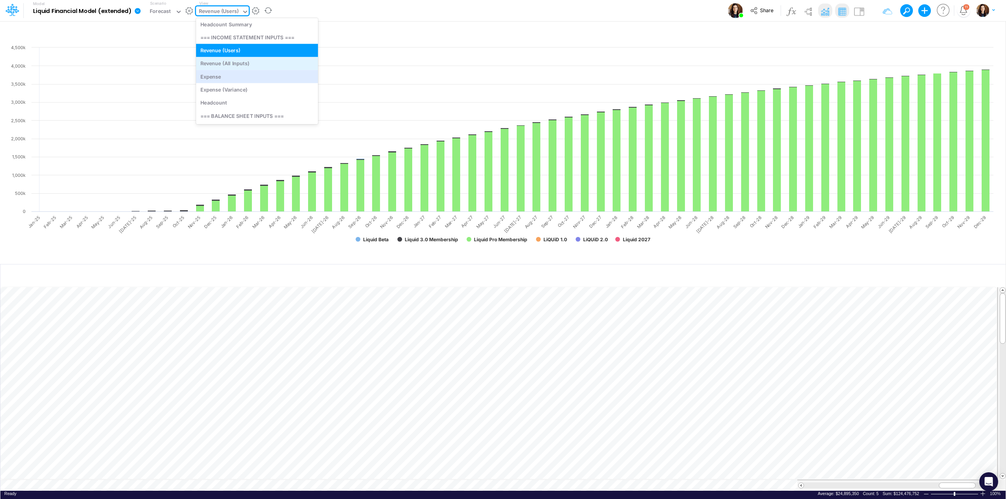
click at [244, 65] on div "Revenue (All Inputs)" at bounding box center [257, 63] width 122 height 13
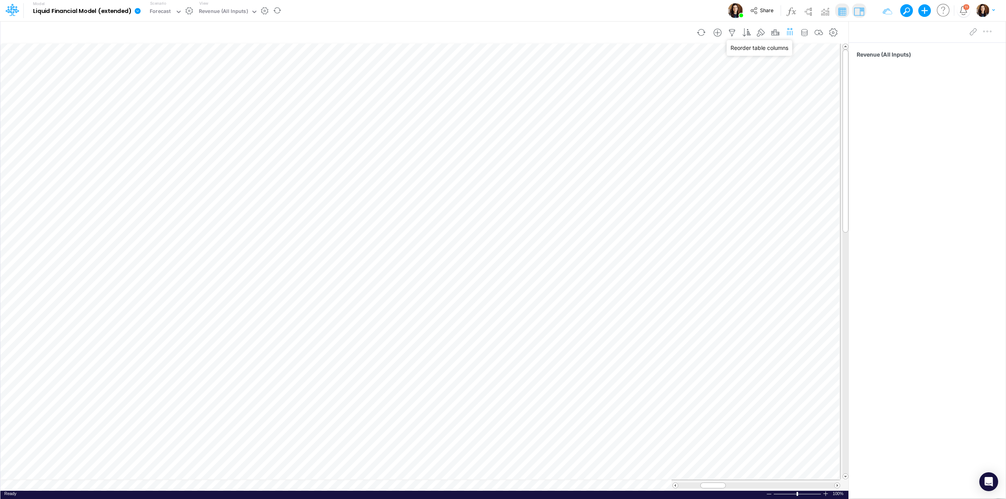
click at [792, 31] on icon "button" at bounding box center [790, 32] width 8 height 12
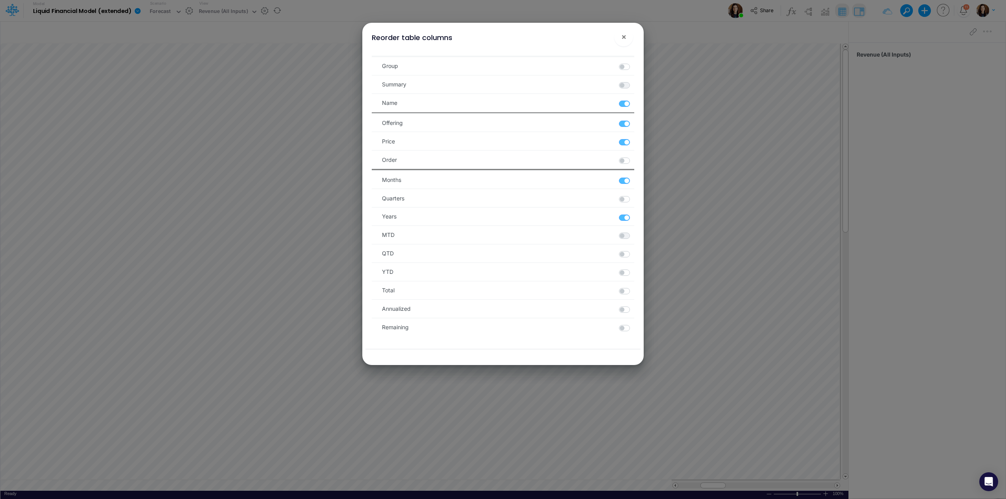
click at [633, 156] on label at bounding box center [633, 156] width 1 height 0
click at [633, 161] on _C_Order "checkbox" at bounding box center [635, 158] width 5 height 5
checkbox _C_Order "true"
click at [623, 37] on span "×" at bounding box center [623, 36] width 5 height 9
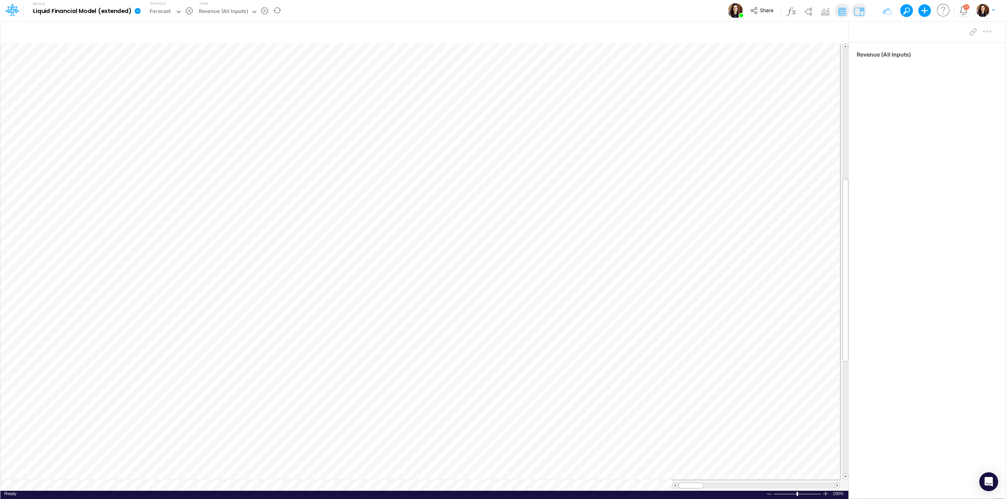
scroll to position [0, 0]
click at [863, 30] on icon at bounding box center [859, 32] width 8 height 8
click at [789, 33] on icon "button" at bounding box center [790, 32] width 8 height 12
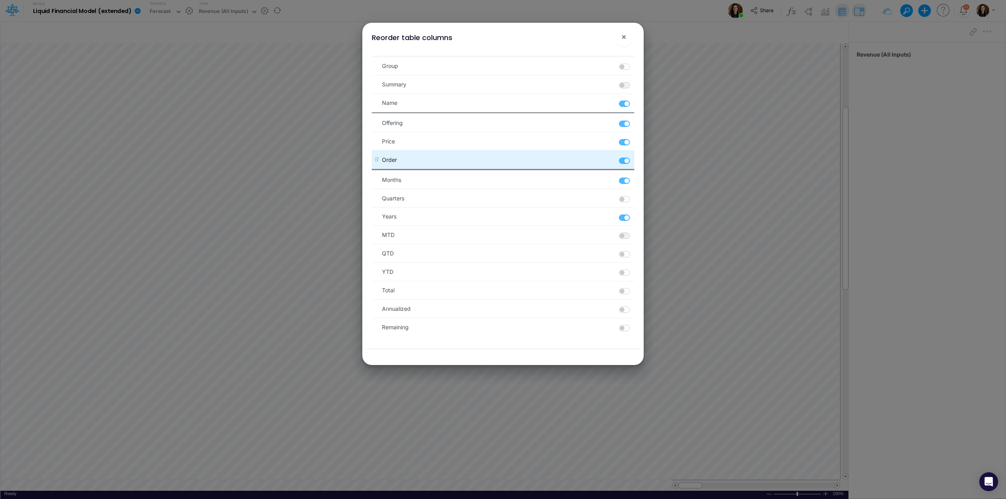
click at [633, 156] on label at bounding box center [633, 156] width 1 height 0
click at [633, 161] on _C_Order "checkbox" at bounding box center [635, 158] width 5 height 5
checkbox _C_Order "false"
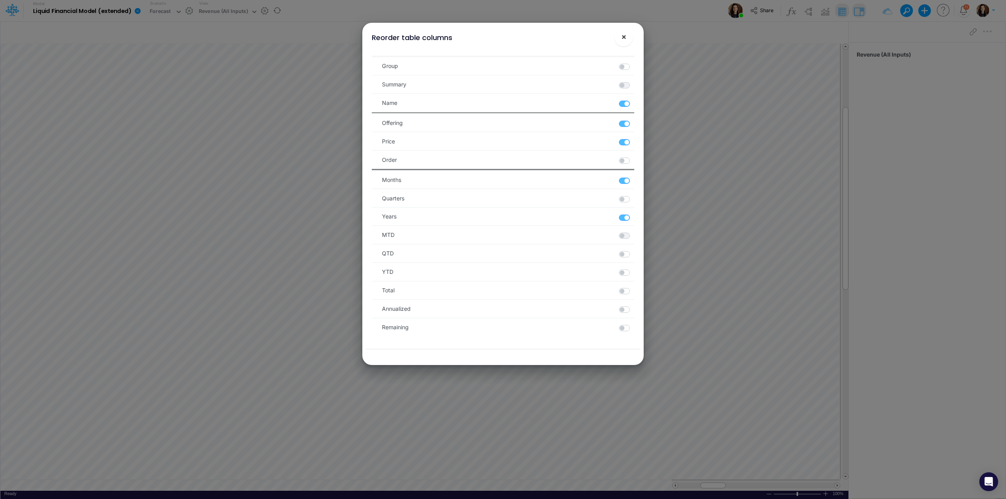
click at [623, 38] on span "×" at bounding box center [623, 36] width 5 height 9
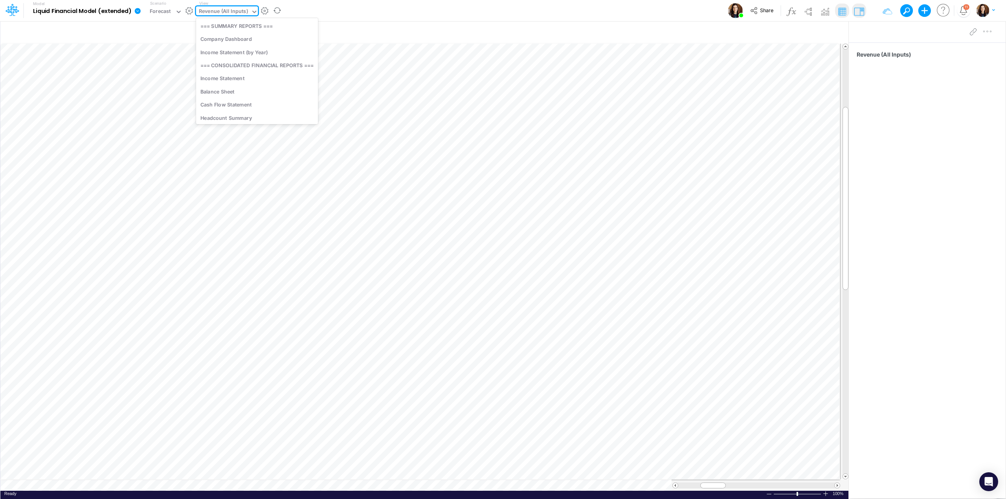
click at [243, 13] on div "Revenue (All Inputs)" at bounding box center [223, 11] width 49 height 9
click at [256, 101] on div "Revenue (Users)" at bounding box center [257, 99] width 122 height 13
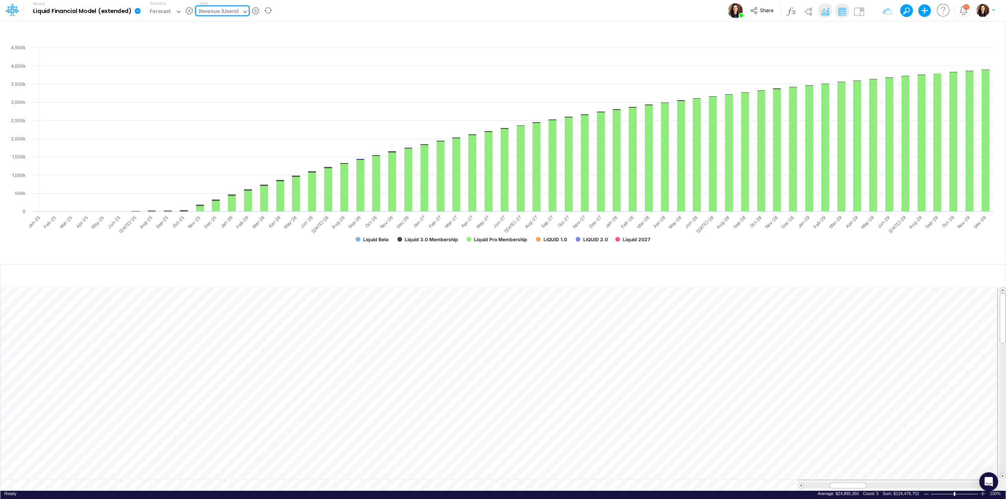
click at [313, 11] on div "Model Liquid Financial Model (extended) Edit model settings Duplicate Import Qu…" at bounding box center [502, 10] width 905 height 21
click at [231, 9] on div "Revenue (Users)" at bounding box center [219, 11] width 40 height 9
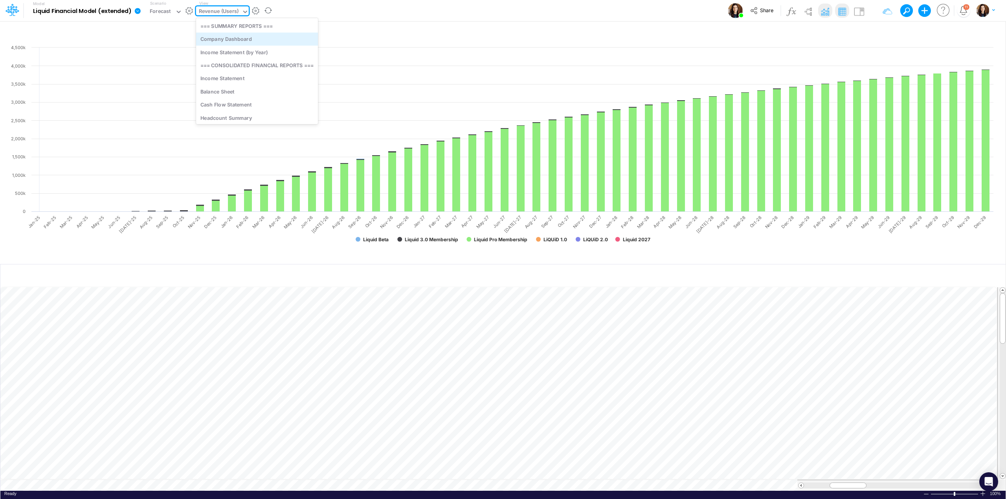
click at [256, 38] on div "Company Dashboard" at bounding box center [257, 39] width 122 height 13
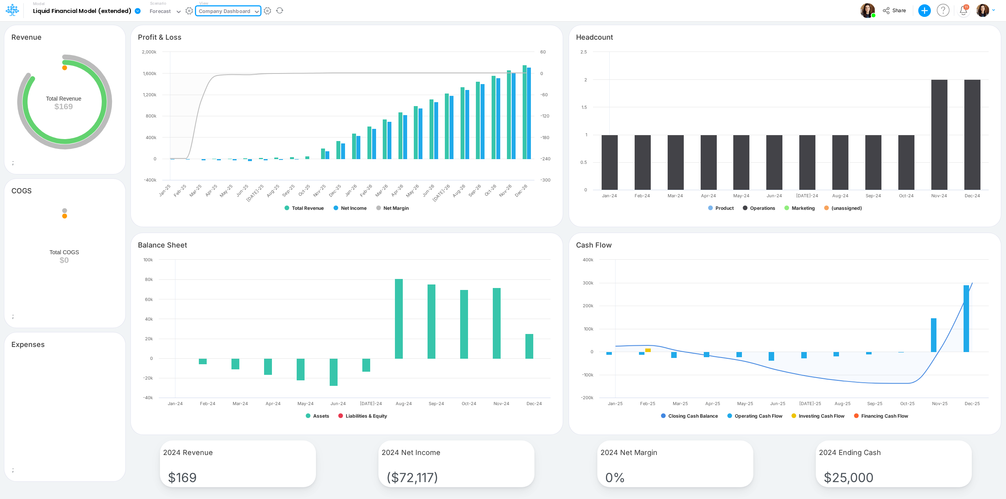
click at [238, 9] on div "Company Dashboard" at bounding box center [224, 11] width 51 height 9
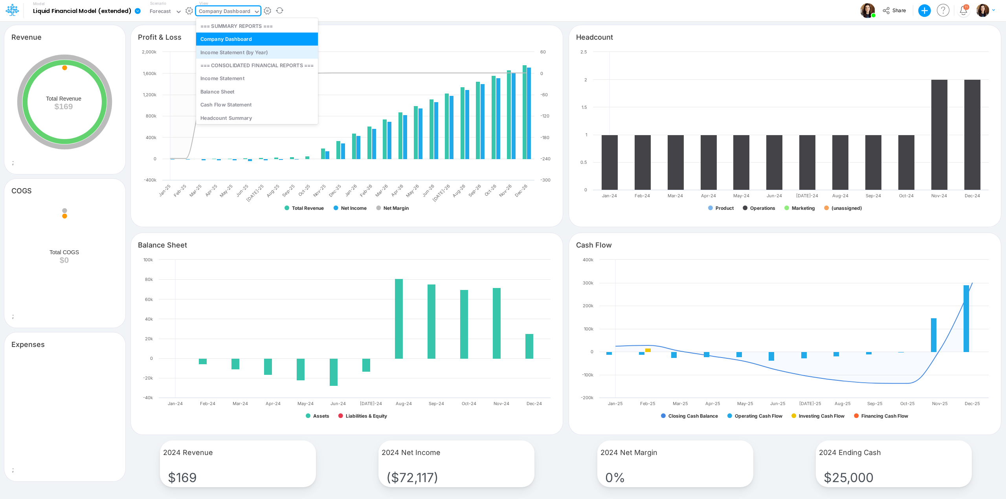
click at [247, 51] on div "Income Statement (by Year)" at bounding box center [257, 52] width 122 height 13
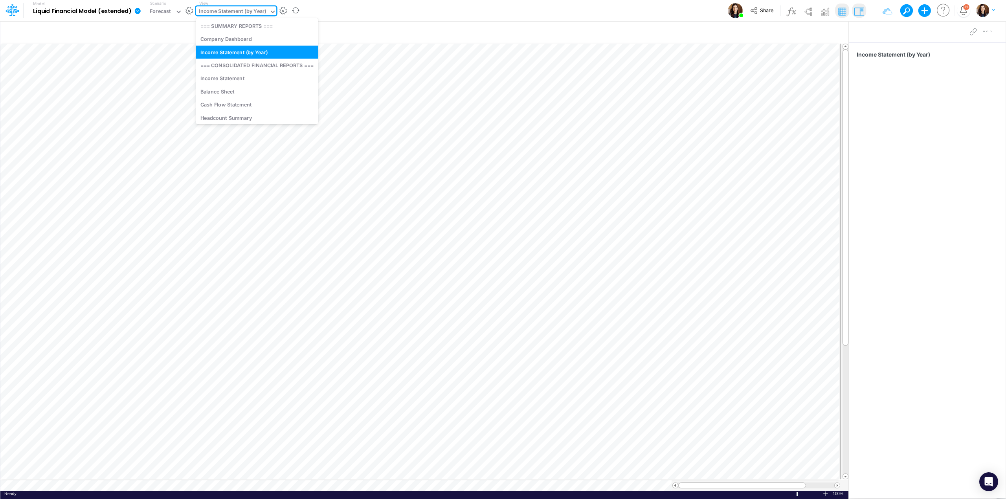
click at [249, 10] on div "Income Statement (by Year)" at bounding box center [233, 11] width 68 height 9
click at [255, 81] on div "Income Statement" at bounding box center [257, 78] width 122 height 13
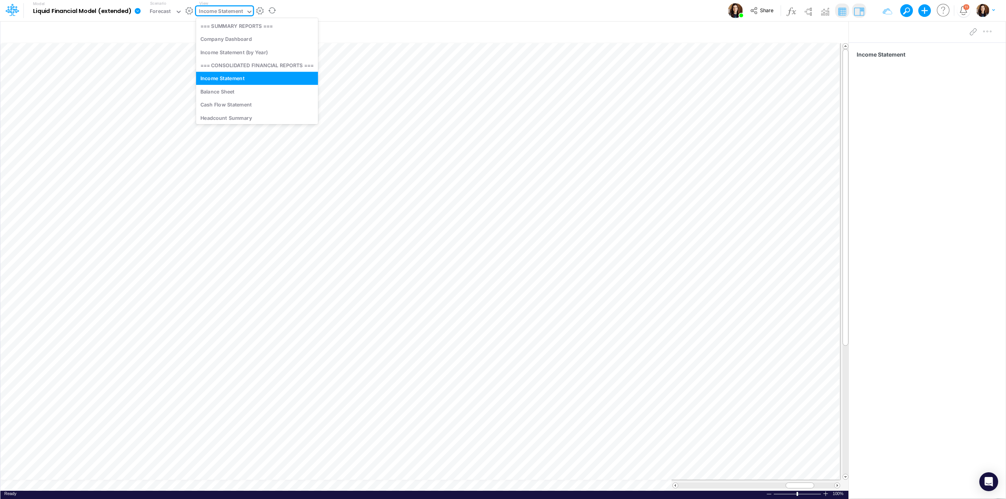
click at [228, 13] on div "Income Statement" at bounding box center [221, 11] width 44 height 9
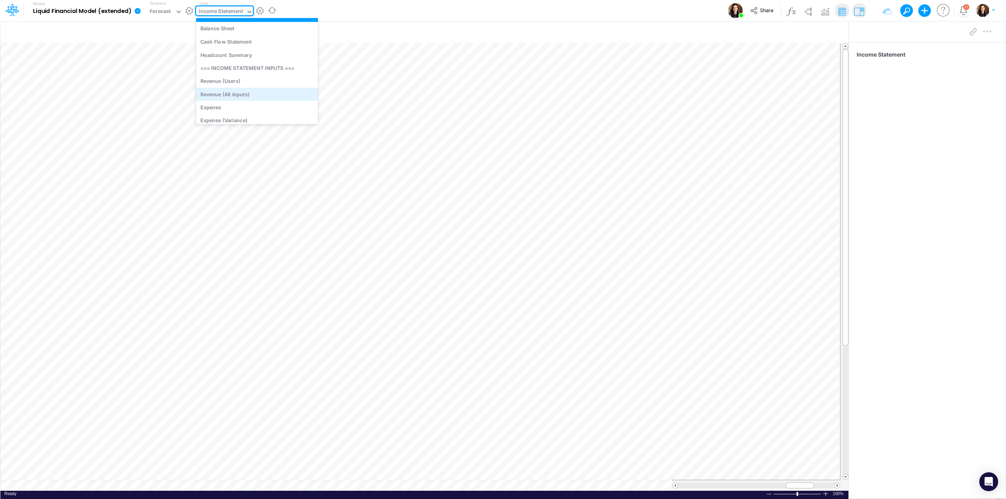
click at [247, 95] on div "Revenue (All Inputs)" at bounding box center [257, 94] width 122 height 13
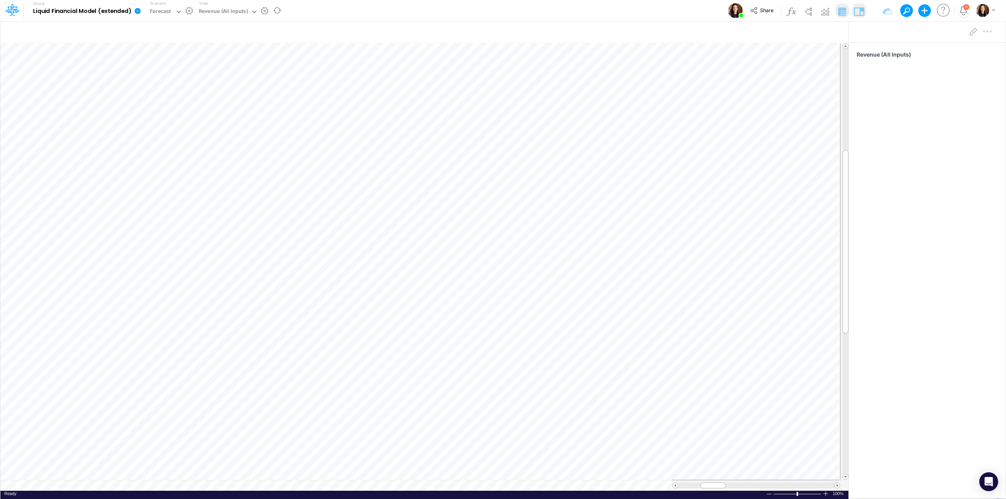
scroll to position [0, 0]
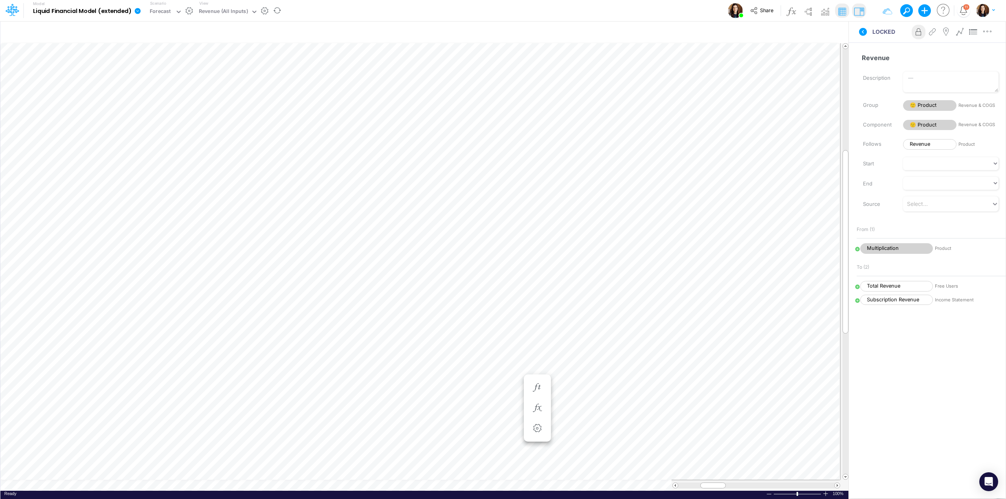
scroll to position [0, 0]
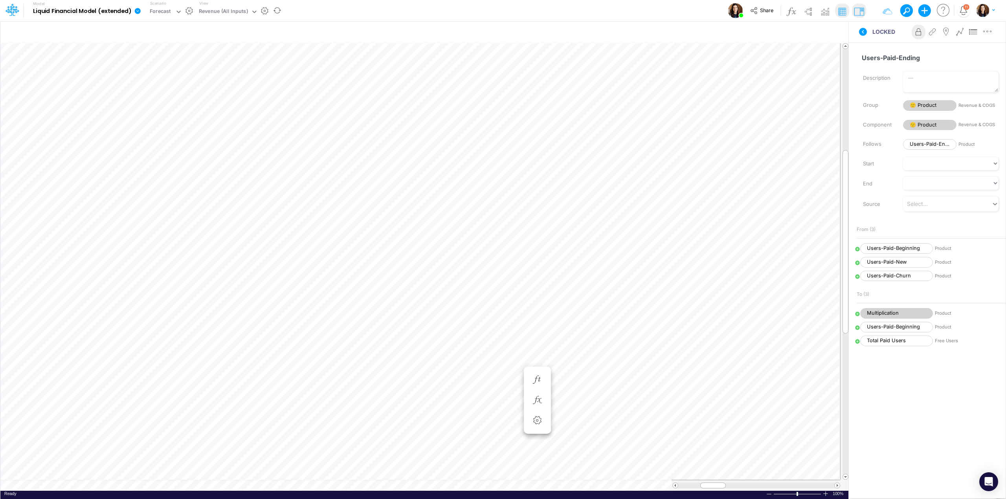
scroll to position [0, 0]
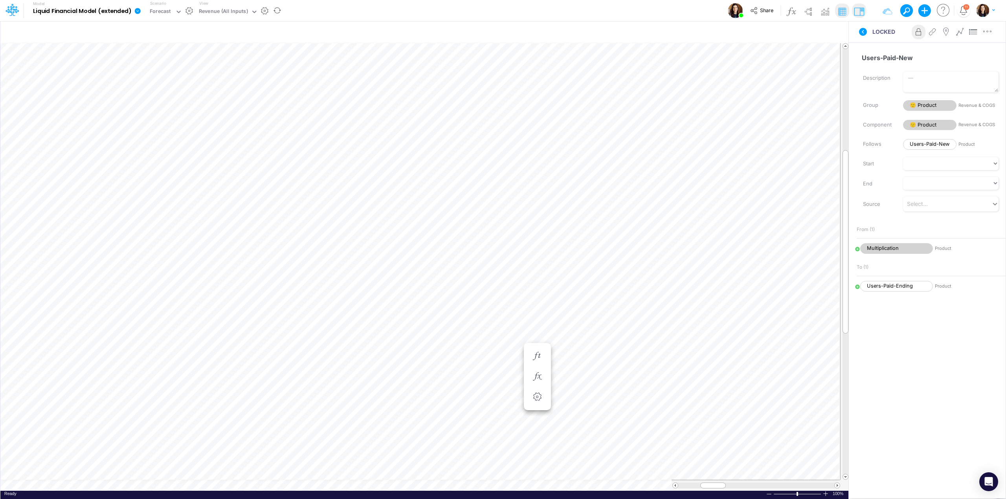
scroll to position [0, 0]
click at [885, 249] on span "Multiplication" at bounding box center [896, 248] width 73 height 11
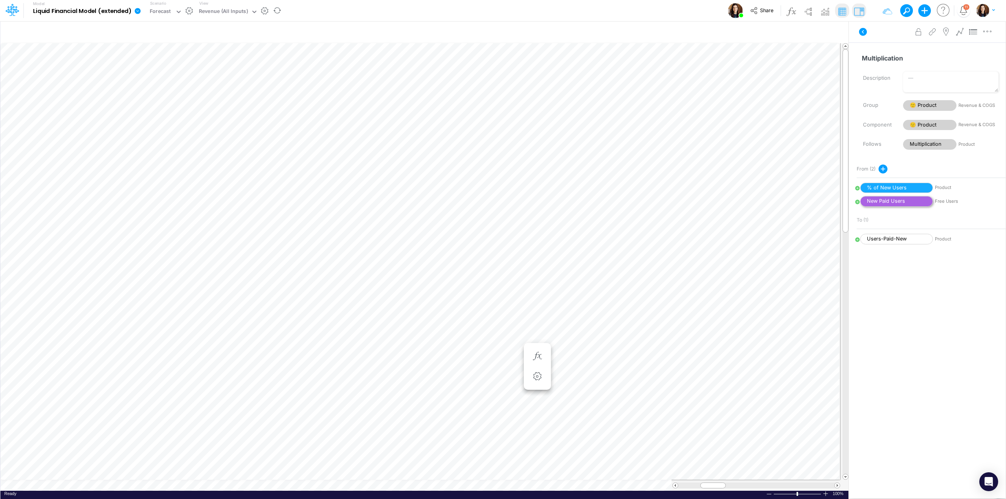
scroll to position [0, 0]
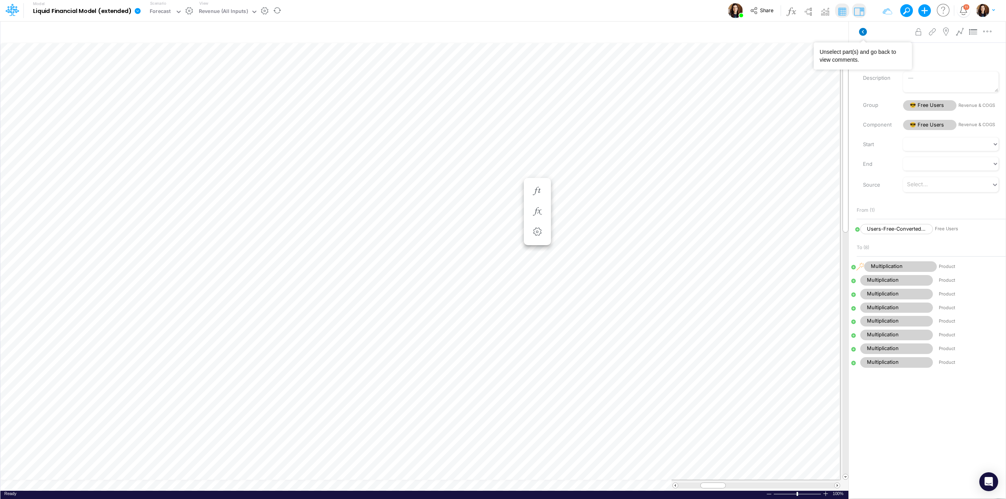
click at [860, 30] on icon at bounding box center [863, 32] width 8 height 8
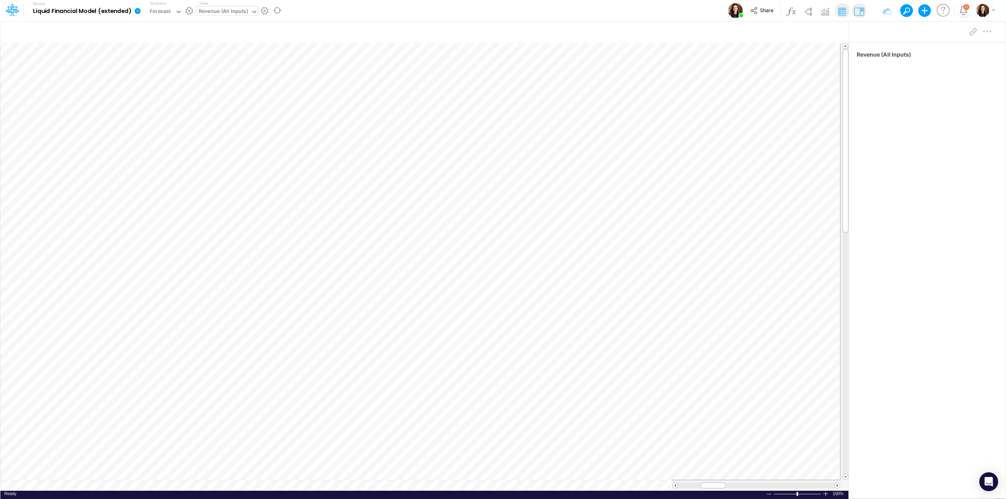
click at [222, 9] on div "Revenue (All Inputs)" at bounding box center [223, 11] width 49 height 9
click at [245, 51] on div "Income Statement (by Year)" at bounding box center [257, 52] width 122 height 13
click at [242, 13] on div "Income Statement (by Year)" at bounding box center [233, 11] width 68 height 9
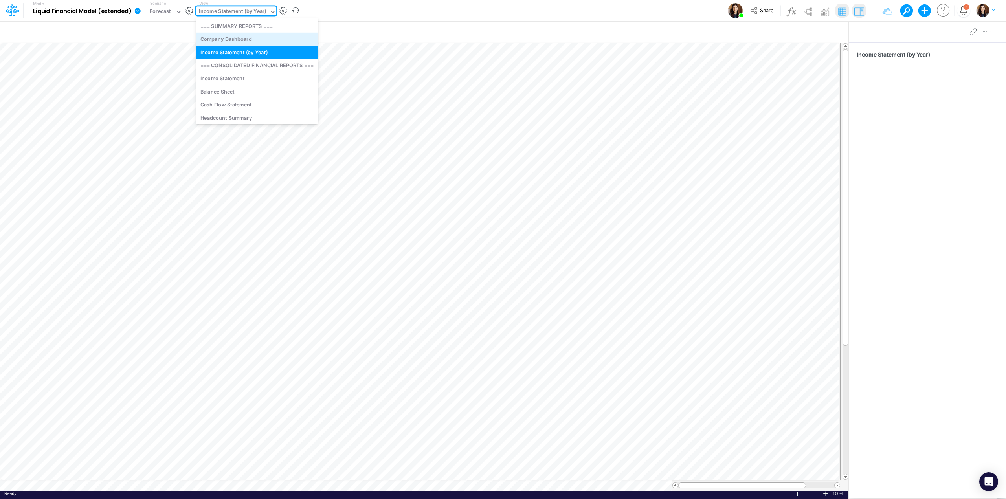
click at [242, 38] on div "Company Dashboard" at bounding box center [257, 39] width 122 height 13
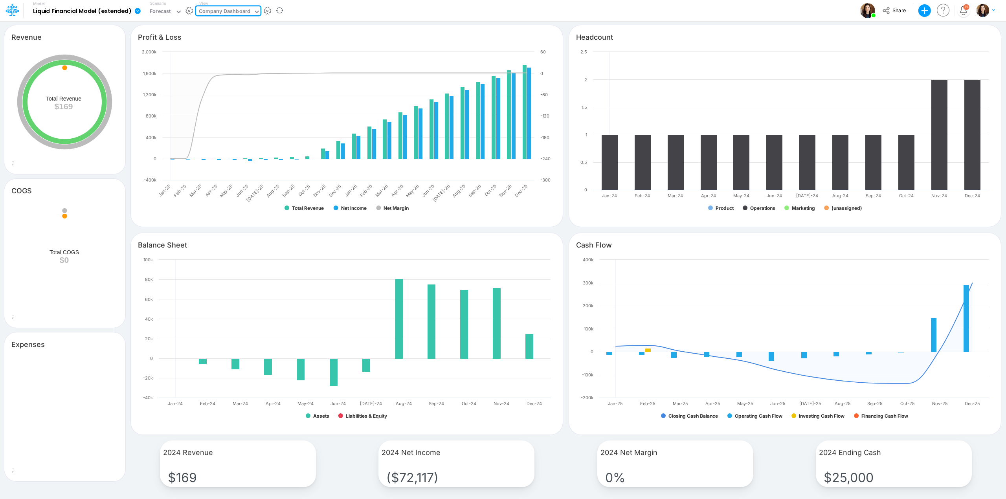
click at [376, 3] on div "Model Liquid Financial Model (extended) Edit model settings Duplicate Import Qu…" at bounding box center [502, 10] width 905 height 21
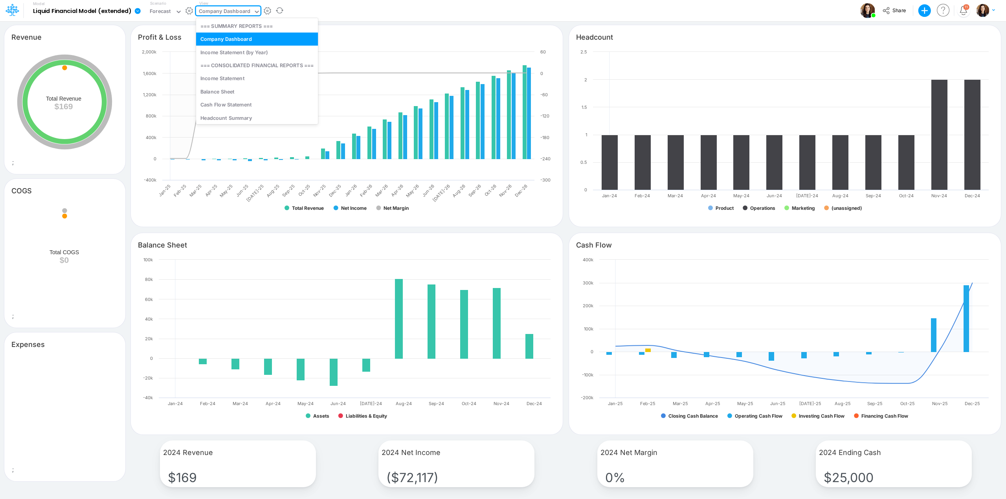
click at [231, 14] on div "Company Dashboard" at bounding box center [224, 11] width 51 height 9
click at [230, 51] on div "Income Statement (by Year)" at bounding box center [257, 52] width 122 height 13
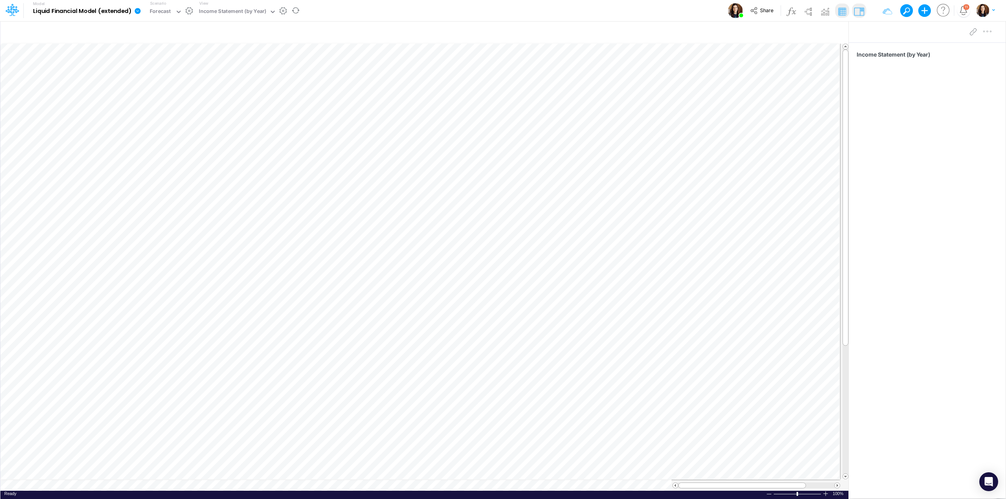
click at [351, 13] on div "Model Liquid Financial Model (extended) Edit model settings Duplicate Import Qu…" at bounding box center [502, 10] width 905 height 21
click at [760, 11] on span "Share" at bounding box center [766, 10] width 13 height 6
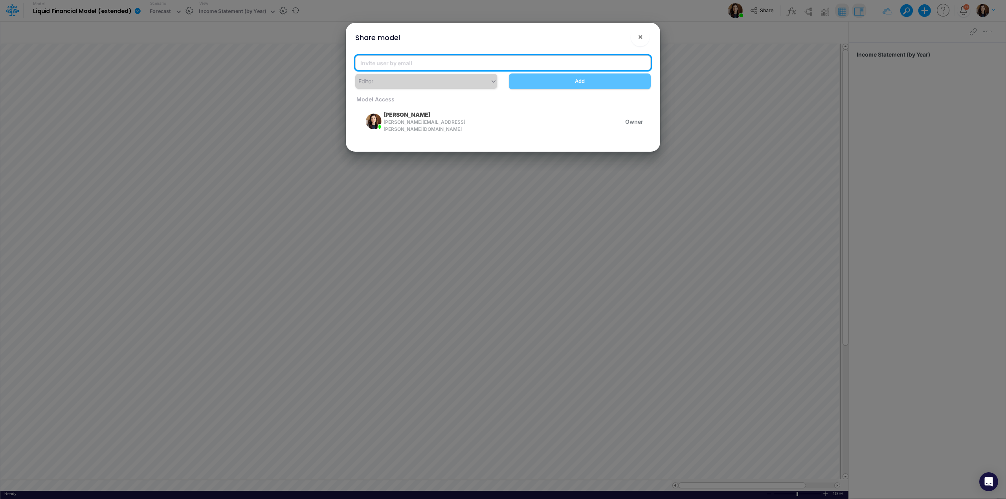
click at [448, 66] on input "email" at bounding box center [502, 62] width 295 height 15
paste input "[PERSON_NAME][EMAIL_ADDRESS][DOMAIN_NAME]"
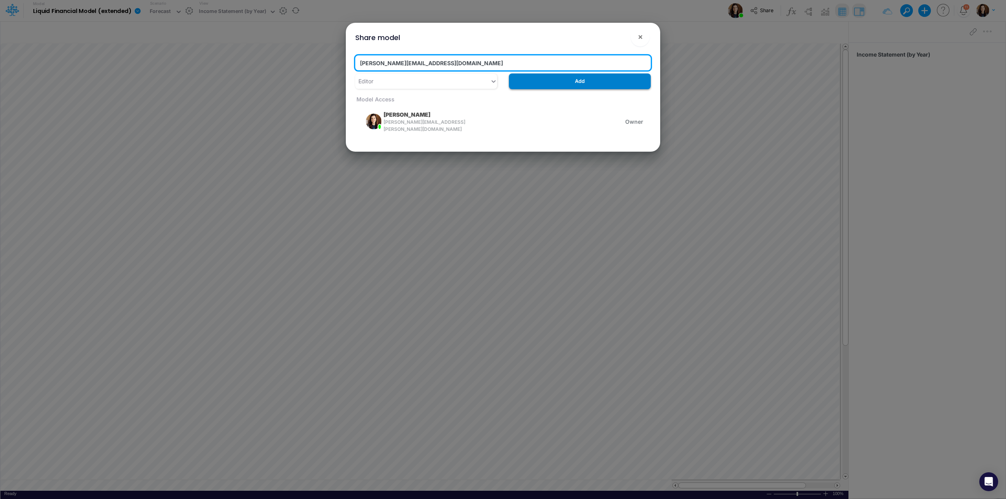
type input "[PERSON_NAME][EMAIL_ADDRESS][DOMAIN_NAME]"
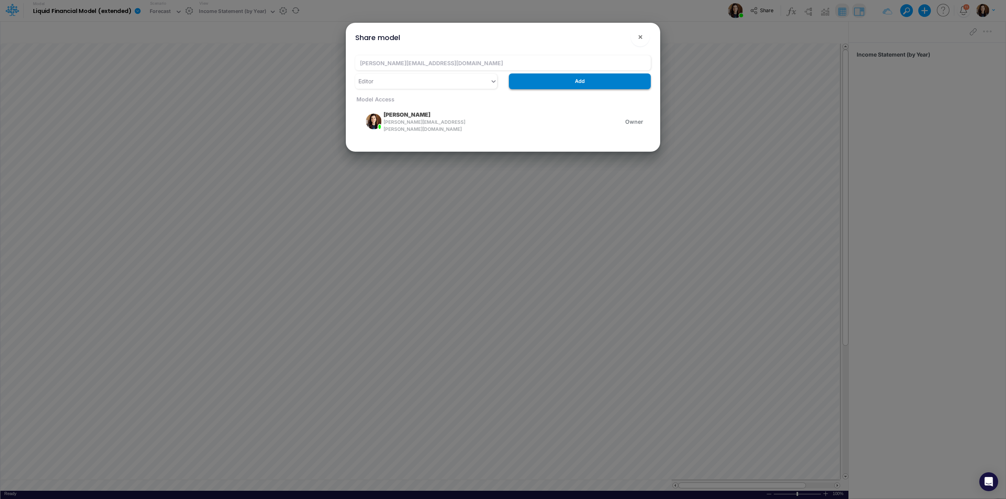
click at [563, 78] on button "Add" at bounding box center [580, 80] width 142 height 15
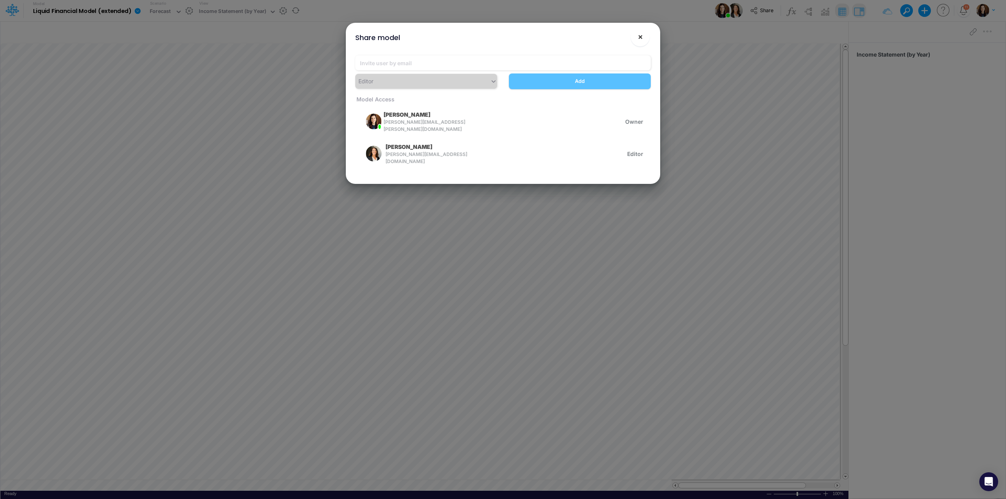
click at [639, 36] on span "×" at bounding box center [639, 36] width 5 height 9
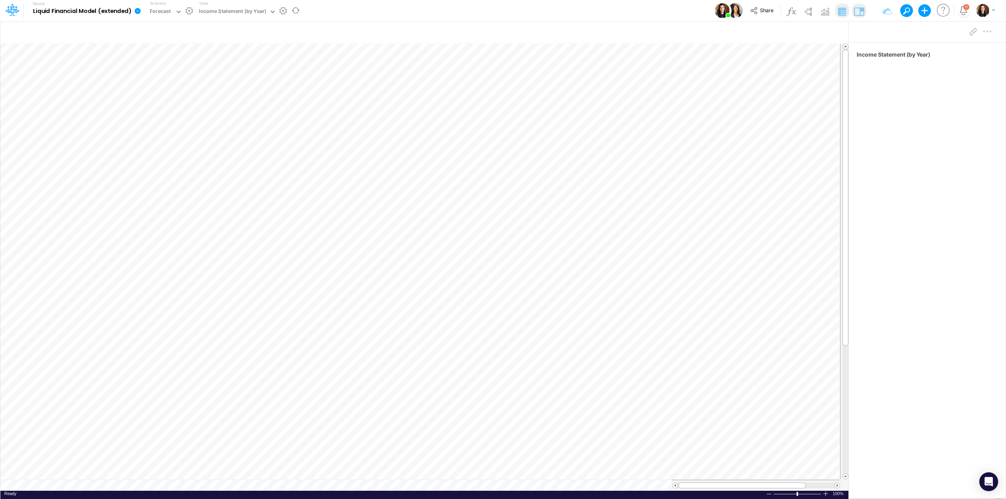
click at [138, 13] on icon at bounding box center [138, 11] width 6 height 6
drag, startPoint x: 153, startPoint y: 80, endPoint x: 180, endPoint y: 32, distance: 55.2
click at [180, 32] on div "Edit model settings Duplicate Import QuickBooks QuickBooks Online QuickBooks En…" at bounding box center [177, 66] width 85 height 88
click at [180, 32] on button "Edit model settings" at bounding box center [177, 32] width 84 height 12
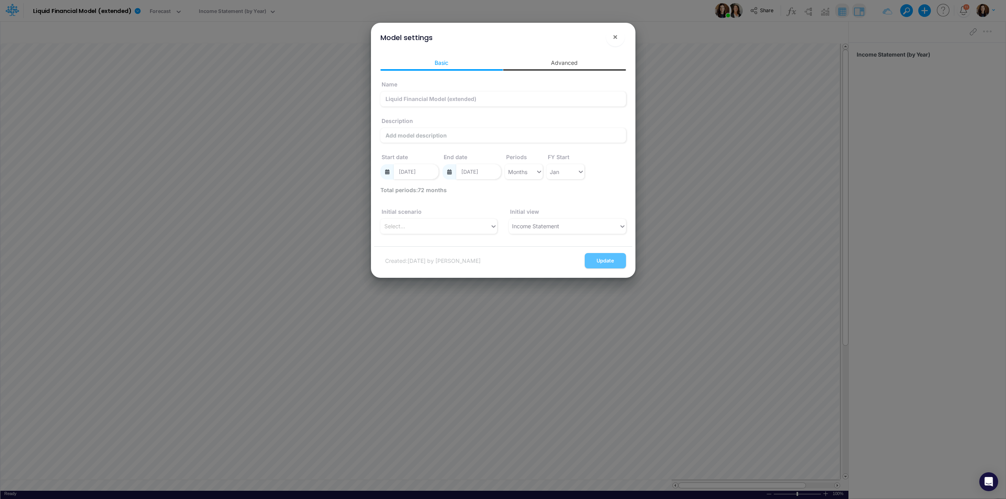
click at [572, 62] on link "Advanced" at bounding box center [564, 62] width 123 height 15
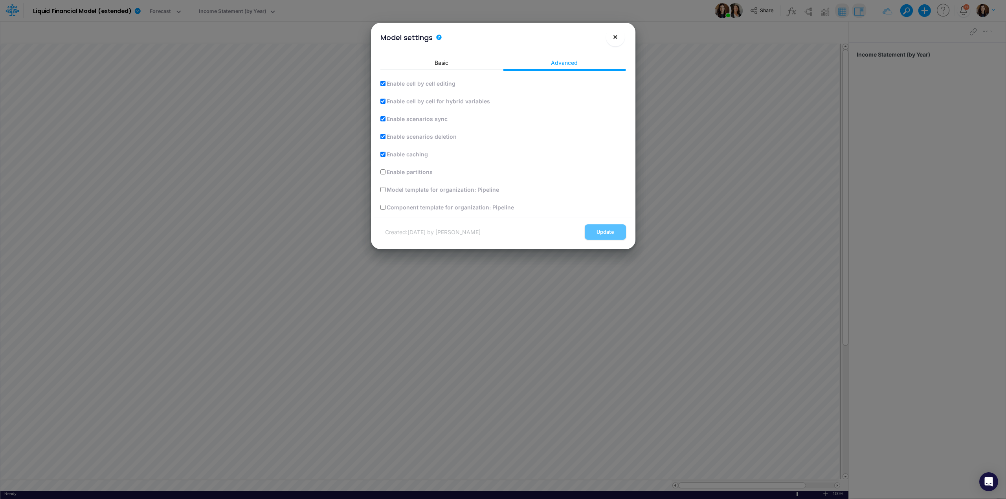
click at [616, 35] on span "×" at bounding box center [614, 36] width 5 height 9
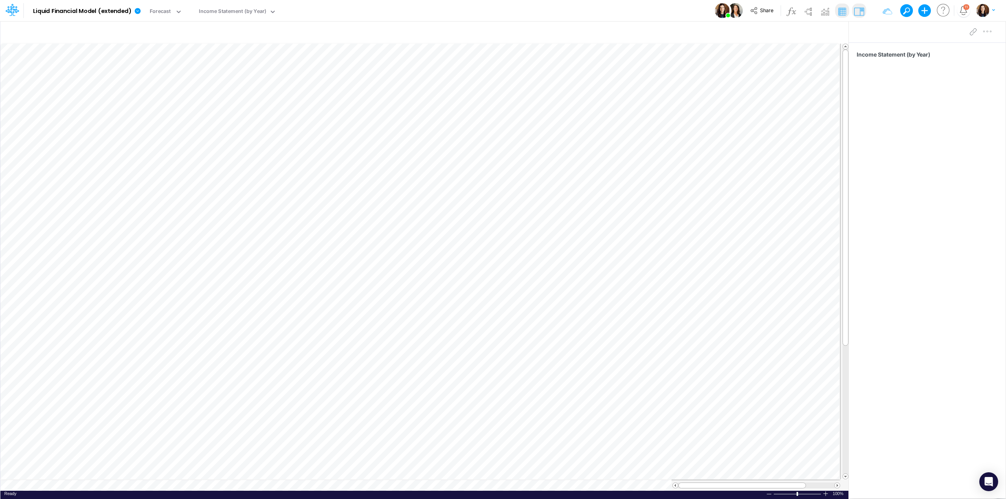
click at [382, 10] on div "Model Liquid Financial Model (extended) Edit model settings Duplicate Import Qu…" at bounding box center [502, 10] width 905 height 21
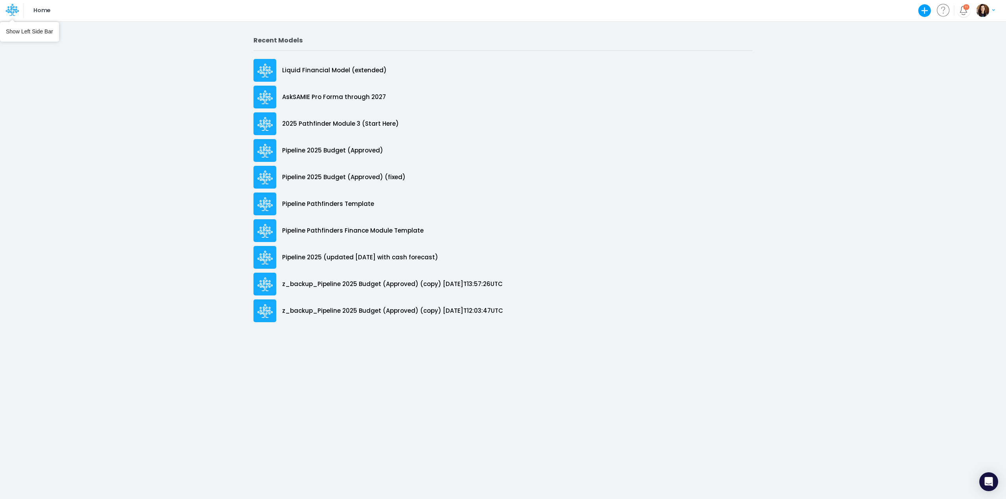
click at [9, 10] on icon at bounding box center [9, 12] width 5 height 7
